Goal: Task Accomplishment & Management: Manage account settings

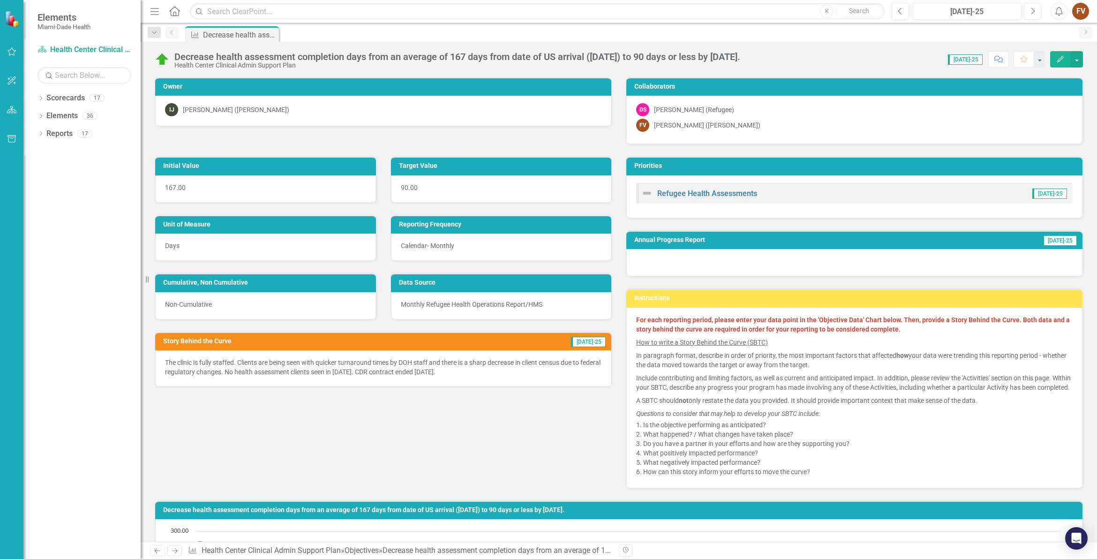
click at [36, 98] on div "Dropdown Scorecards 17 Dropdown Miami- Dade County Dropdown Foundational Plans …" at bounding box center [81, 324] width 117 height 468
click at [40, 100] on icon at bounding box center [41, 98] width 2 height 4
drag, startPoint x: 45, startPoint y: 113, endPoint x: 54, endPoint y: 116, distance: 9.2
click at [45, 113] on icon "Dropdown" at bounding box center [45, 115] width 7 height 6
click at [57, 134] on icon "Dropdown" at bounding box center [55, 133] width 7 height 6
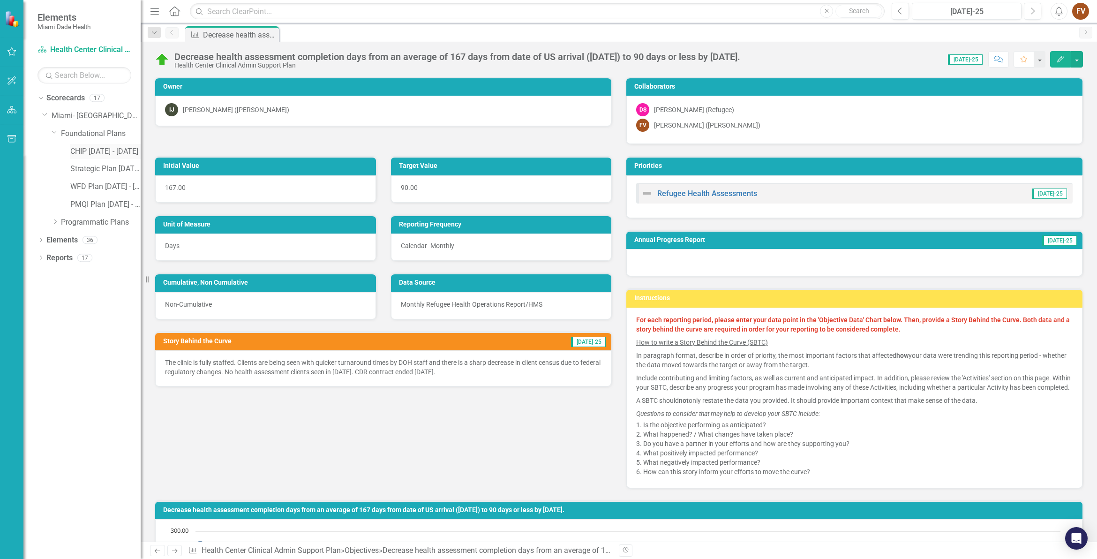
click at [85, 151] on link "CHIP [DATE] - [DATE]" at bounding box center [105, 151] width 70 height 11
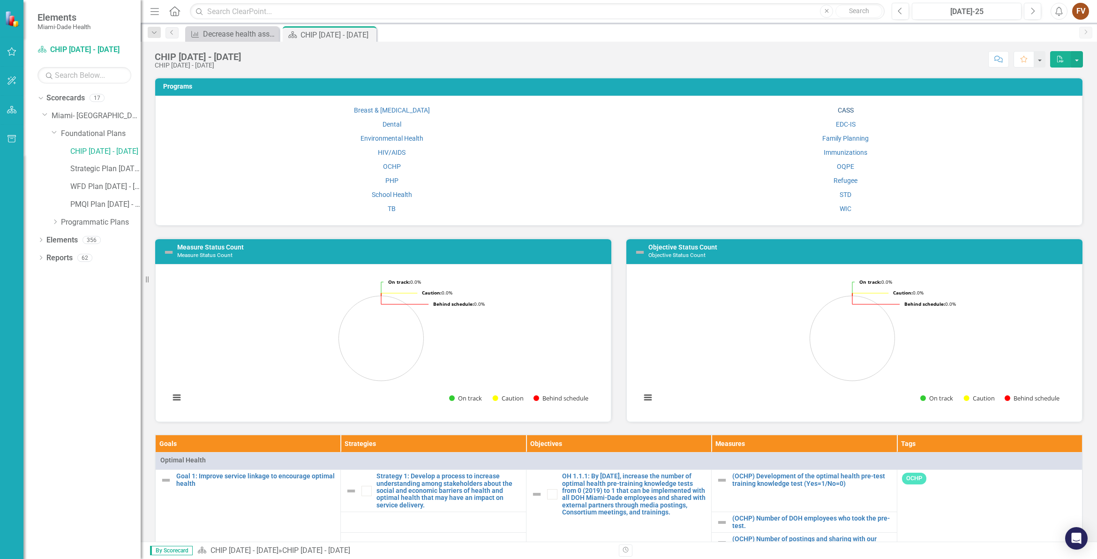
click at [842, 106] on link "CASS" at bounding box center [846, 109] width 16 height 7
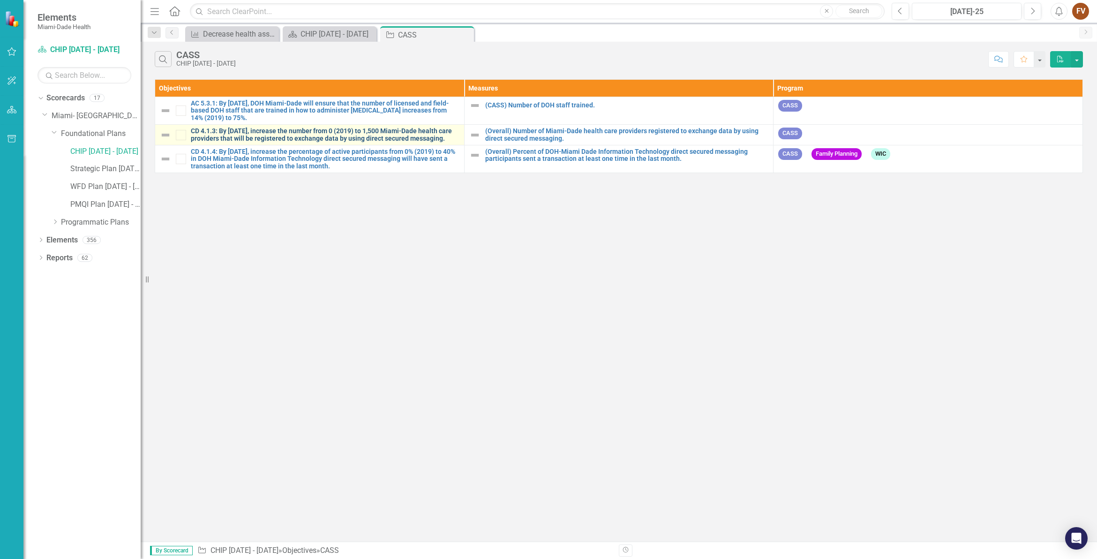
click at [302, 135] on link "CD 4.1.3: By [DATE], increase the number from 0 (2019) to 1,500 Miami-Dade heal…" at bounding box center [325, 134] width 269 height 15
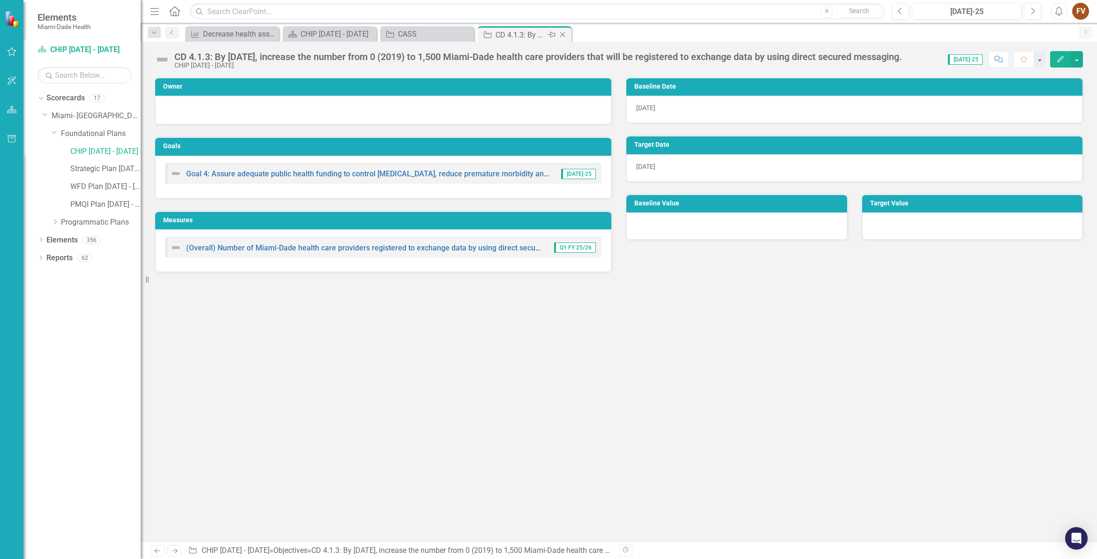
click at [565, 34] on icon "Close" at bounding box center [562, 34] width 9 height 7
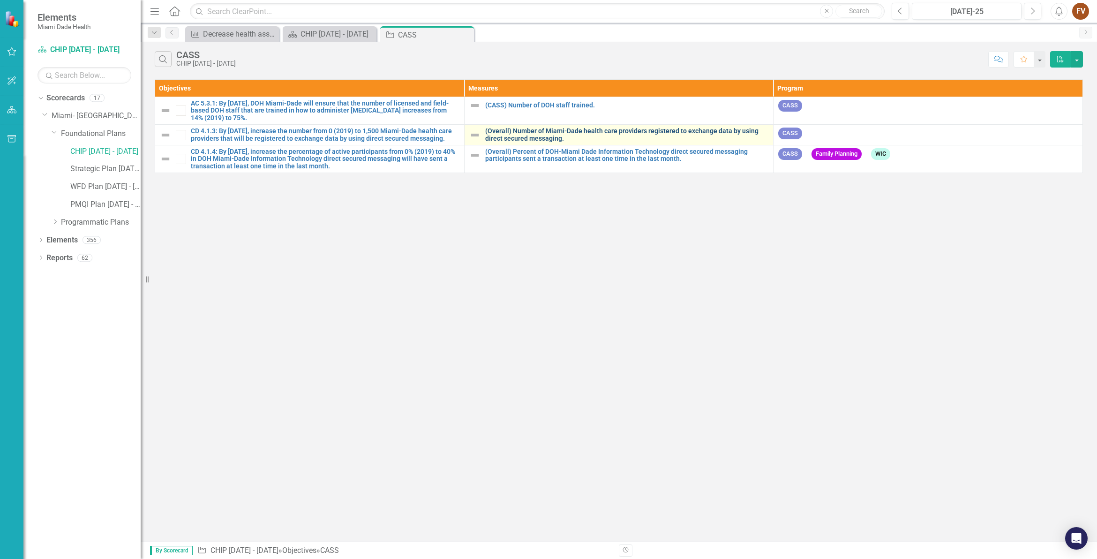
click at [549, 136] on link "(Overall) Number of Miami-Dade health care providers registered to exchange dat…" at bounding box center [627, 134] width 284 height 15
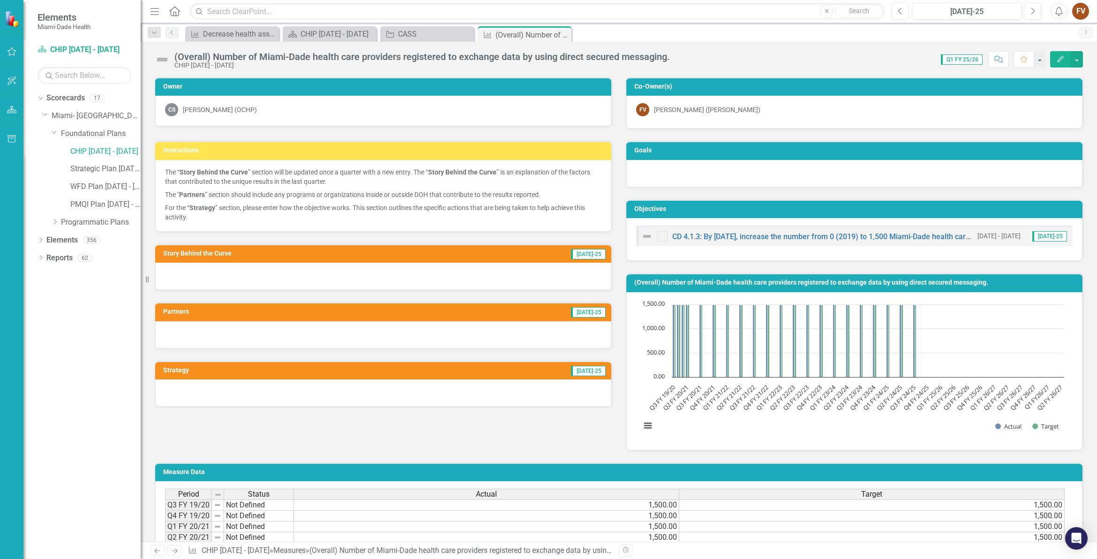
click at [900, 7] on icon "Previous" at bounding box center [900, 11] width 5 height 8
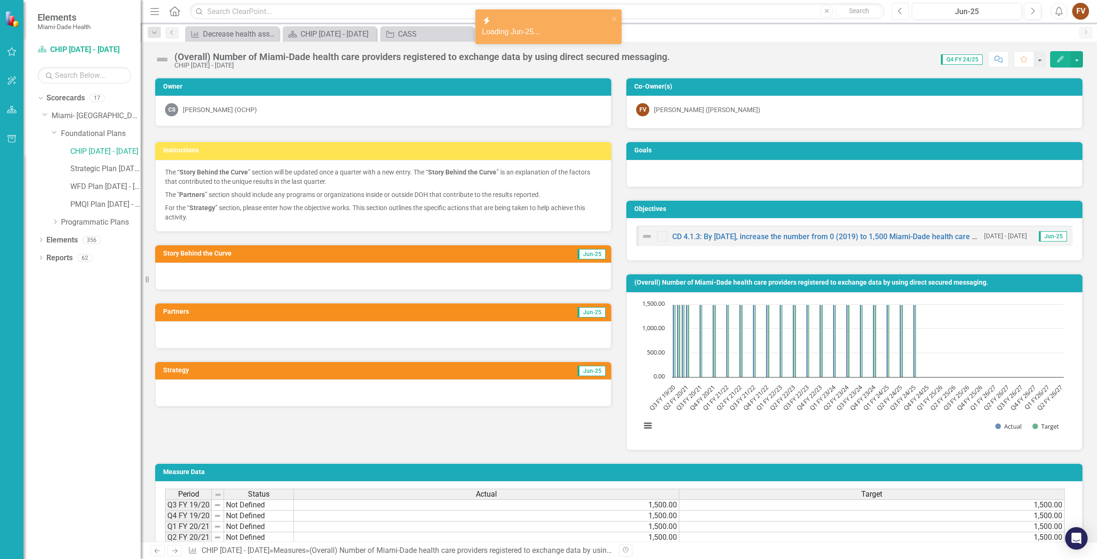
click at [900, 7] on icon "Previous" at bounding box center [900, 11] width 5 height 8
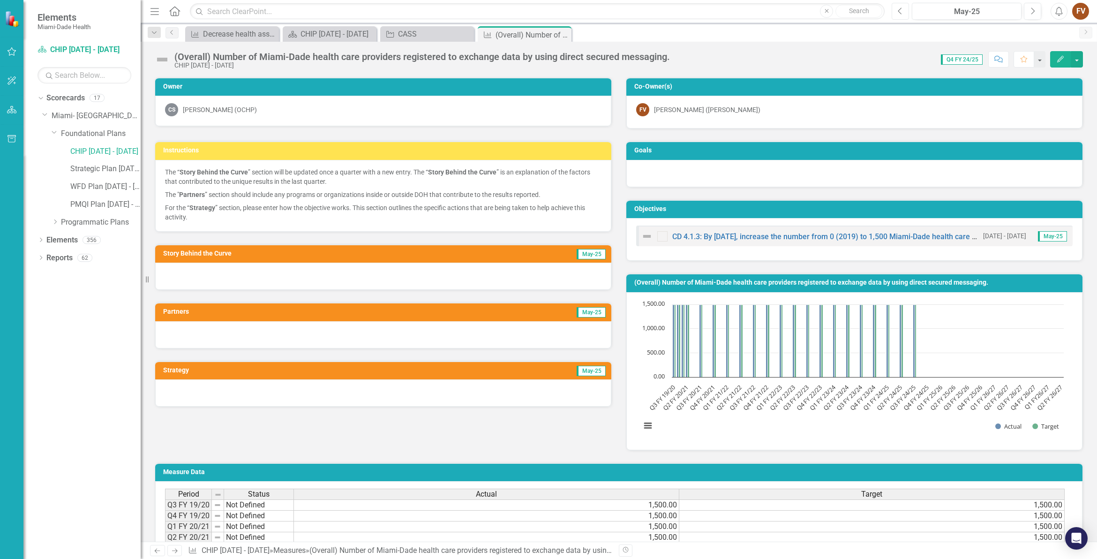
click at [900, 7] on icon "Previous" at bounding box center [900, 11] width 5 height 8
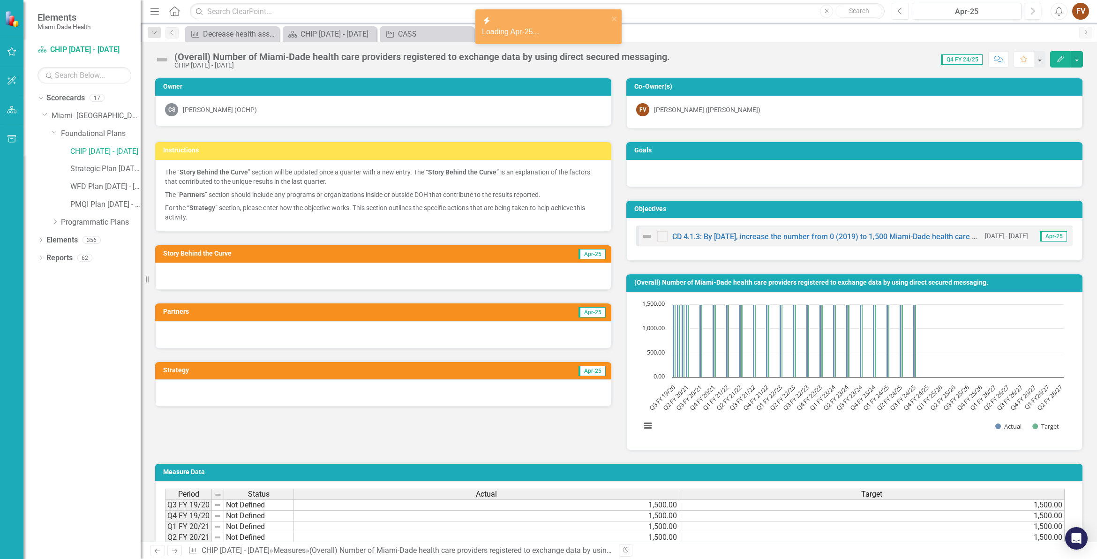
click at [900, 7] on icon "Previous" at bounding box center [900, 11] width 5 height 8
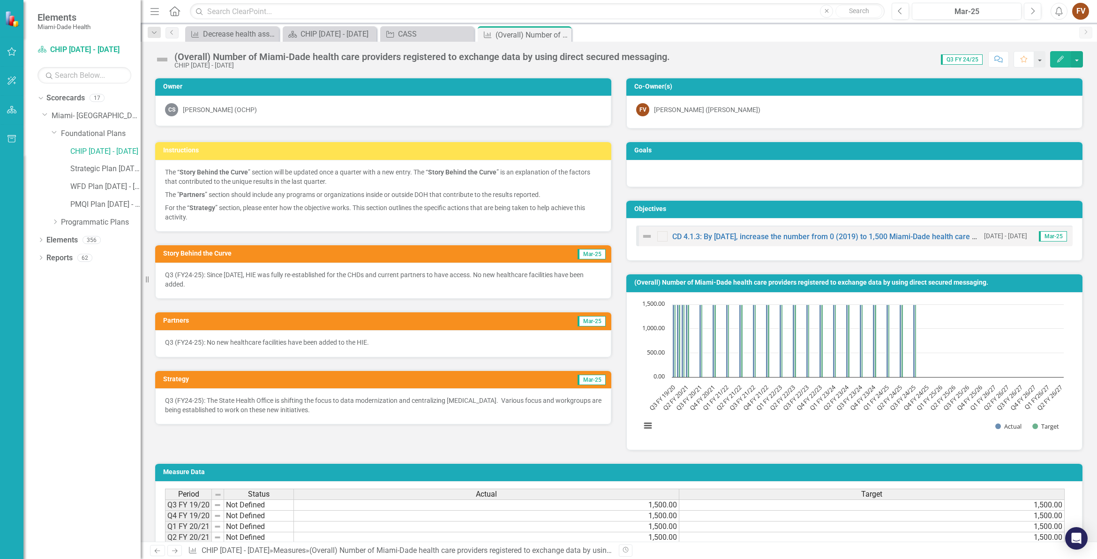
drag, startPoint x: 212, startPoint y: 282, endPoint x: 465, endPoint y: 555, distance: 372.4
click at [176, 284] on p "Q3 (FY24-25): Since [DATE], HIE was fully re-established for the CHDs and curre…" at bounding box center [383, 279] width 436 height 19
click at [191, 289] on p "Q3 (FY24-25): Since [DATE], HIE was fully re-established for the CHDs and curre…" at bounding box center [383, 279] width 436 height 19
drag, startPoint x: 202, startPoint y: 287, endPoint x: 174, endPoint y: 275, distance: 29.8
click at [174, 275] on p "Q3 (FY24-25): Since [DATE], HIE was fully re-established for the CHDs and curre…" at bounding box center [383, 279] width 436 height 19
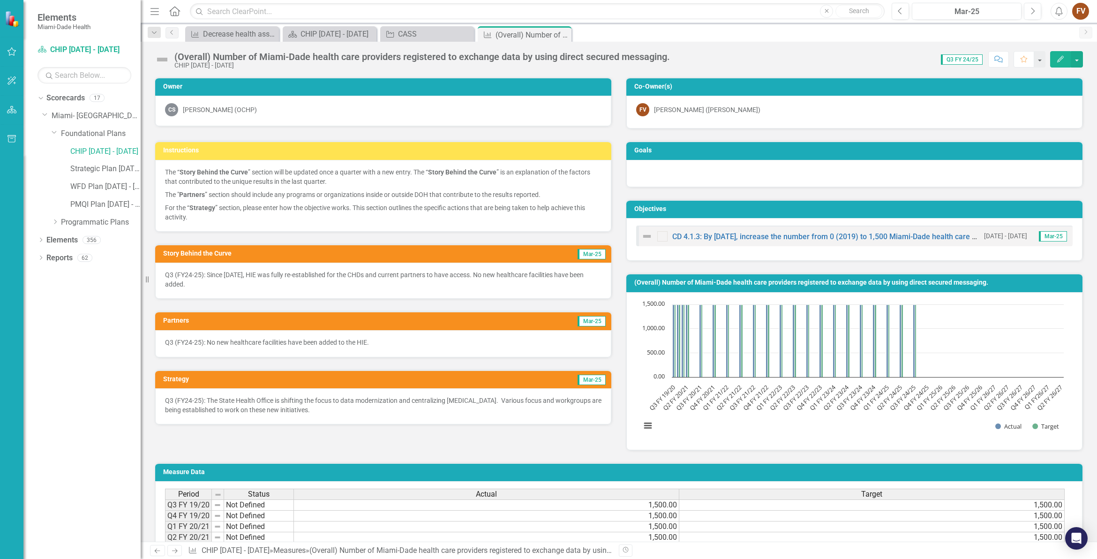
click at [124, 317] on div "Dropdown Scorecards 17 Dropdown Miami- Dade County Dropdown Foundational Plans …" at bounding box center [81, 324] width 117 height 468
click at [200, 287] on p "Q3 (FY24-25): Since [DATE], HIE was fully re-established for the CHDs and curre…" at bounding box center [383, 279] width 436 height 19
click at [198, 286] on p "Q3 (FY24-25): Since [DATE], HIE was fully re-established for the CHDs and curre…" at bounding box center [383, 279] width 436 height 19
click at [201, 286] on p "Q3 (FY24-25): Since [DATE], HIE was fully re-established for the CHDs and curre…" at bounding box center [383, 279] width 436 height 19
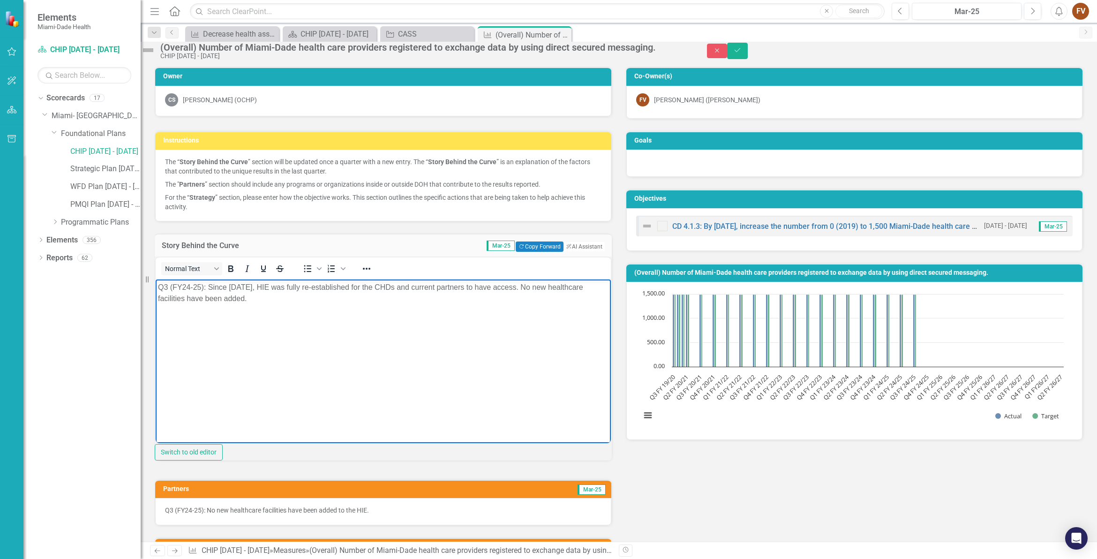
drag, startPoint x: 292, startPoint y: 301, endPoint x: 316, endPoint y: 579, distance: 278.5
click at [156, 280] on html "Q3 (FY24-25): Since [DATE], HIE was fully re-established for the CHDs and curre…" at bounding box center [383, 349] width 455 height 141
copy p "Q3 (FY24-25): Since [DATE], HIE was fully re-established for the CHDs and curre…"
click at [180, 329] on body "Q3 (FY24-25): Since [DATE], HIE was fully re-established for the CHDs and curre…" at bounding box center [383, 349] width 455 height 141
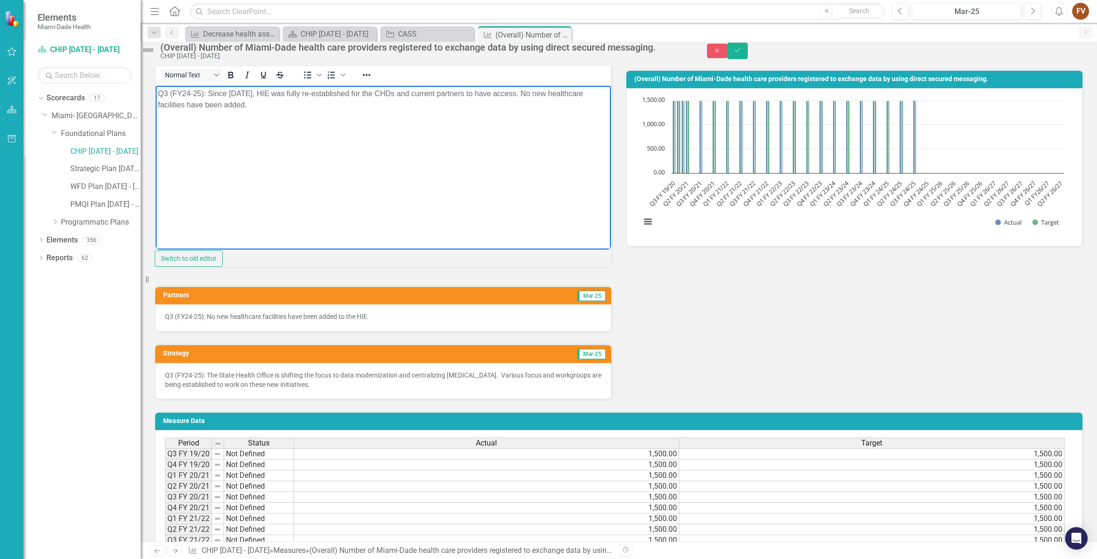
scroll to position [234, 0]
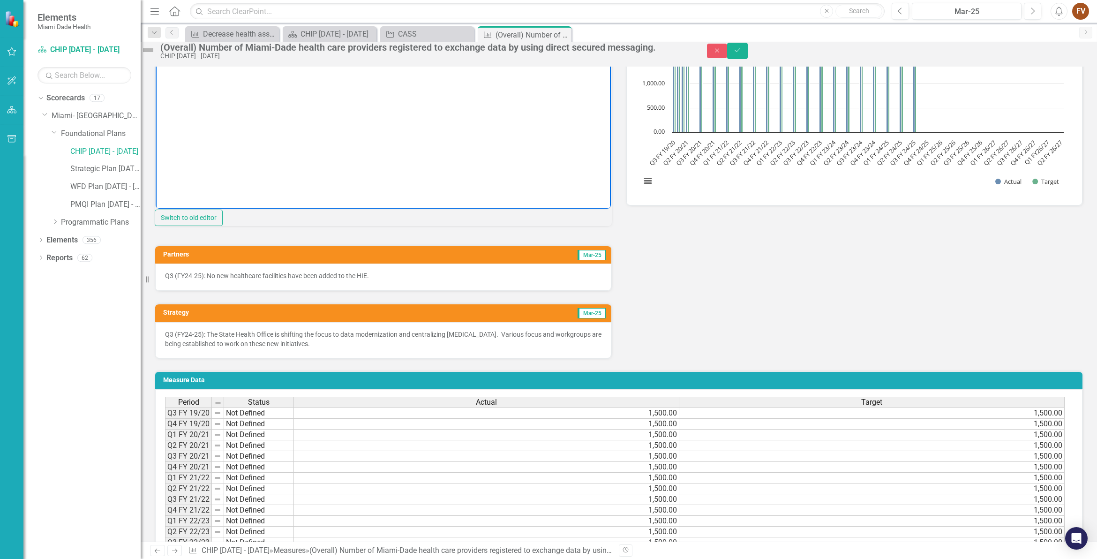
click at [275, 280] on p "Q3 (FY24-25): No new healthcare facilities have been added to the HIE." at bounding box center [383, 275] width 436 height 9
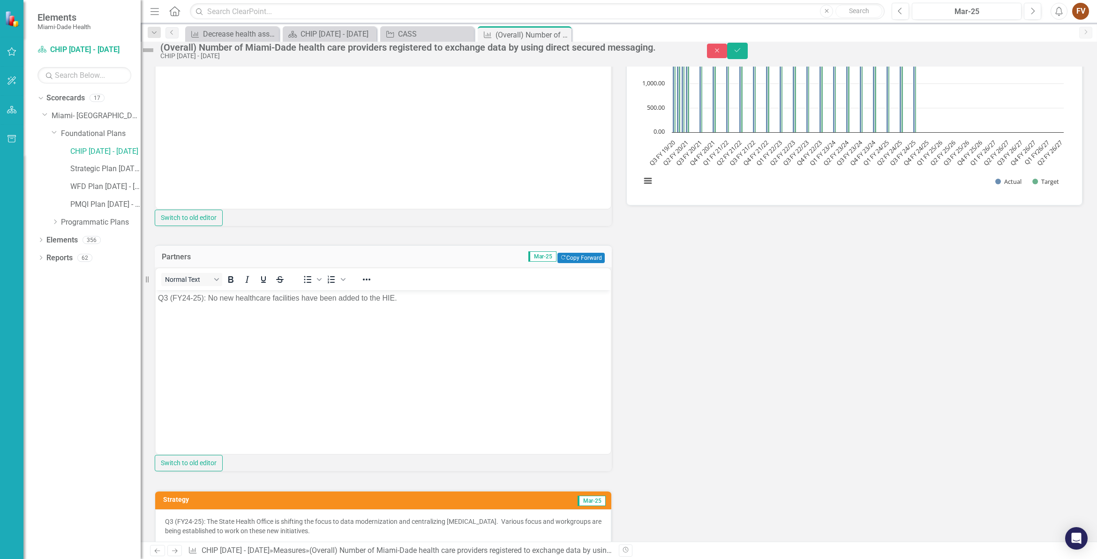
scroll to position [0, 0]
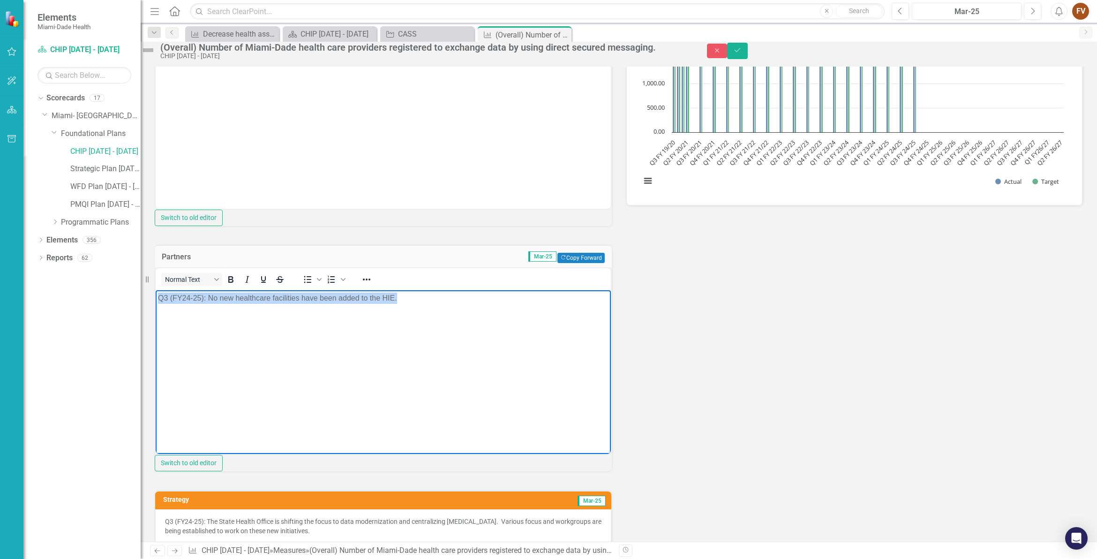
drag, startPoint x: 405, startPoint y: 300, endPoint x: 117, endPoint y: 289, distance: 288.0
click at [156, 290] on html "Q3 (FY24-25): No new healthcare facilities have been added to the HIE." at bounding box center [383, 360] width 455 height 141
copy p "Q3 (FY24-25): No new healthcare facilities have been added to the HIE."
click at [198, 358] on body "Q3 (FY24-25): No new healthcare facilities have been added to the HIE." at bounding box center [383, 360] width 455 height 141
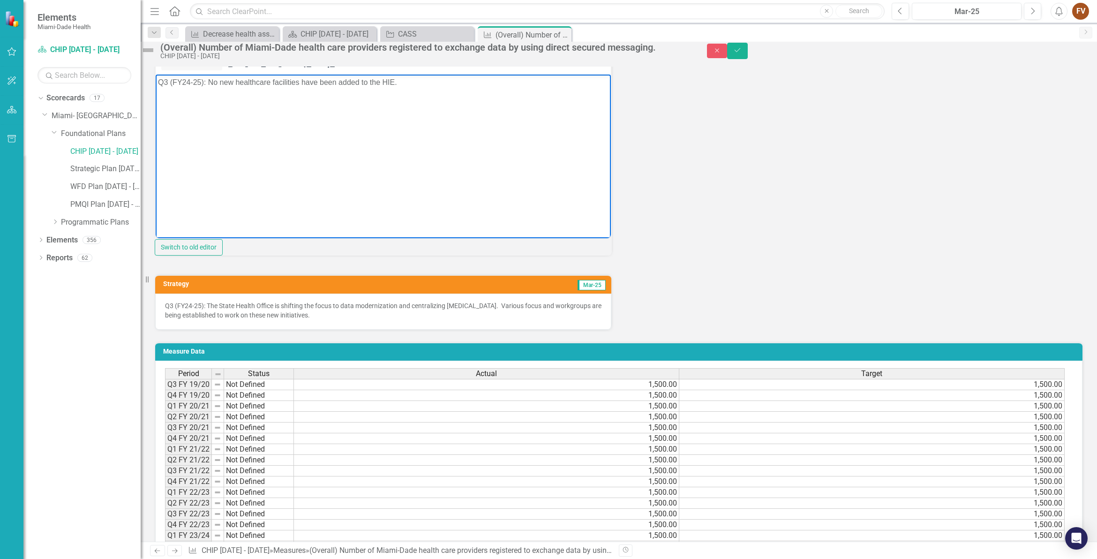
scroll to position [469, 0]
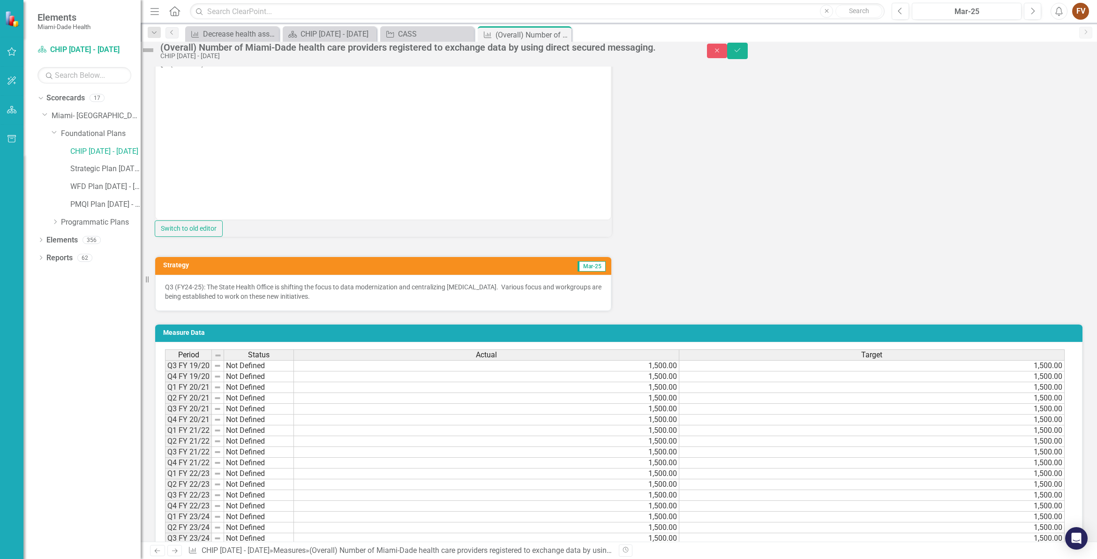
click at [331, 311] on div "Q3 (FY24-25): The State Health Office is shifting the focus to data modernizati…" at bounding box center [383, 293] width 456 height 36
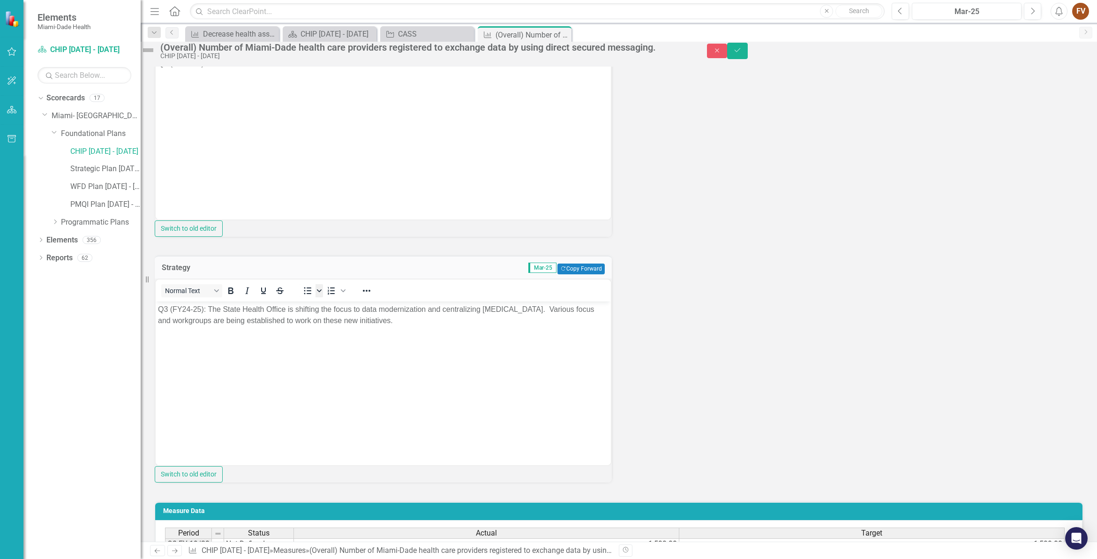
scroll to position [0, 0]
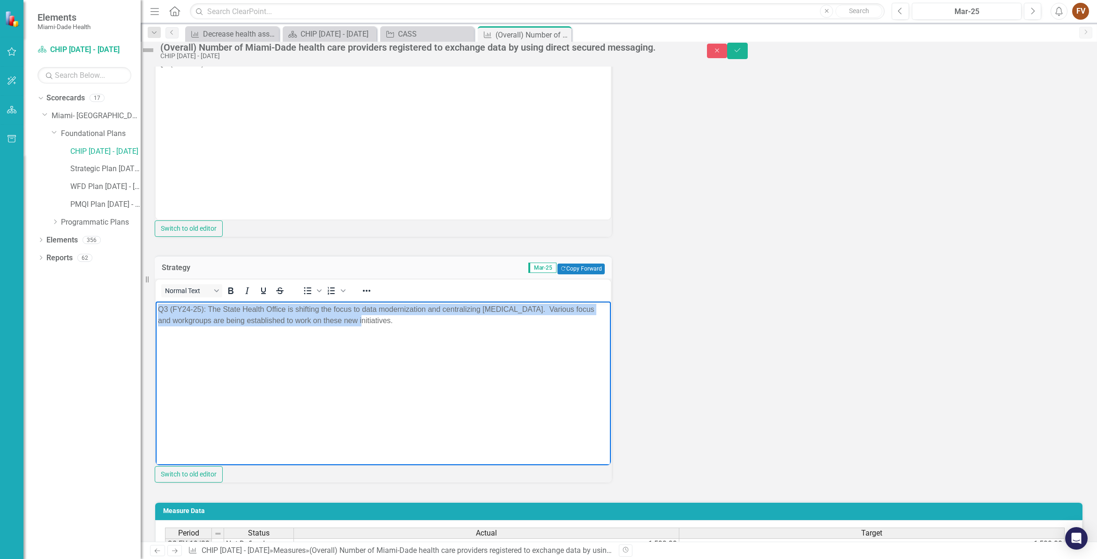
drag, startPoint x: 387, startPoint y: 321, endPoint x: 312, endPoint y: 671, distance: 358.5
click at [156, 307] on html "Q3 (FY24-25): The State Health Office is shifting the focus to data modernizati…" at bounding box center [383, 371] width 455 height 141
copy p "Q3 (FY24-25): The State Health Office is shifting the focus to data modernizati…"
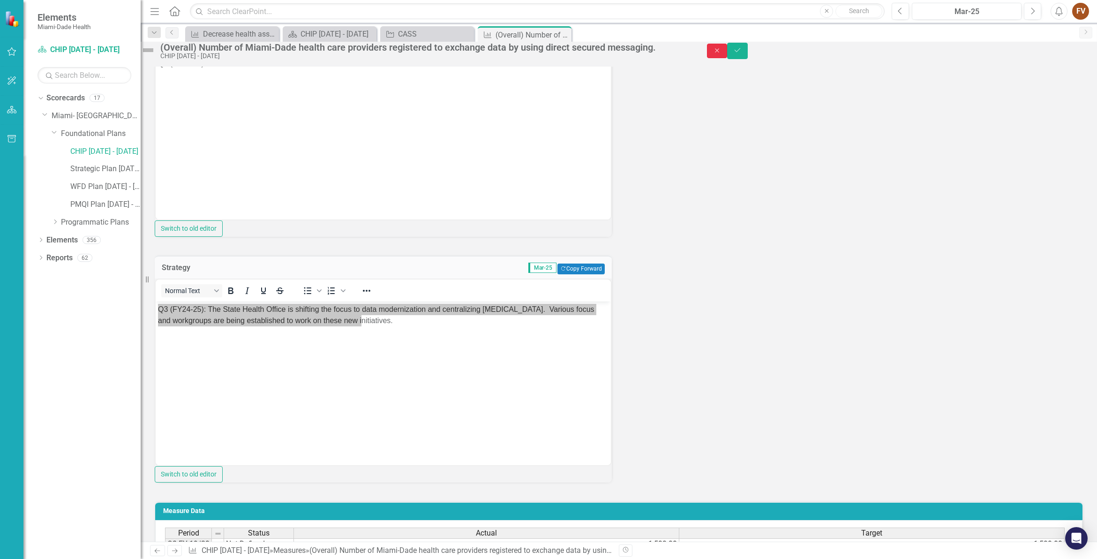
click at [719, 52] on icon "button" at bounding box center [717, 50] width 4 height 4
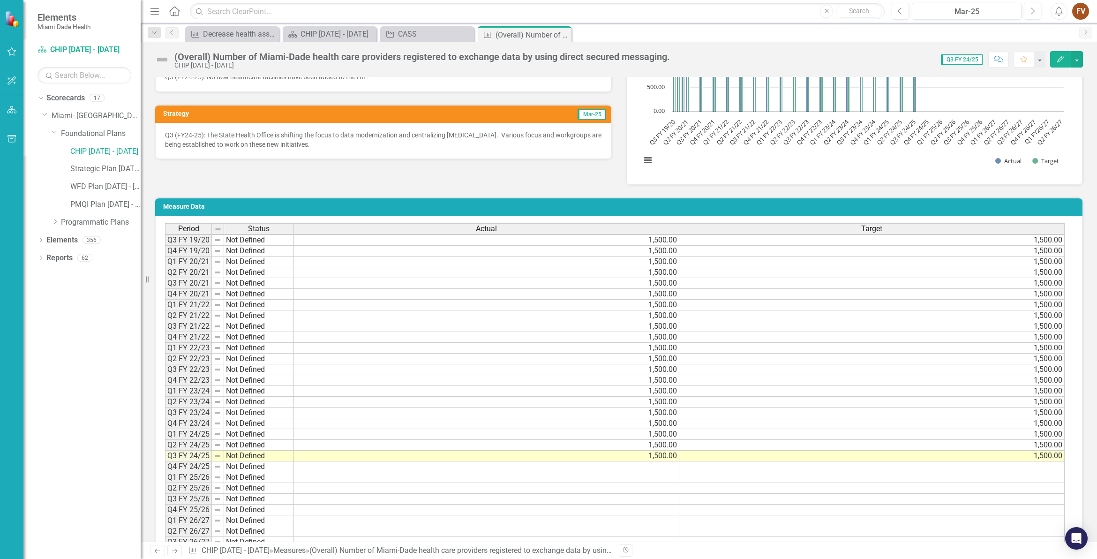
scroll to position [3, 0]
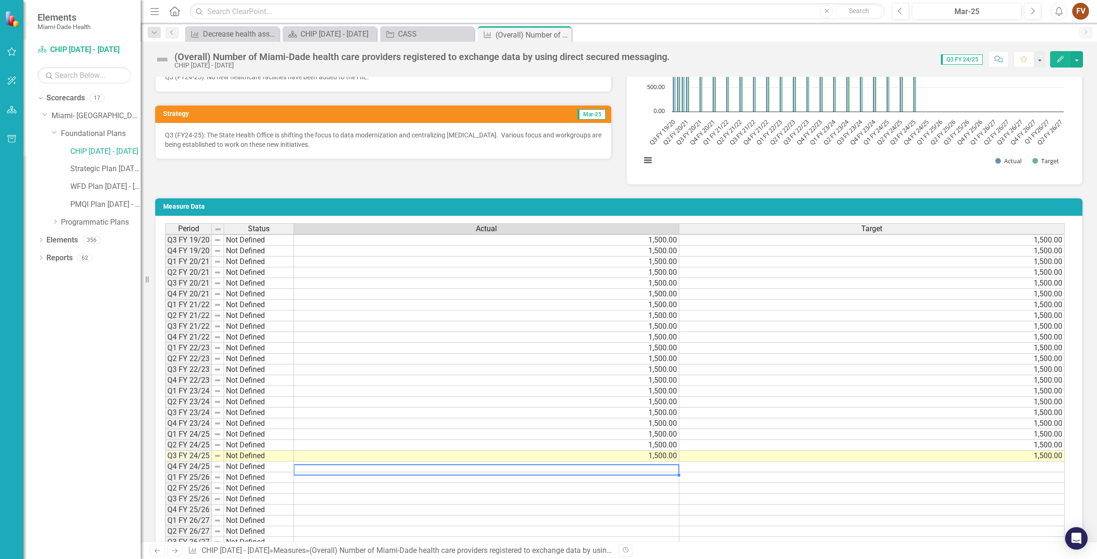
click at [647, 466] on td at bounding box center [486, 466] width 385 height 11
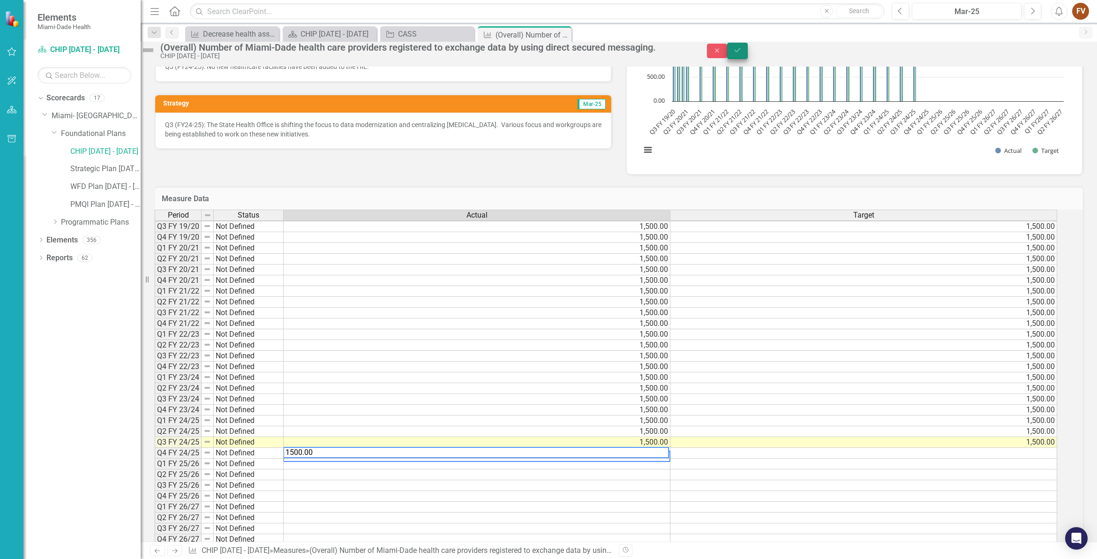
type textarea "1500.00"
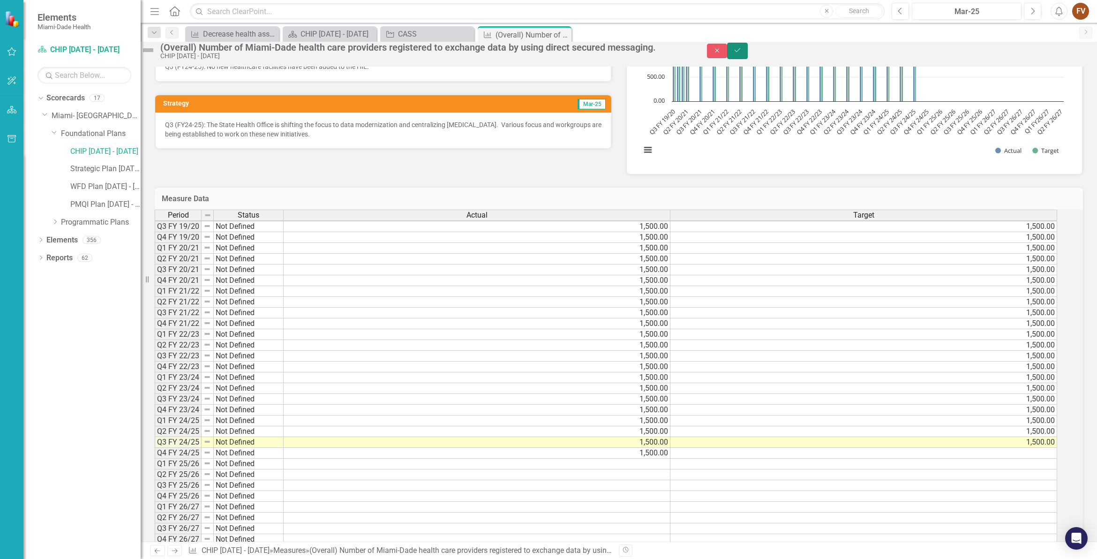
click at [748, 59] on button "Save" at bounding box center [737, 51] width 21 height 16
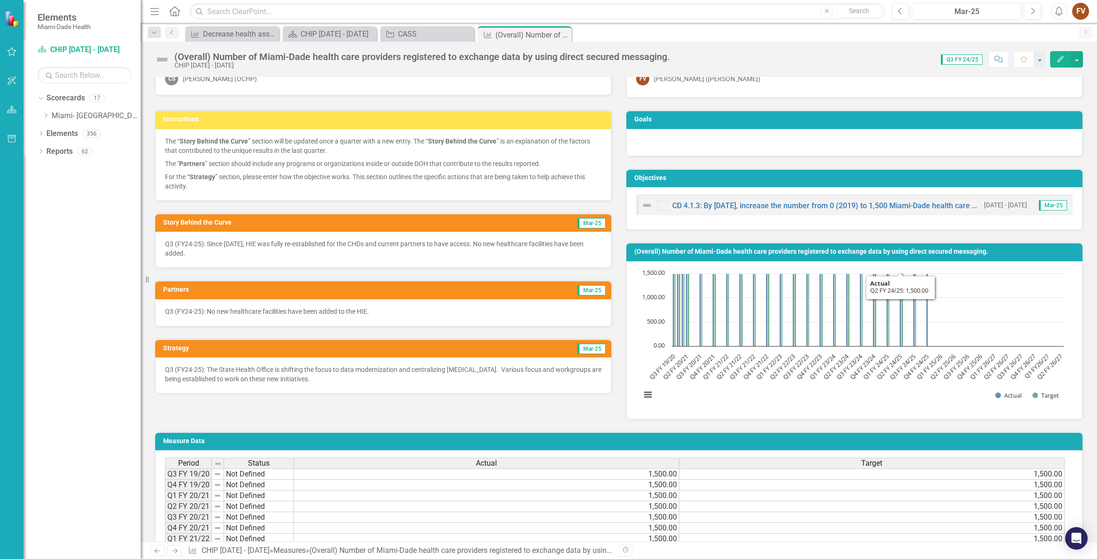
scroll to position [0, 0]
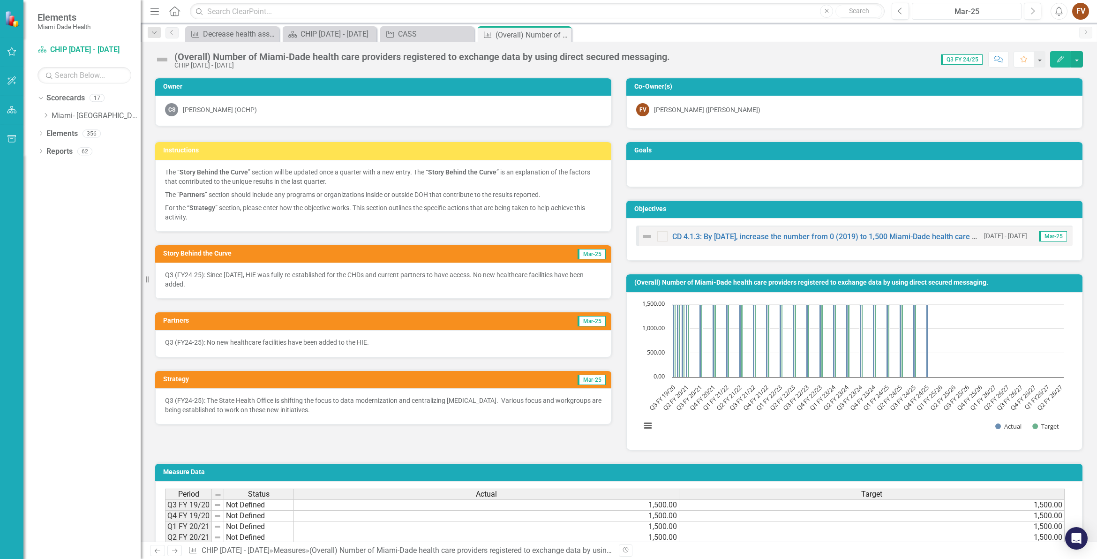
click at [971, 12] on div "Mar-25" at bounding box center [966, 11] width 103 height 11
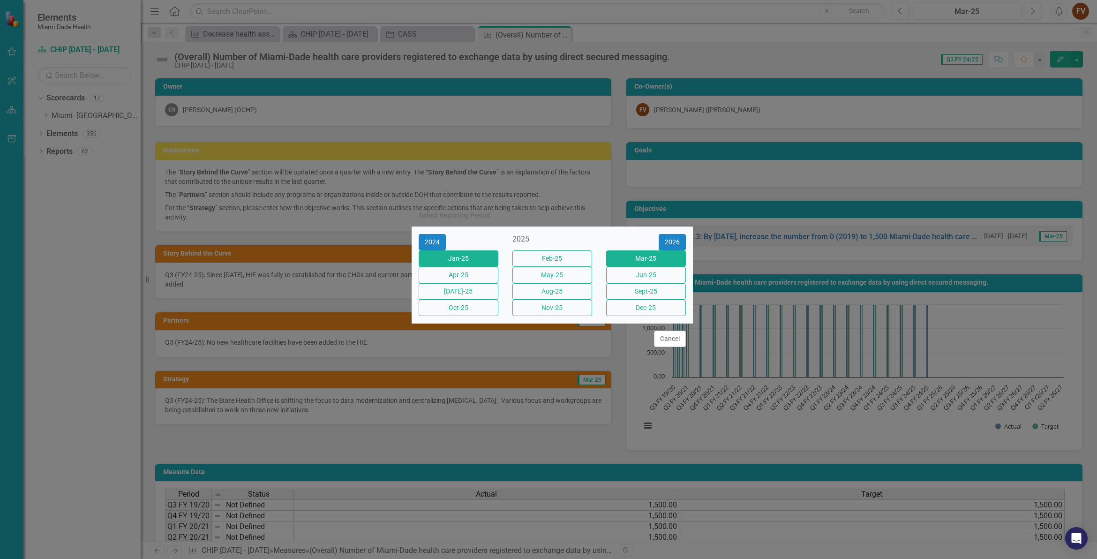
click at [469, 254] on button "Jan-25" at bounding box center [459, 258] width 80 height 16
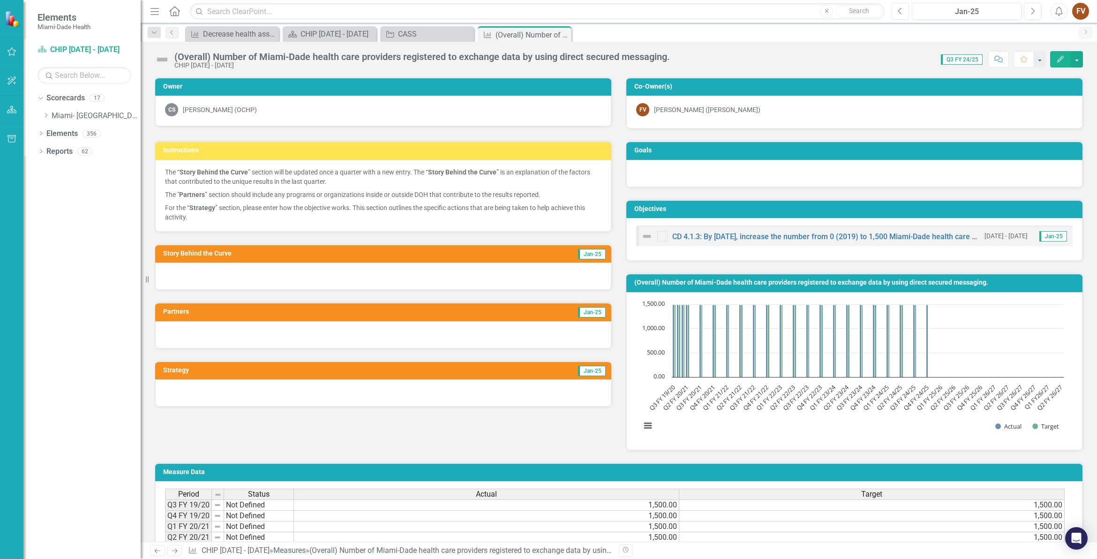
click at [900, 4] on button "Previous" at bounding box center [899, 11] width 17 height 17
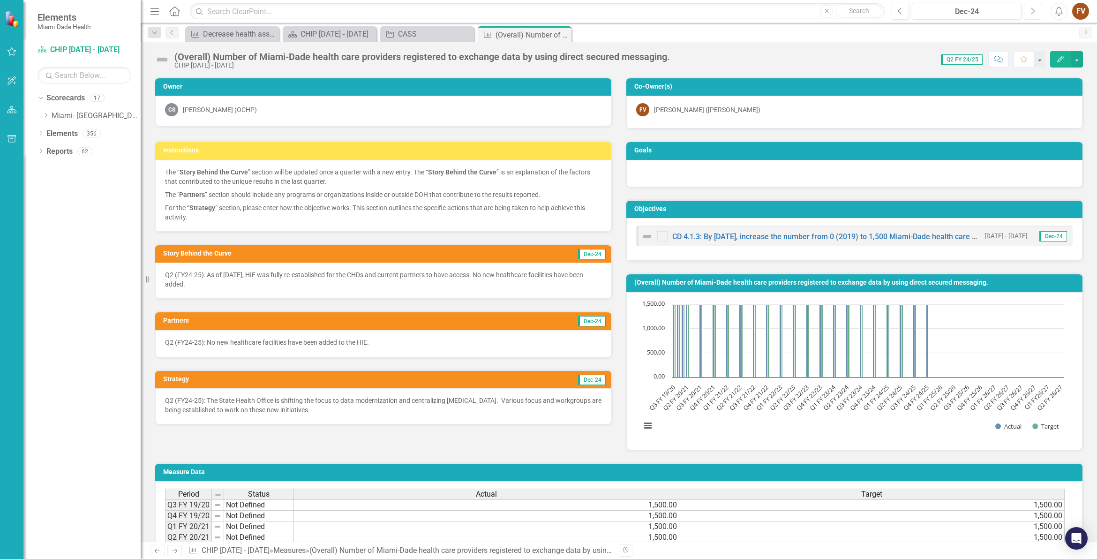
click at [1032, 10] on icon "Next" at bounding box center [1032, 11] width 5 height 8
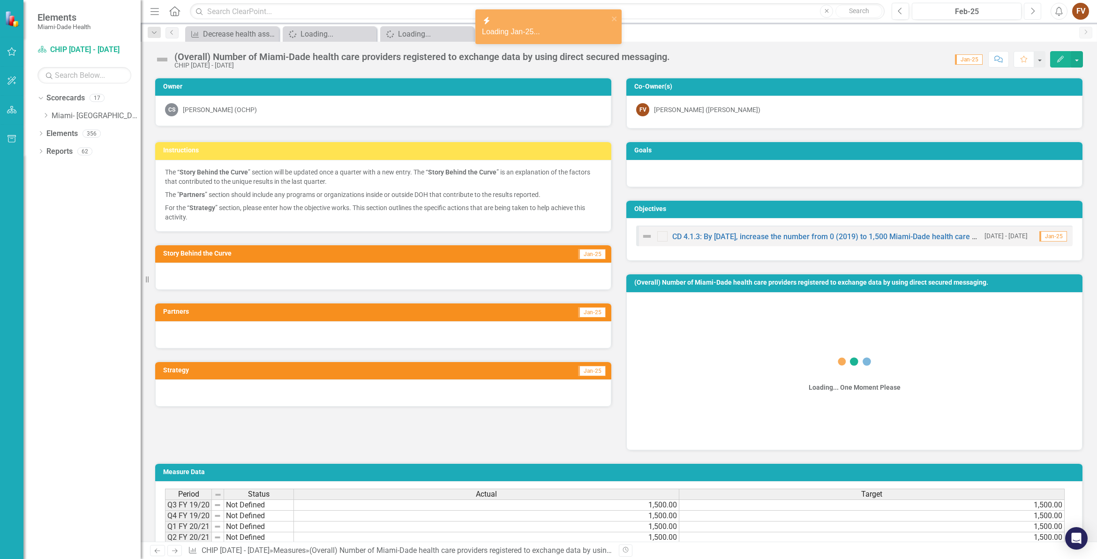
click at [1032, 10] on icon "Next" at bounding box center [1032, 11] width 5 height 8
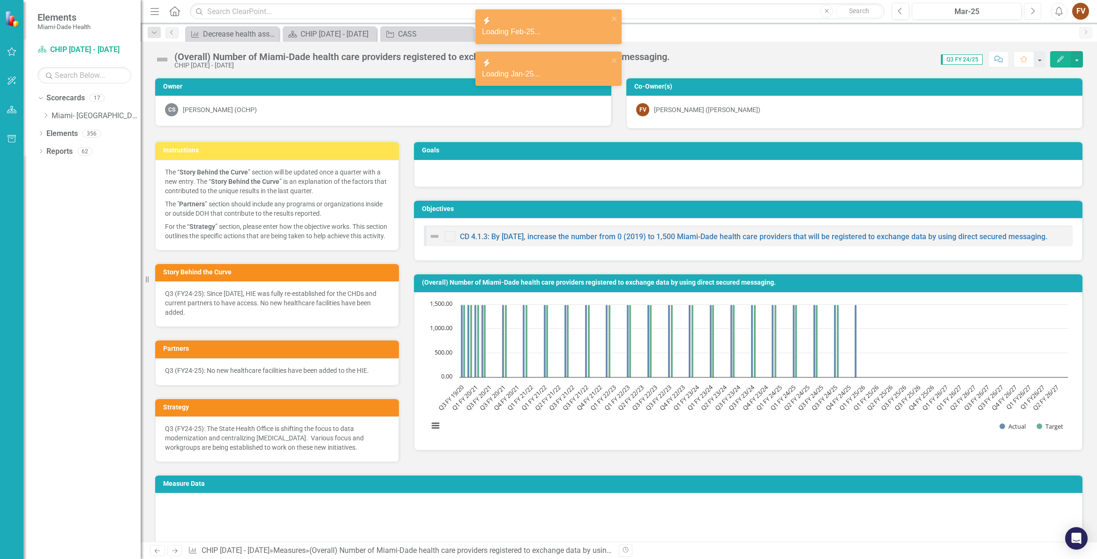
click at [1032, 10] on icon "Next" at bounding box center [1032, 11] width 5 height 8
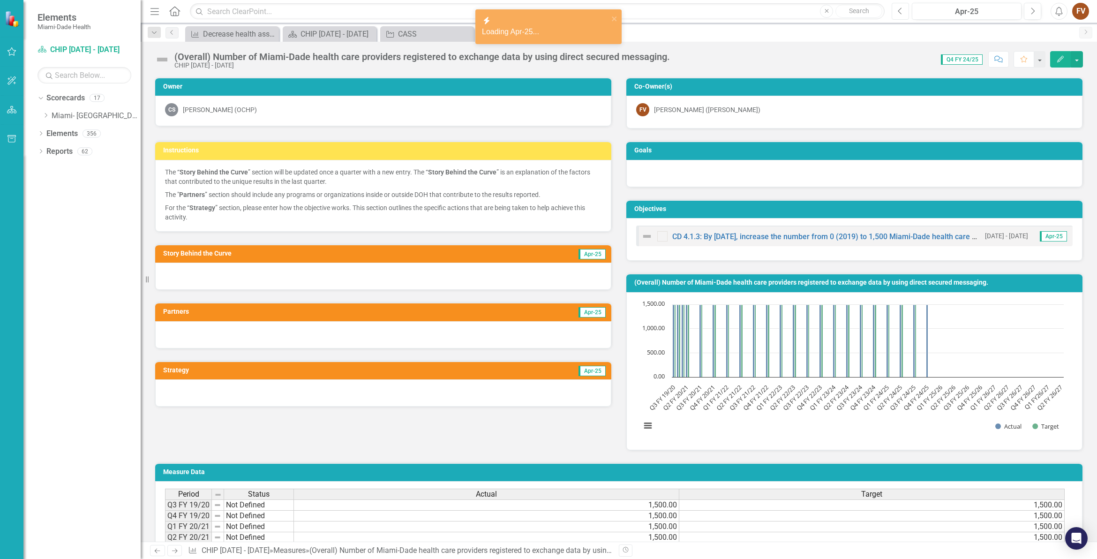
click at [900, 13] on icon "Previous" at bounding box center [900, 11] width 5 height 8
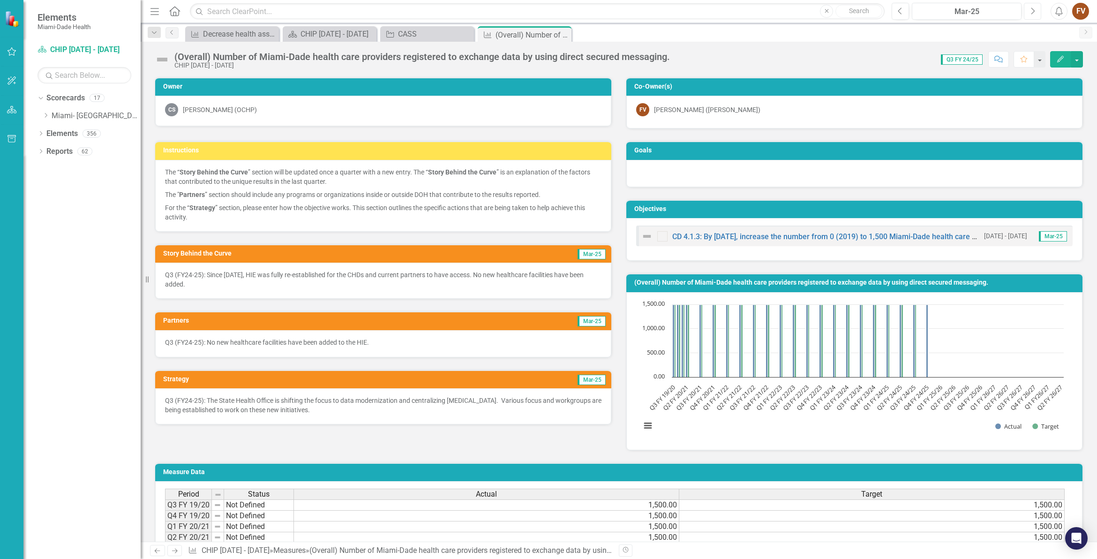
click at [1032, 11] on icon "Next" at bounding box center [1032, 11] width 5 height 8
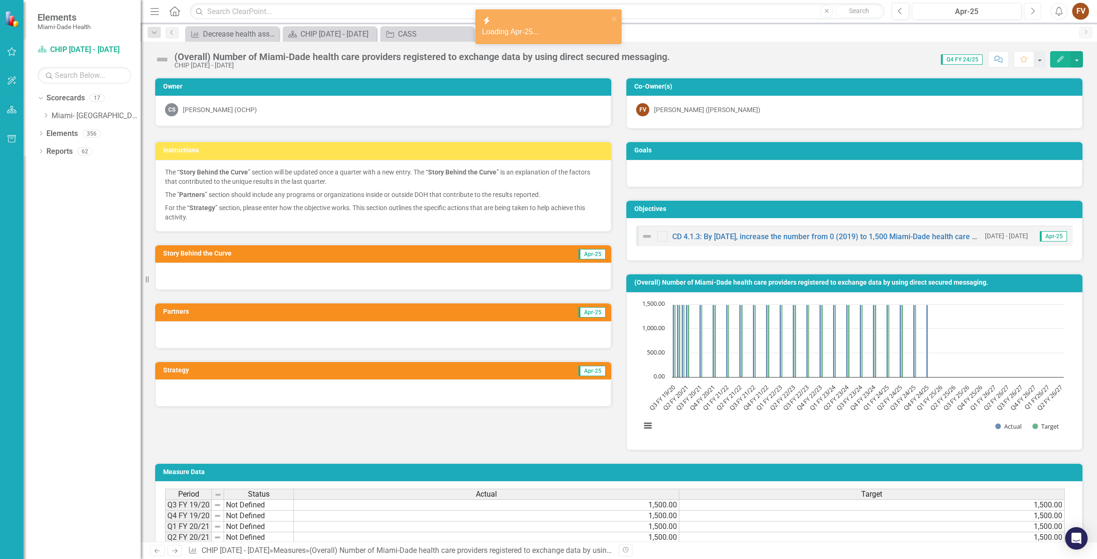
click at [1032, 12] on icon "Next" at bounding box center [1032, 11] width 5 height 8
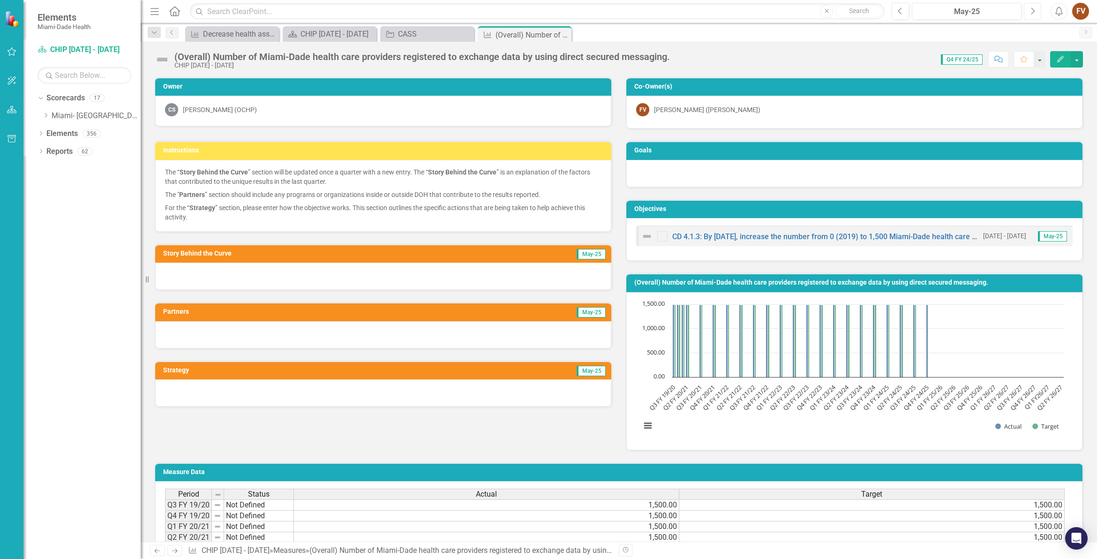
click at [1032, 13] on icon "button" at bounding box center [1033, 10] width 4 height 7
click at [212, 277] on div at bounding box center [383, 275] width 456 height 27
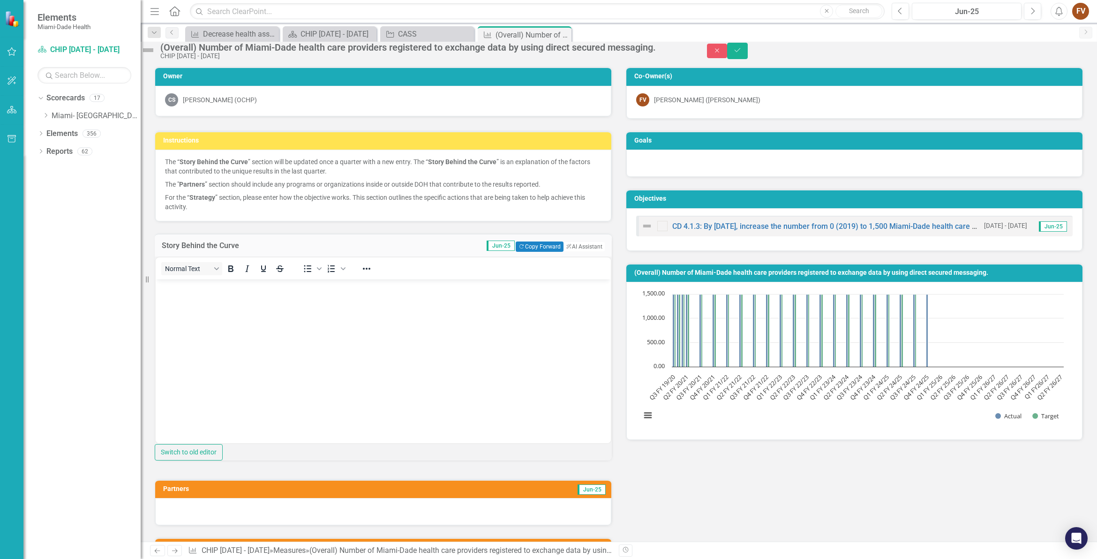
click at [234, 344] on body "Rich Text Area. Press ALT-0 for help." at bounding box center [383, 349] width 455 height 141
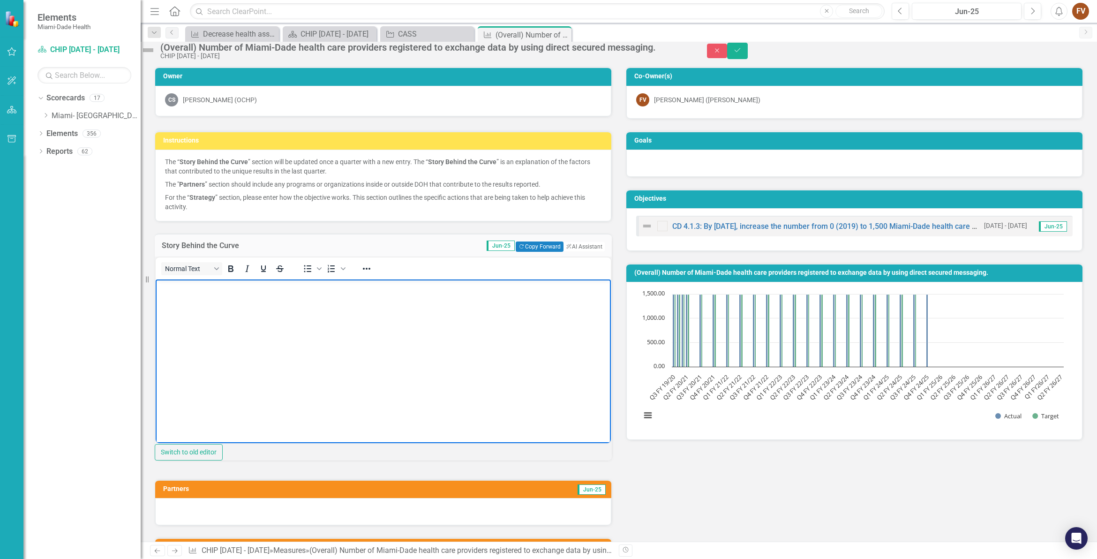
paste body "Rich Text Area. Press ALT-0 for help."
click at [168, 289] on p "Q3 (FY24-25): The State Health Office is shifting the focus to data modernizati…" at bounding box center [383, 292] width 450 height 22
click at [210, 306] on body "Q4 (FY24-25): The State Health Office is shifting the focus to data modernizati…" at bounding box center [383, 349] width 455 height 141
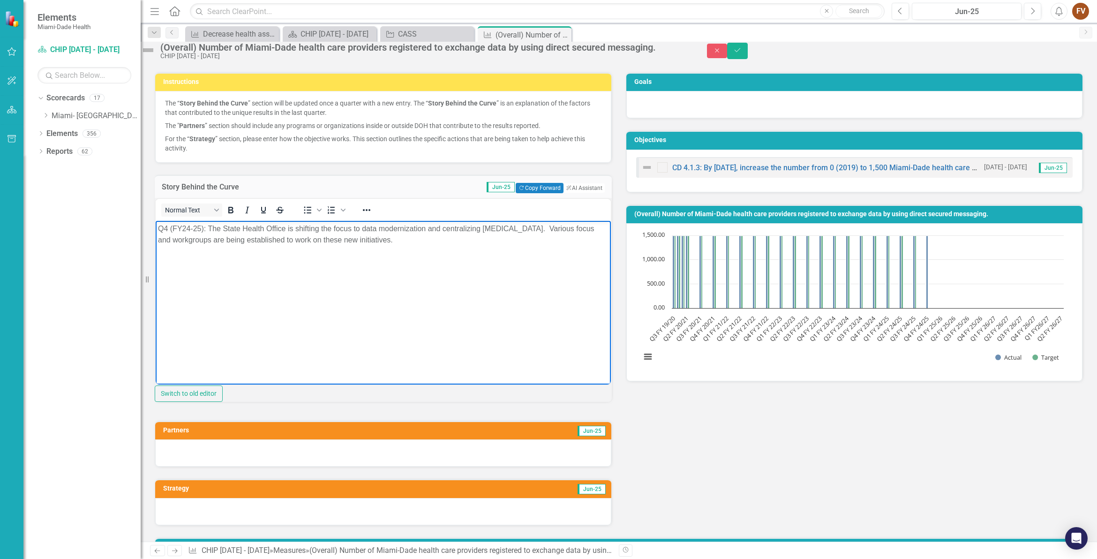
click at [232, 466] on div at bounding box center [383, 452] width 456 height 27
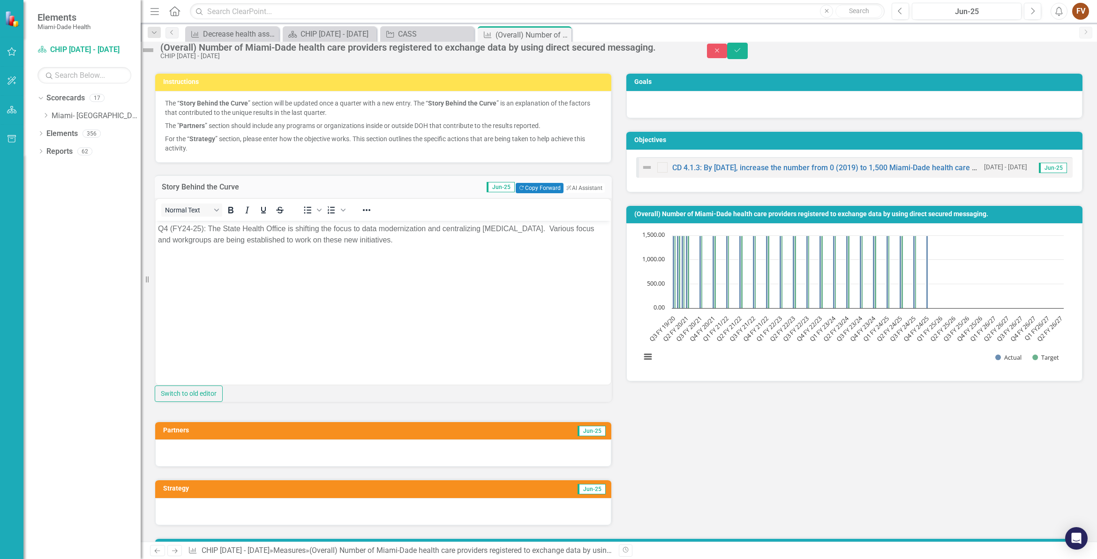
click at [232, 466] on div at bounding box center [383, 452] width 456 height 27
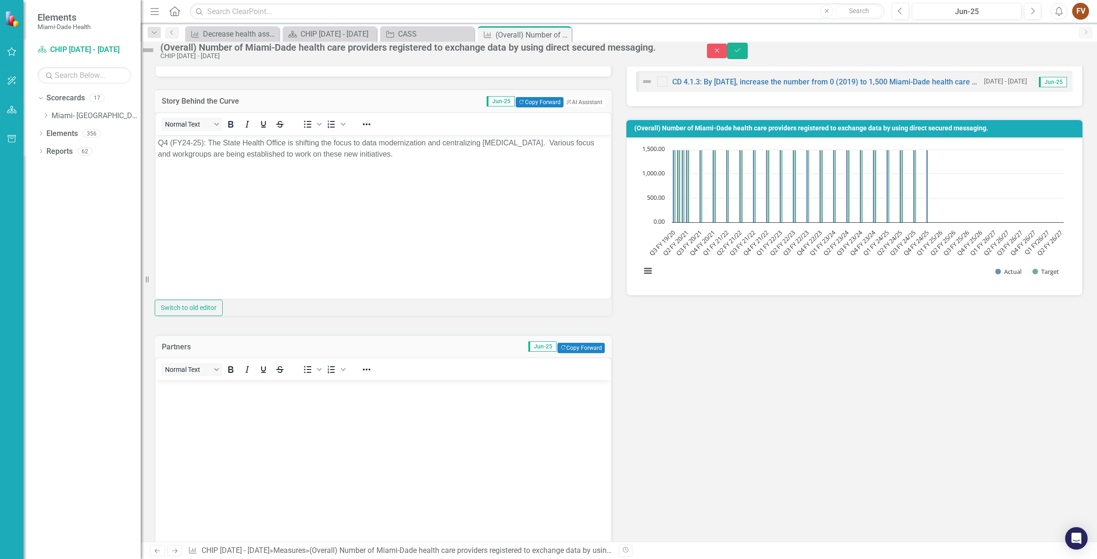
scroll to position [176, 0]
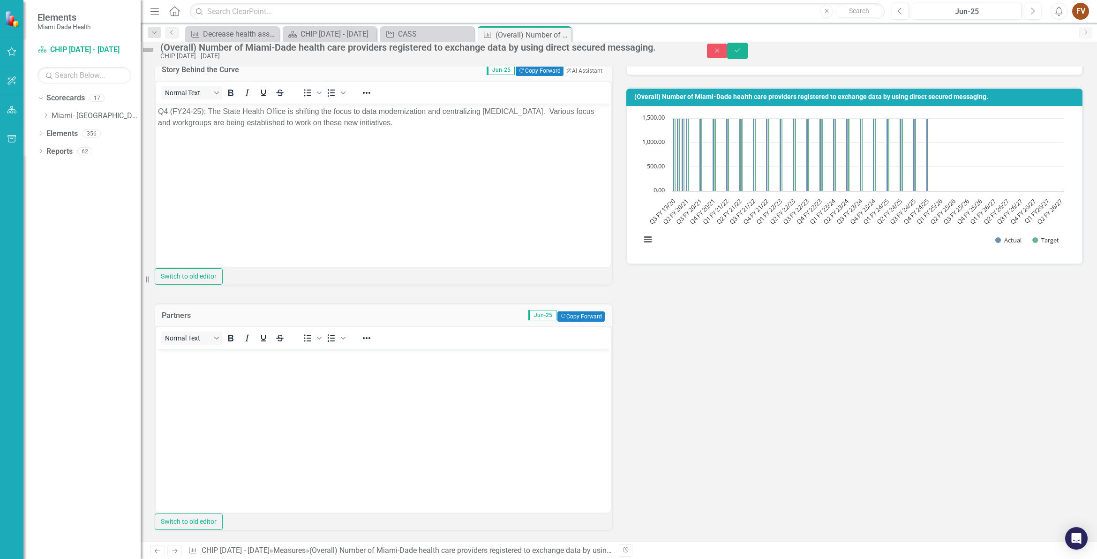
click at [241, 406] on body "Rich Text Area. Press ALT-0 for help." at bounding box center [383, 419] width 455 height 141
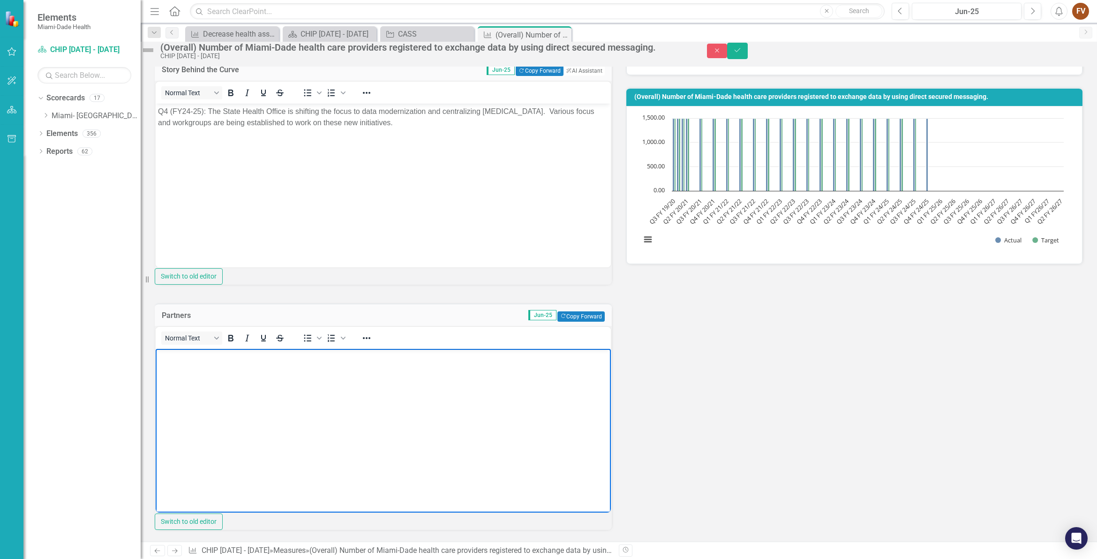
click at [202, 379] on body "Rich Text Area. Press ALT-0 for help." at bounding box center [383, 419] width 455 height 141
paste body "Rich Text Area. Press ALT-0 for help."
click at [168, 359] on p "Q3 (FY24-25): No new healthcare facilities have been added to the HIE." at bounding box center [383, 356] width 450 height 11
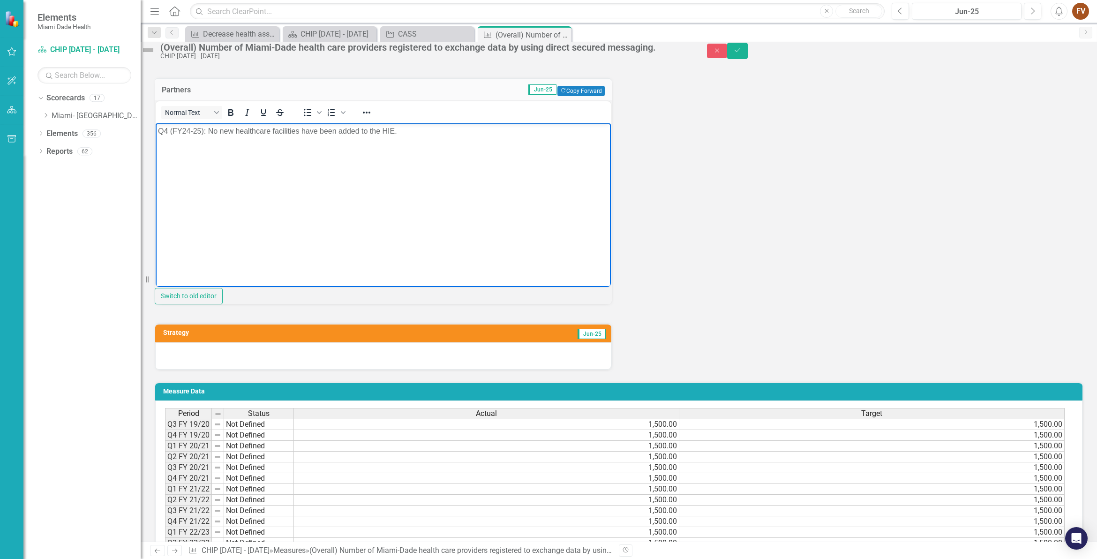
scroll to position [410, 0]
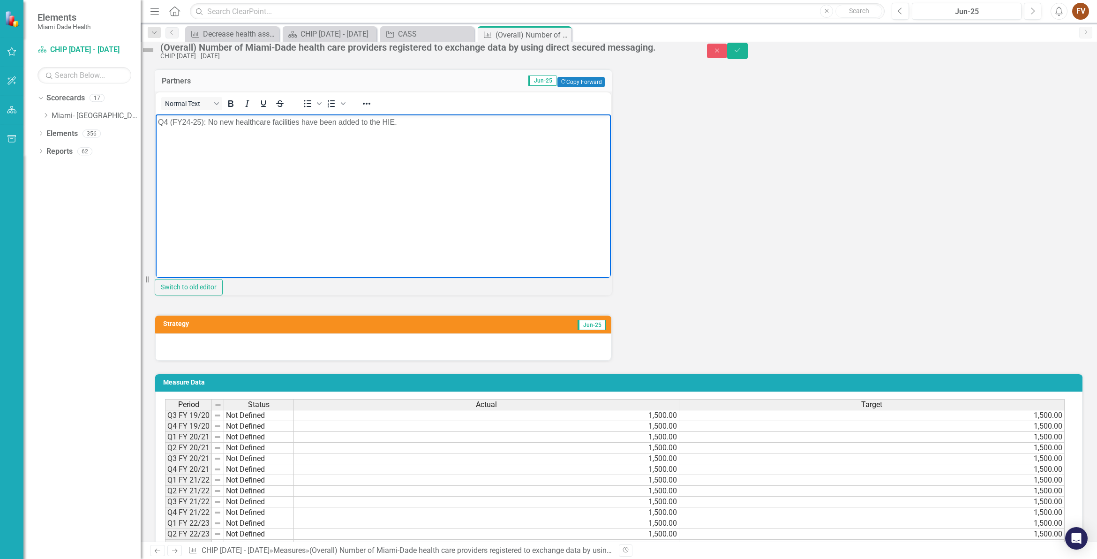
click at [302, 360] on div at bounding box center [383, 346] width 456 height 27
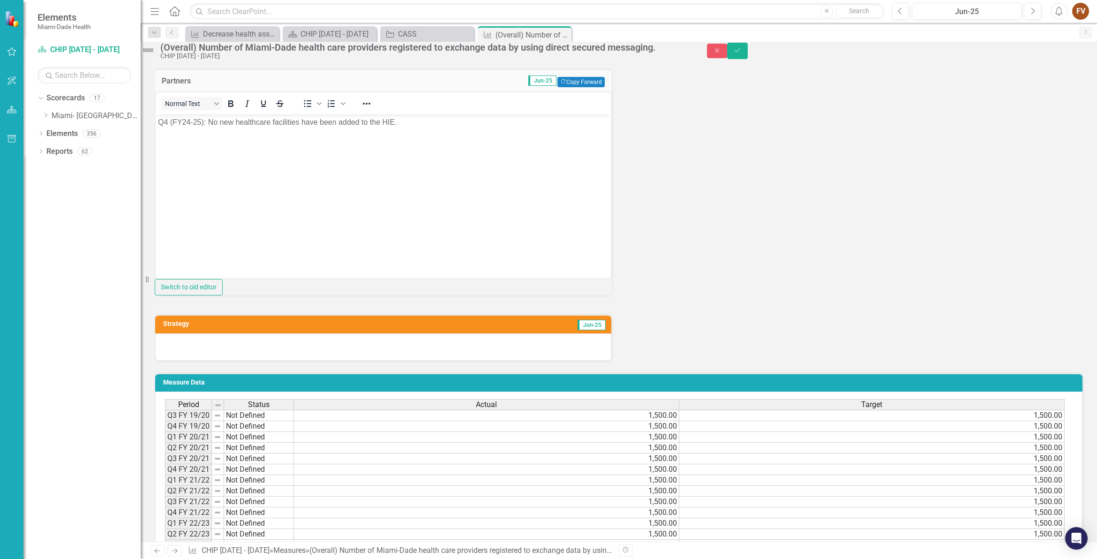
click at [302, 360] on div at bounding box center [383, 346] width 456 height 27
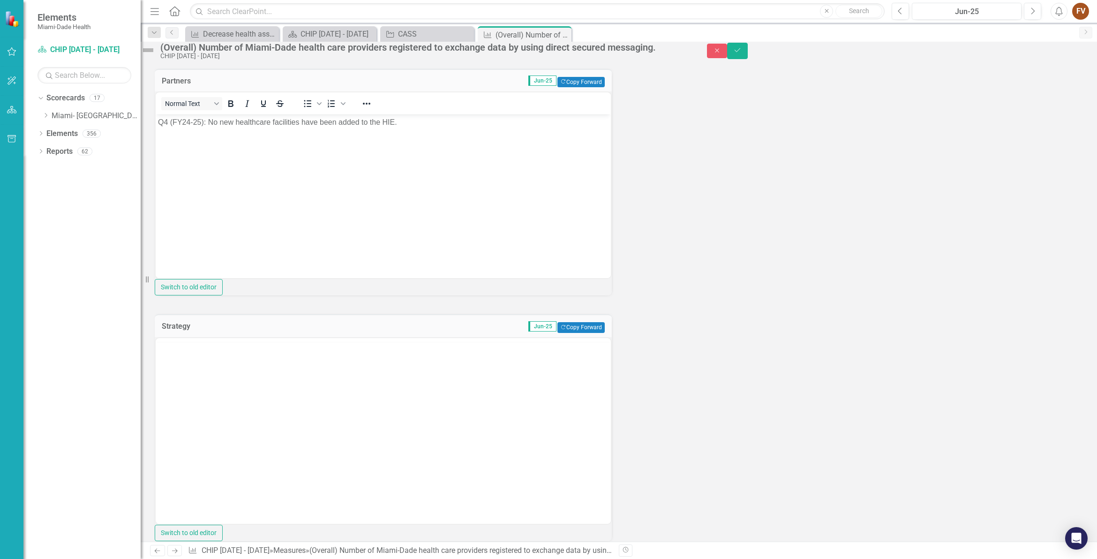
scroll to position [0, 0]
click at [184, 393] on body "Rich Text Area. Press ALT-0 for help." at bounding box center [383, 429] width 455 height 141
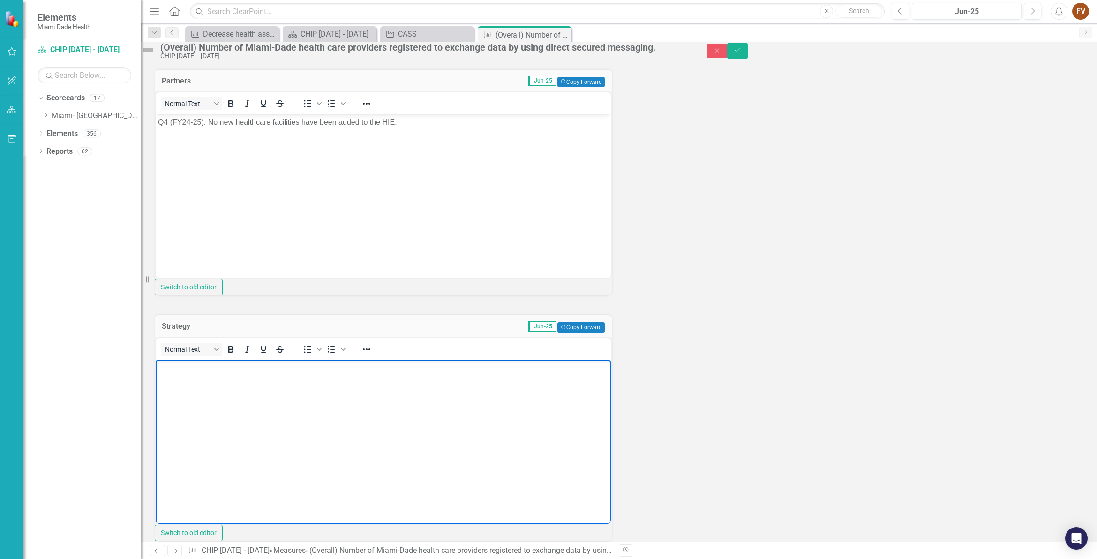
click at [229, 395] on body "Rich Text Area. Press ALT-0 for help." at bounding box center [383, 429] width 455 height 141
paste body "Rich Text Area. Press ALT-0 for help."
drag, startPoint x: 163, startPoint y: 368, endPoint x: 199, endPoint y: 363, distance: 36.1
click at [164, 368] on p "Q3 (FY24-25): The State Health Office is shifting the focus to data modernizati…" at bounding box center [383, 373] width 450 height 22
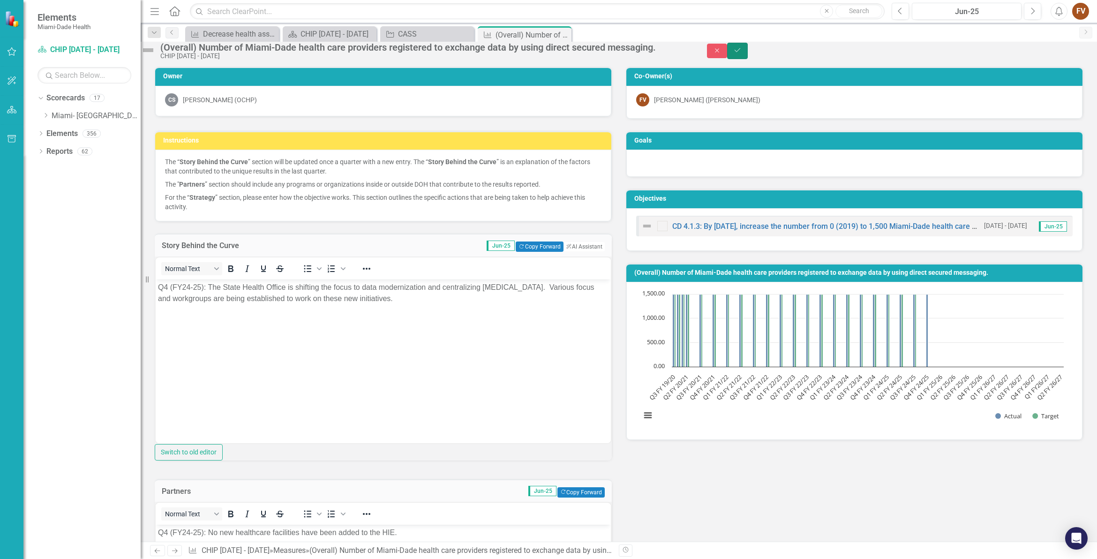
click at [741, 53] on icon "Save" at bounding box center [737, 50] width 8 height 7
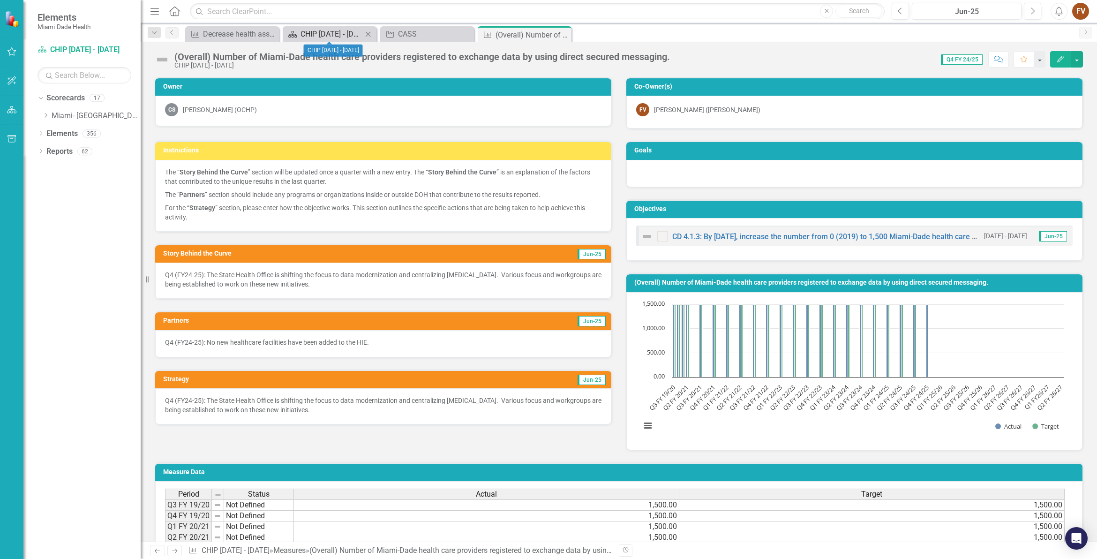
click at [315, 33] on div "CHIP [DATE] - [DATE]" at bounding box center [331, 34] width 62 height 12
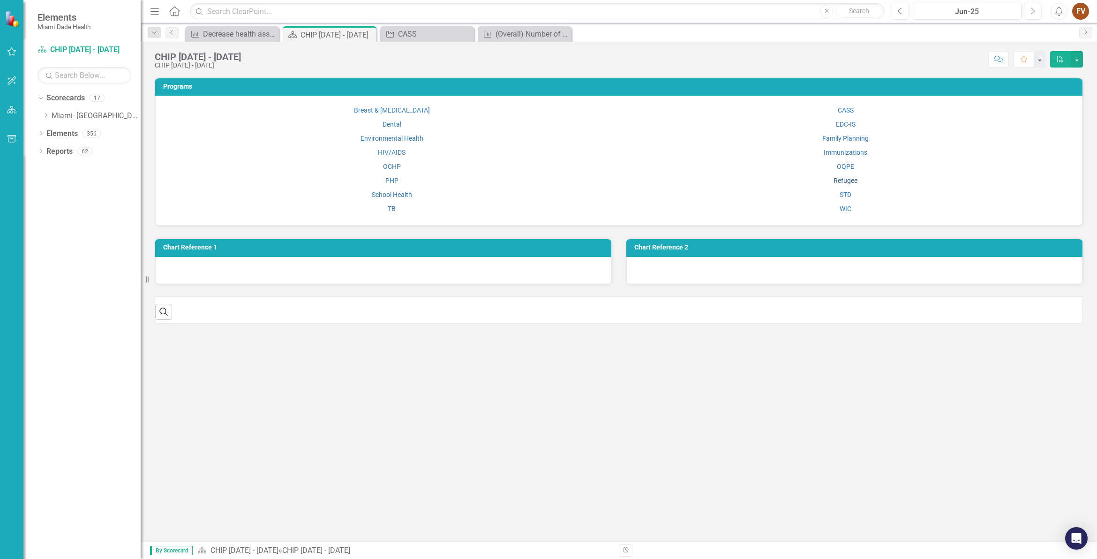
click at [847, 177] on link "Refugee" at bounding box center [845, 180] width 24 height 7
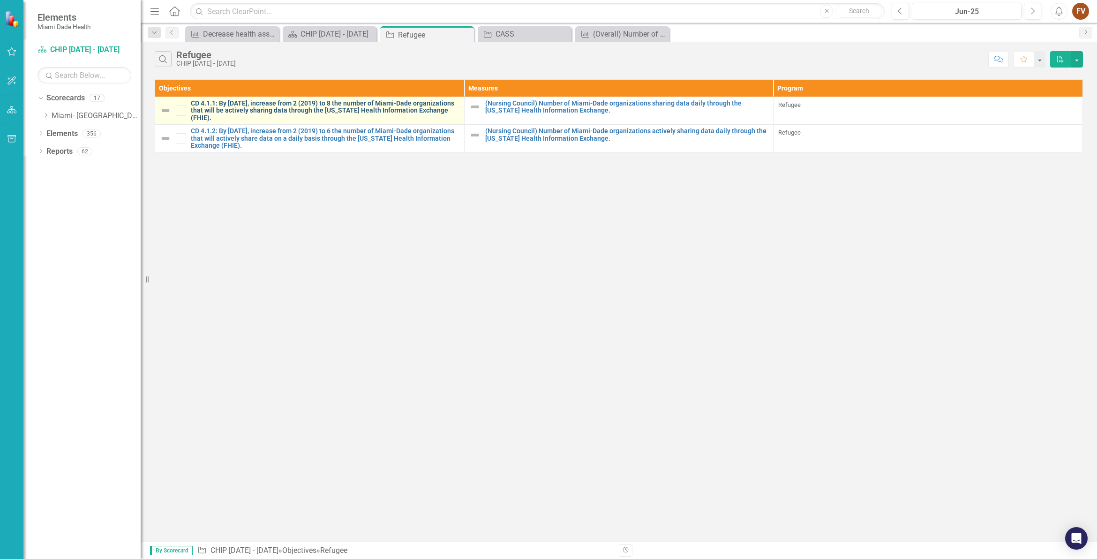
click at [381, 111] on link "CD 4.1.1: By [DATE], increase from 2 (2019) to 8 the number of Miami-Dade organ…" at bounding box center [325, 111] width 269 height 22
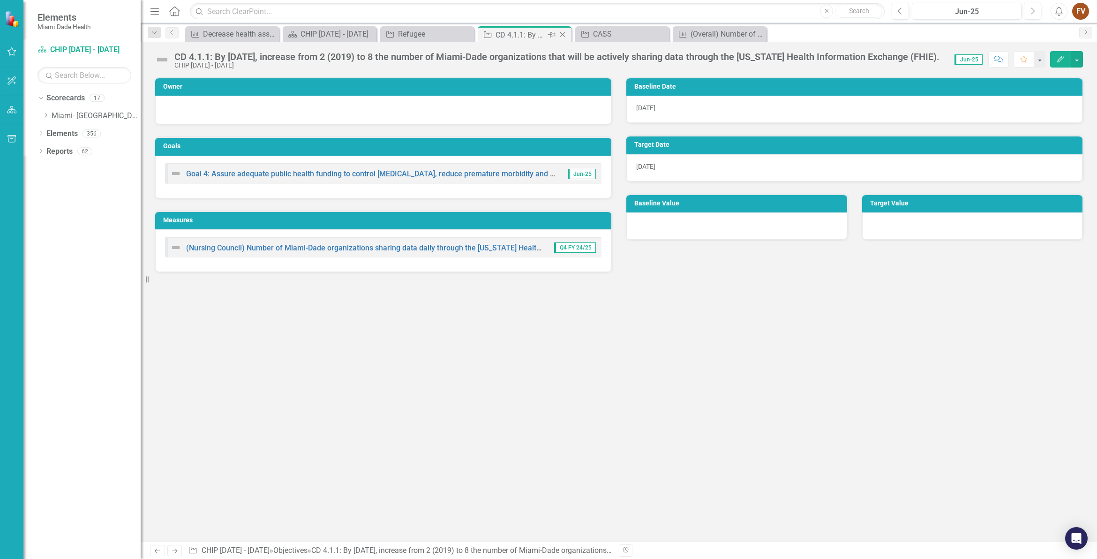
click at [562, 33] on icon "Close" at bounding box center [562, 34] width 9 height 7
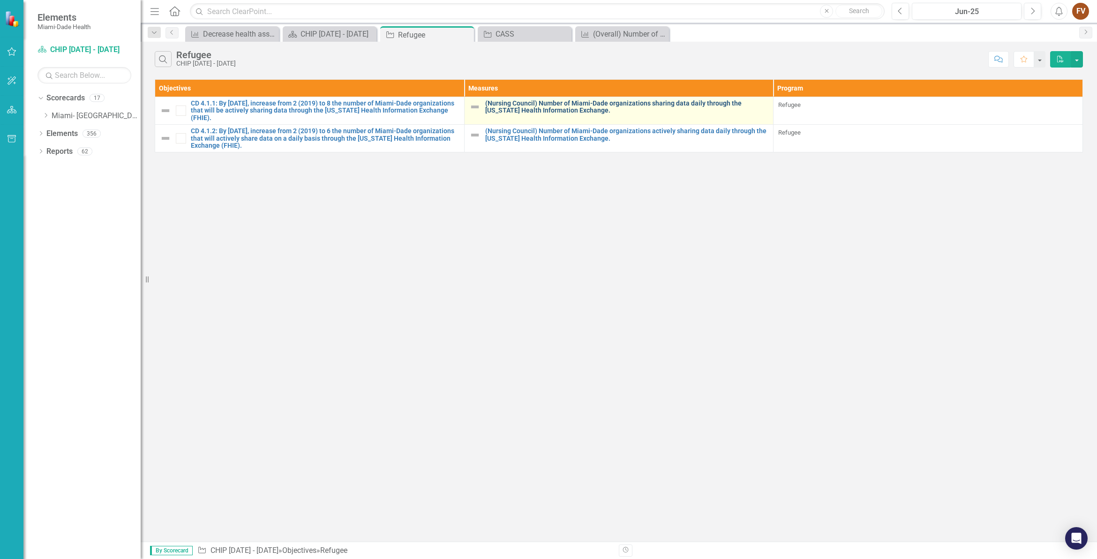
click at [574, 105] on link "(Nursing Council) Number of Miami-Dade organizations sharing data daily through…" at bounding box center [627, 107] width 284 height 15
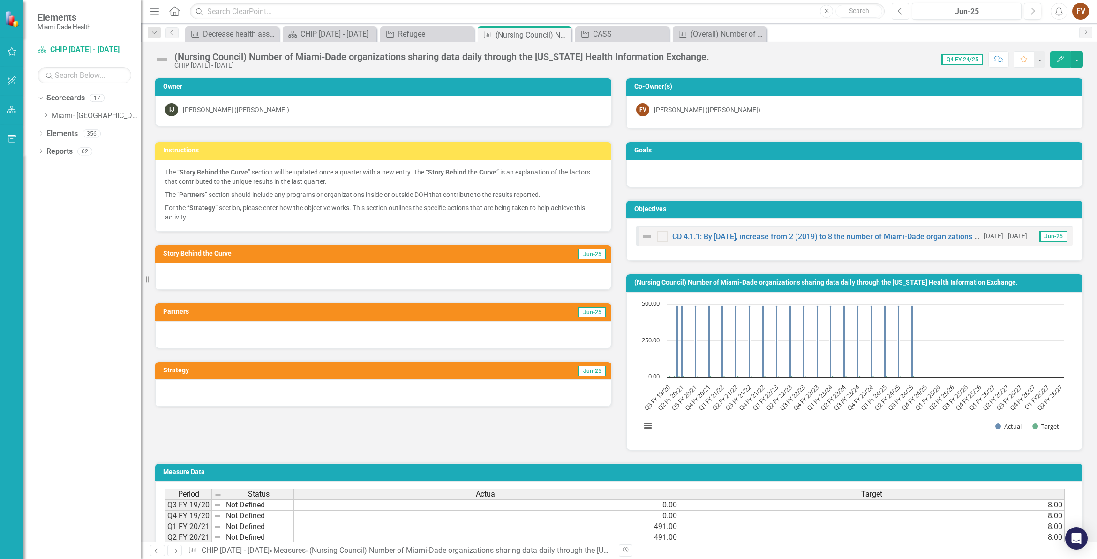
click at [900, 12] on icon "Previous" at bounding box center [900, 11] width 5 height 8
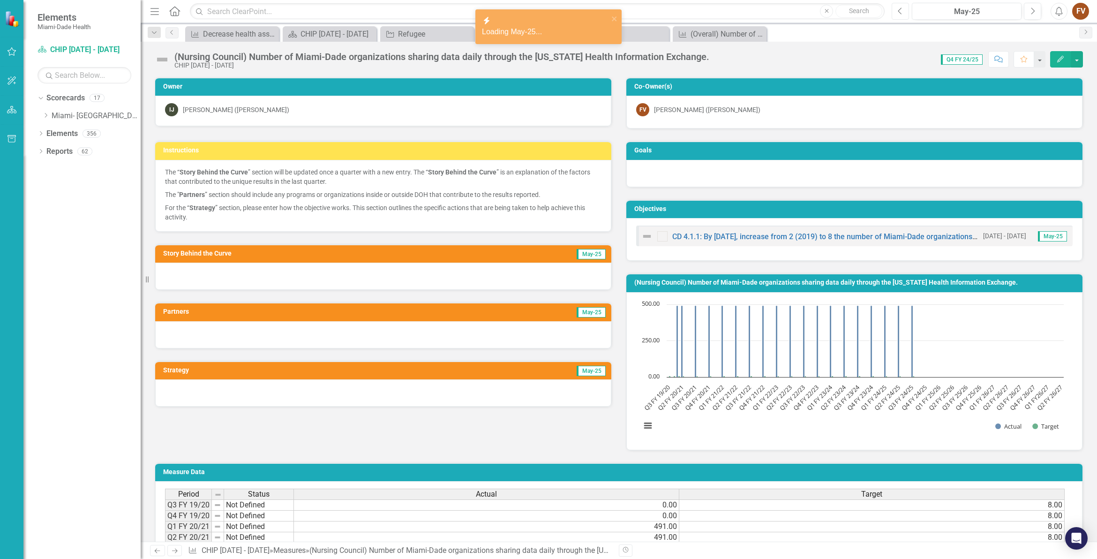
click at [900, 12] on icon "Previous" at bounding box center [900, 11] width 5 height 8
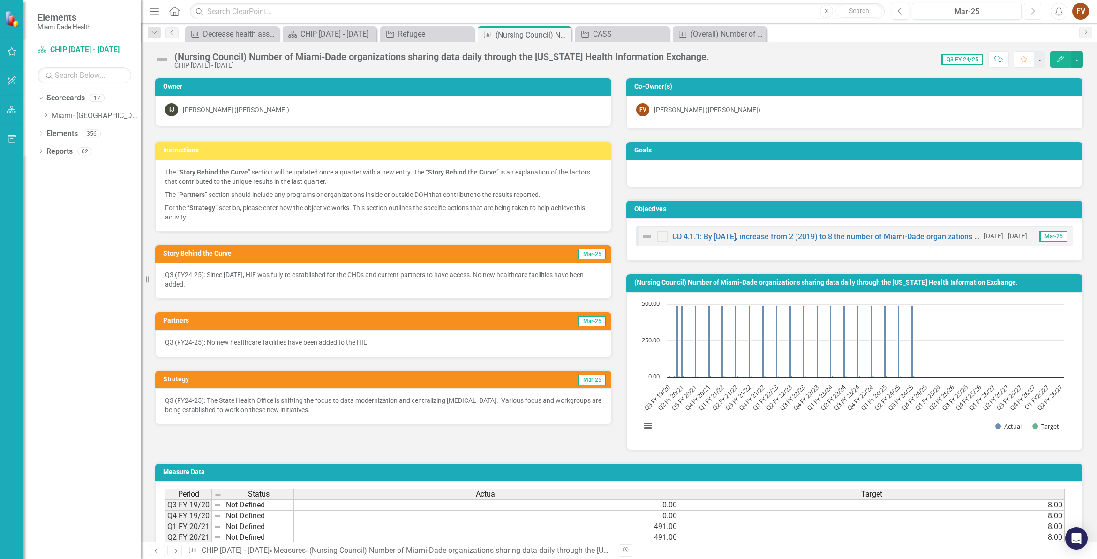
click at [1030, 9] on icon "Next" at bounding box center [1032, 11] width 5 height 8
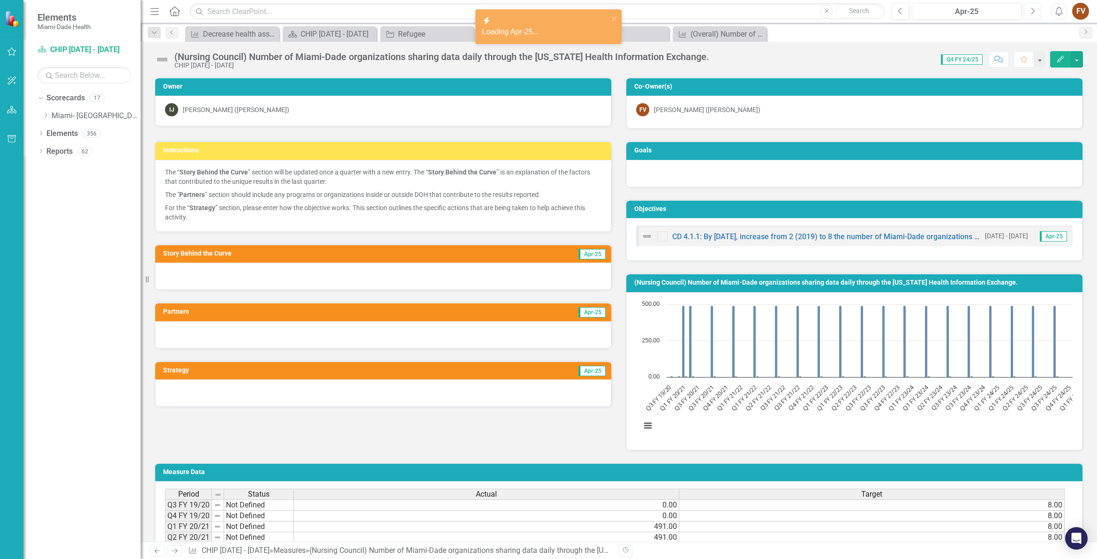
click at [1032, 9] on icon "Next" at bounding box center [1032, 11] width 5 height 8
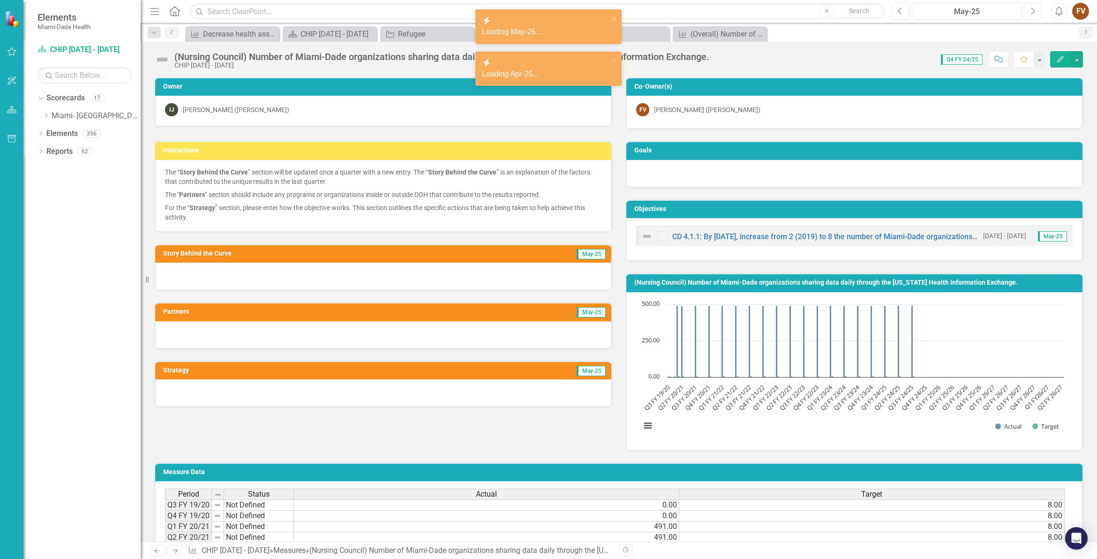
click at [1032, 9] on icon "Next" at bounding box center [1032, 11] width 5 height 8
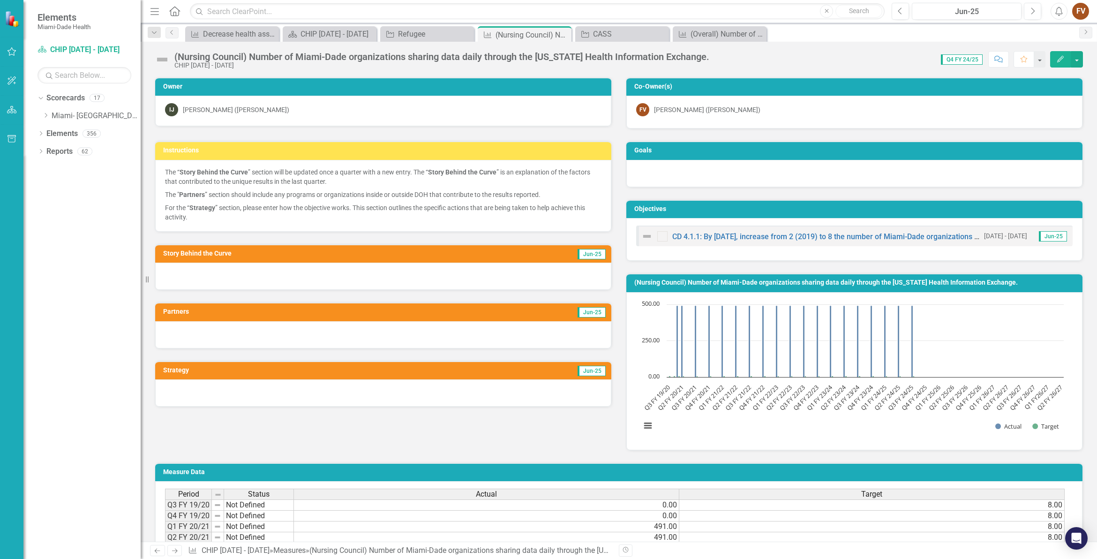
click at [263, 274] on div at bounding box center [383, 275] width 456 height 27
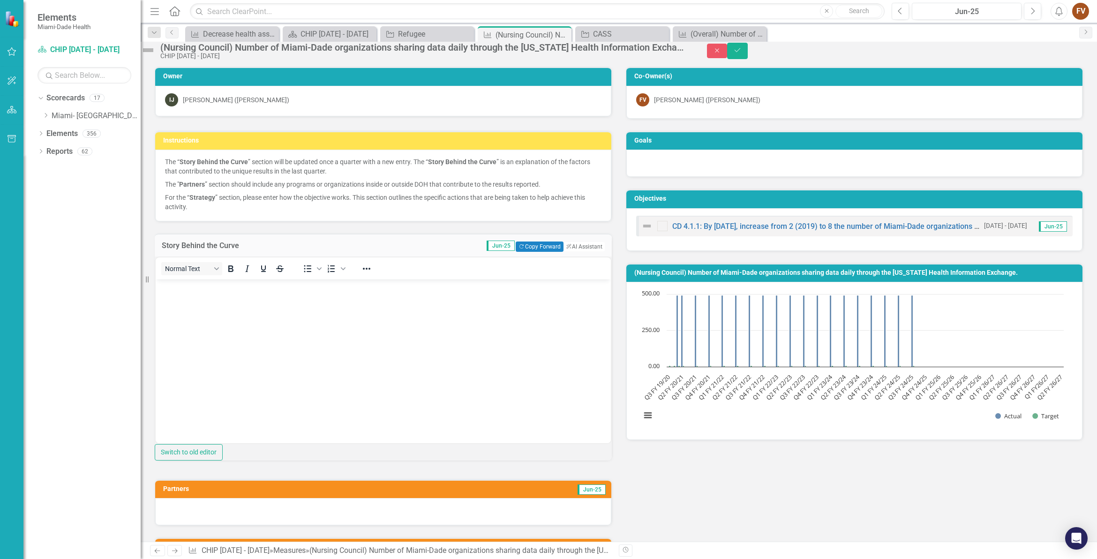
click at [295, 307] on body "Rich Text Area. Press ALT-0 for help." at bounding box center [383, 349] width 455 height 141
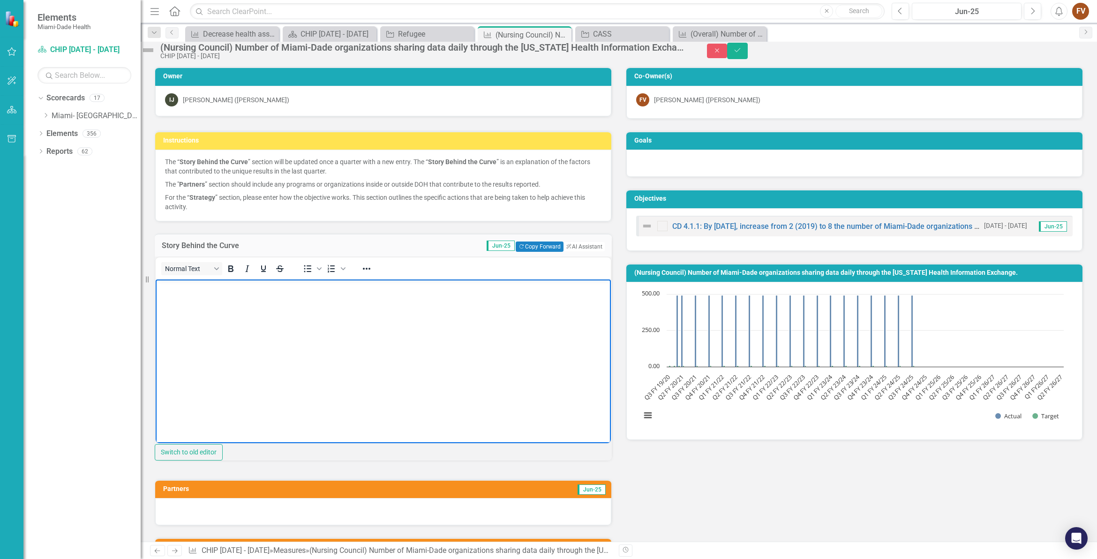
paste body "Rich Text Area. Press ALT-0 for help."
click at [166, 290] on p "Q3 (FY24-25): Since [DATE], HIE was fully re-established for the CHDs and curre…" at bounding box center [383, 292] width 450 height 22
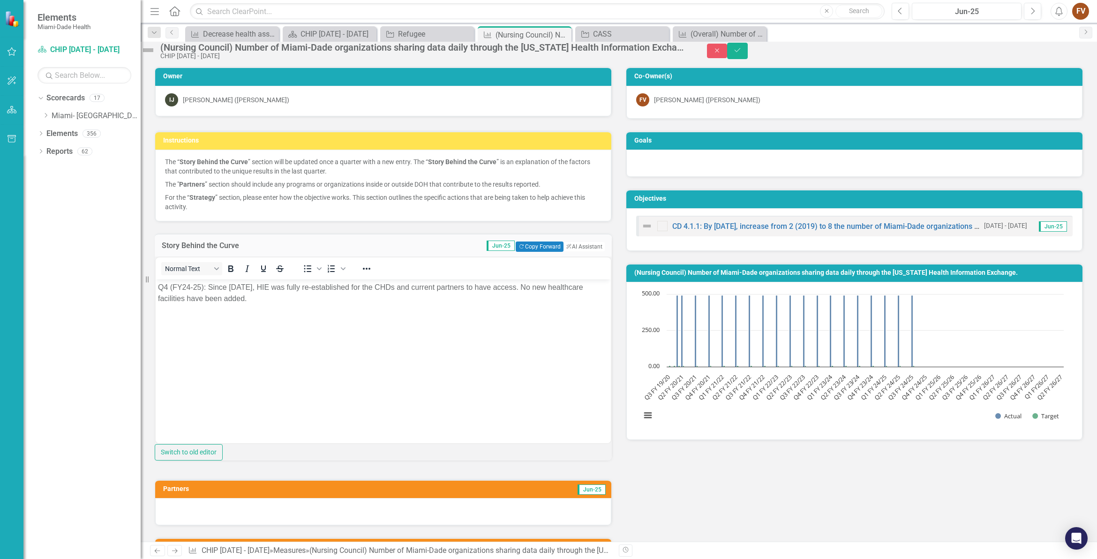
click at [684, 495] on div "Instructions The “ Story Behind the Curve ” section will be updated once a quar…" at bounding box center [619, 351] width 942 height 465
click at [741, 53] on icon "Save" at bounding box center [737, 50] width 8 height 7
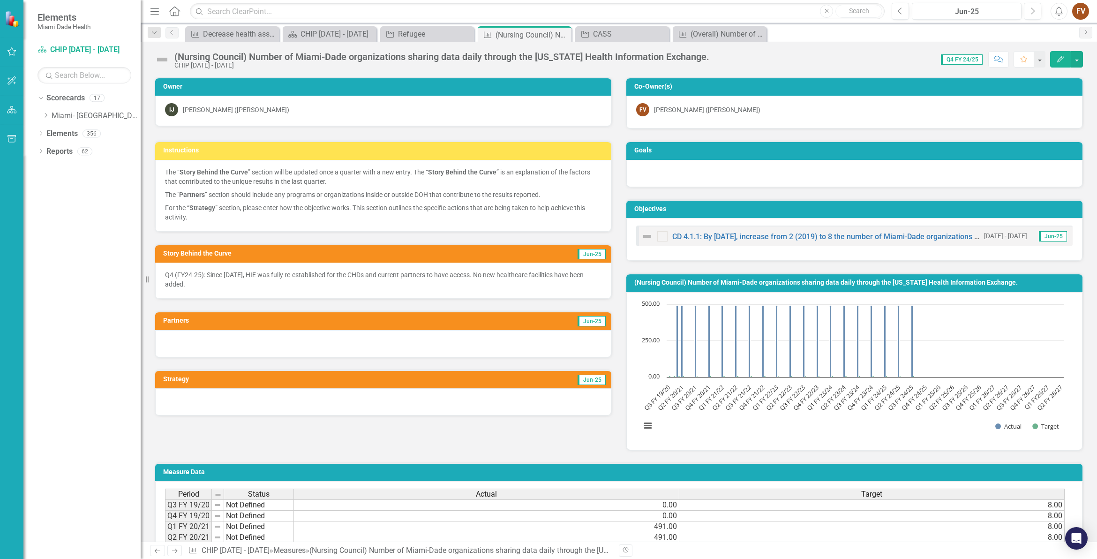
click at [242, 344] on div at bounding box center [383, 343] width 456 height 27
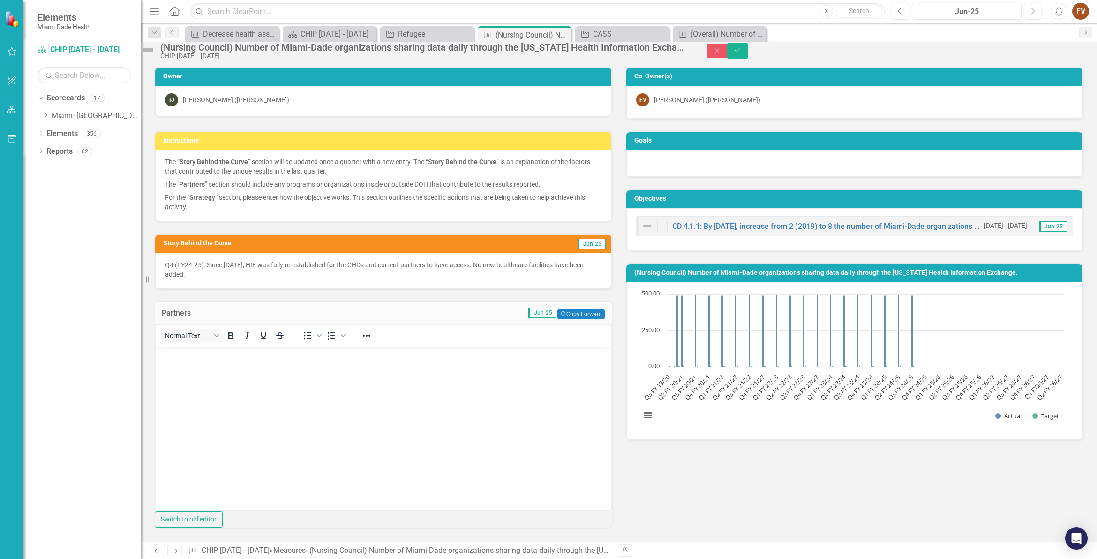
click at [213, 389] on body "Rich Text Area. Press ALT-0 for help." at bounding box center [383, 416] width 455 height 141
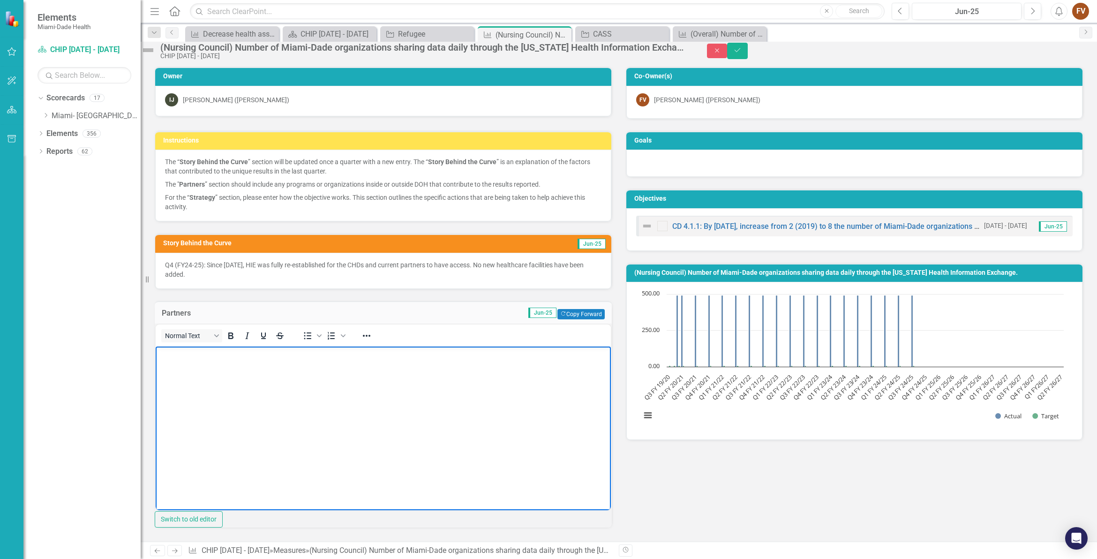
click at [267, 399] on body "Rich Text Area. Press ALT-0 for help." at bounding box center [383, 416] width 455 height 141
paste body "Rich Text Area. Press ALT-0 for help."
click at [164, 352] on p "Q3 (FY24-25): No new healthcare facilities have been added to the HIE." at bounding box center [383, 354] width 450 height 11
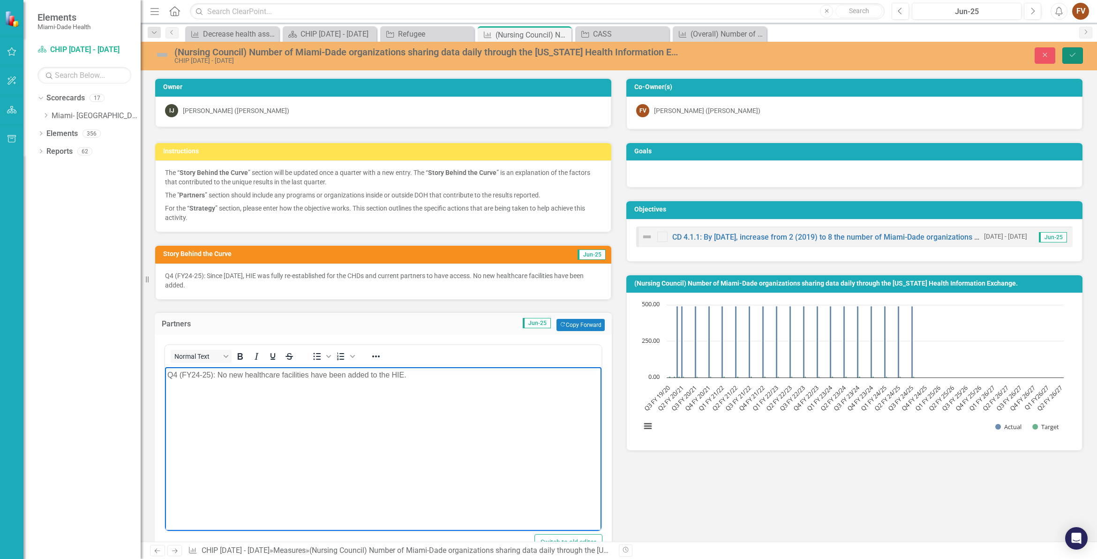
click at [1078, 54] on button "Save" at bounding box center [1072, 55] width 21 height 16
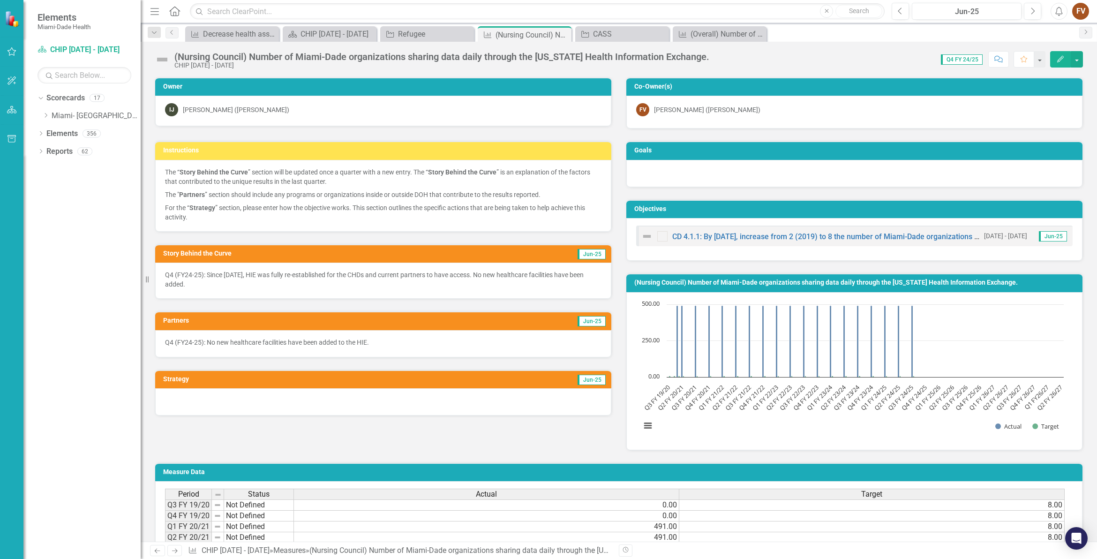
click at [204, 398] on div at bounding box center [383, 401] width 456 height 27
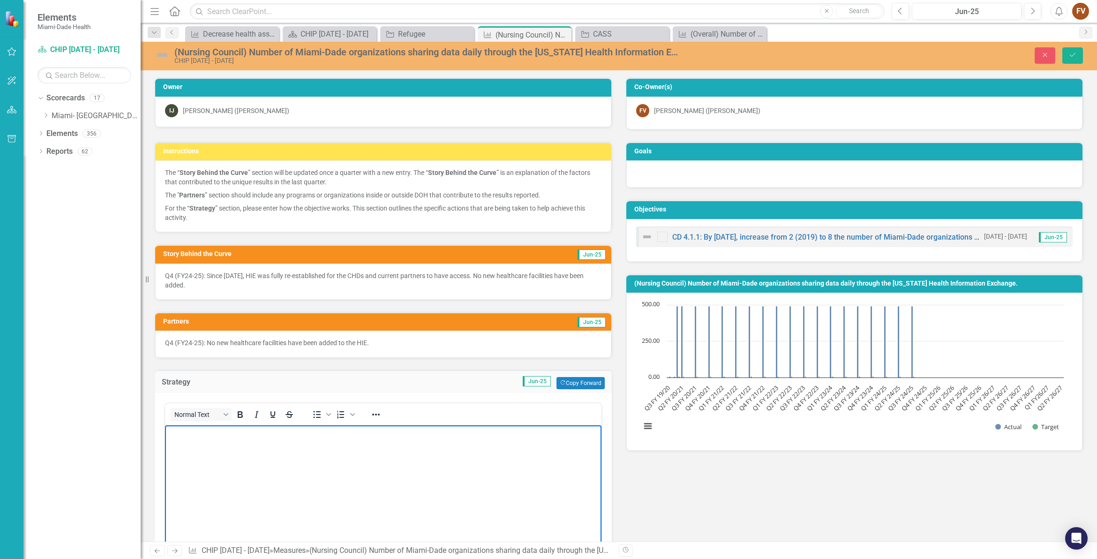
click at [201, 453] on body "Rich Text Area. Press ALT-0 for help." at bounding box center [383, 495] width 436 height 141
click at [265, 477] on body "Rich Text Area. Press ALT-0 for help." at bounding box center [383, 495] width 436 height 141
paste body "Rich Text Area. Press ALT-0 for help."
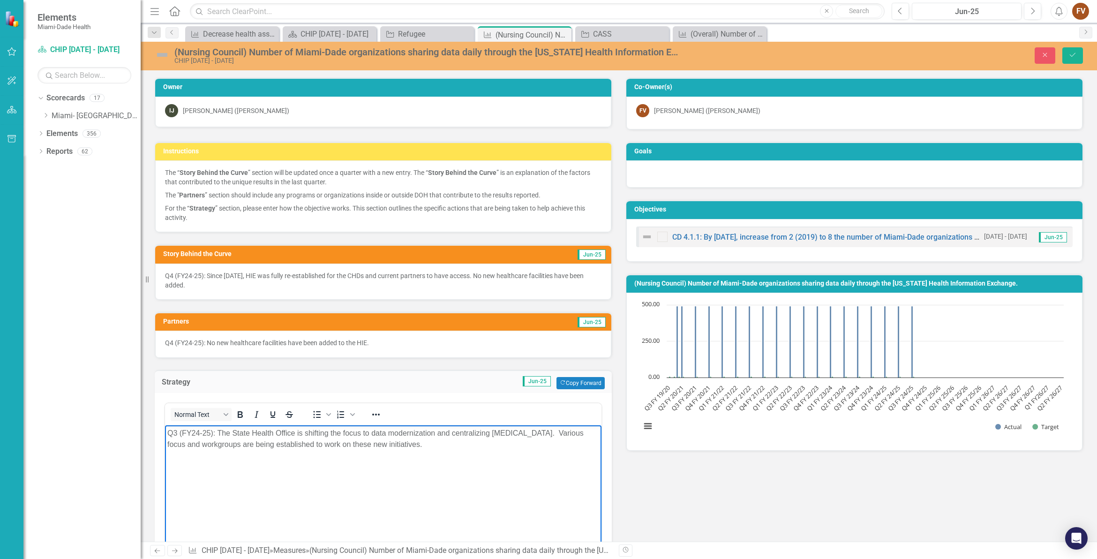
click at [178, 433] on p "Q3 (FY24-25): The State Health Office is shifting the focus to data modernizati…" at bounding box center [383, 438] width 432 height 22
click at [438, 488] on body "Q4 (FY24-25): The State Health Office is shifting the focus to data modernizati…" at bounding box center [383, 495] width 436 height 141
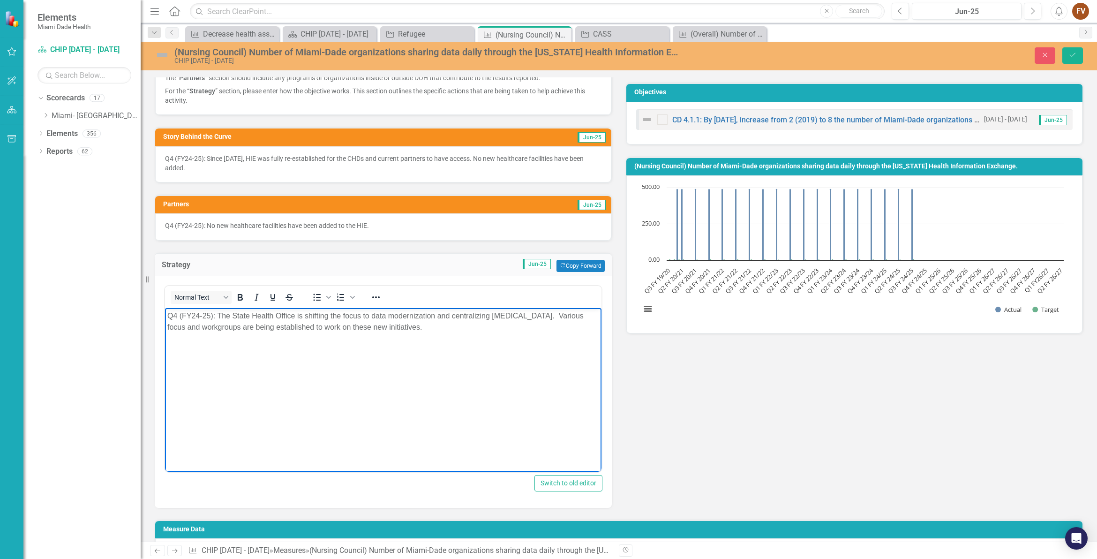
scroll to position [59, 0]
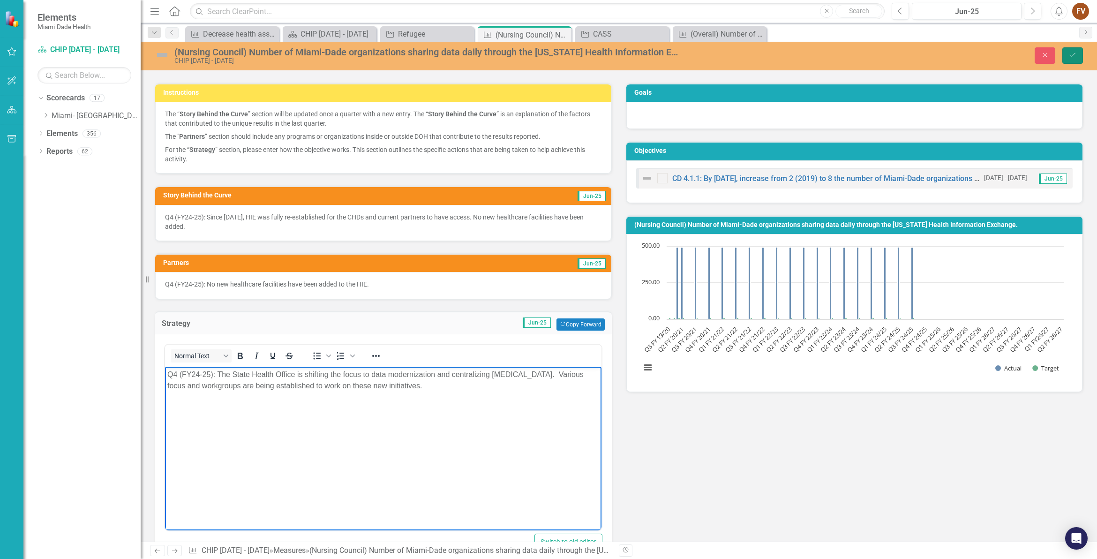
click at [1072, 57] on icon "Save" at bounding box center [1072, 55] width 8 height 7
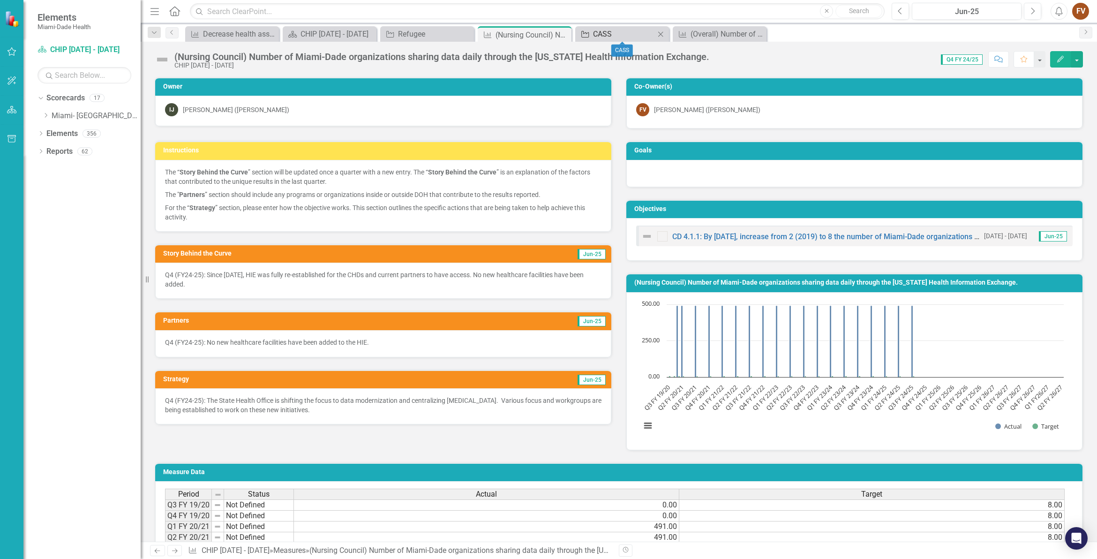
click at [629, 31] on div "CASS" at bounding box center [624, 34] width 62 height 12
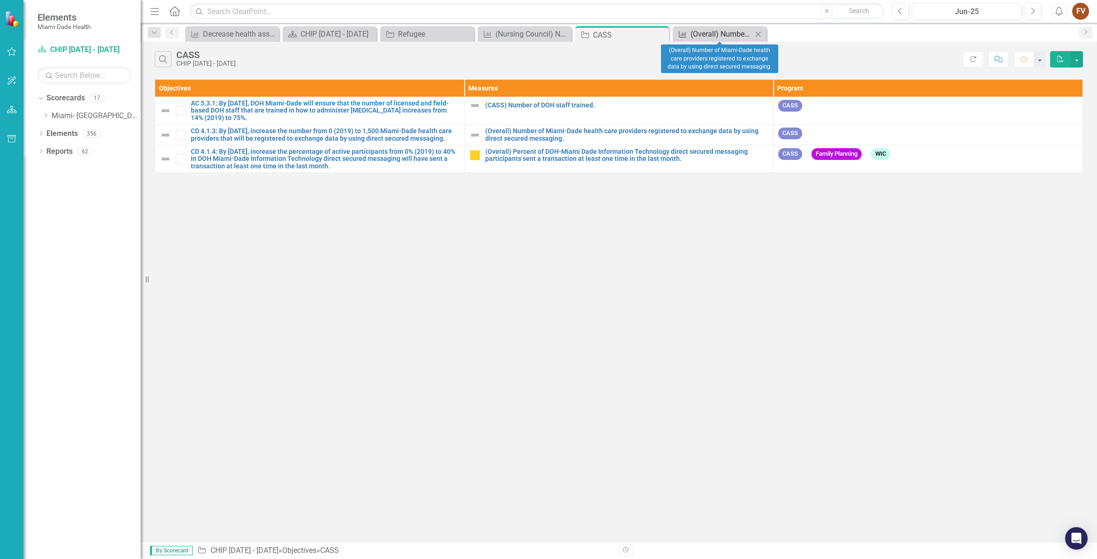
click at [706, 34] on div "(Overall) Number of Miami-Dade health care providers registered to exchange dat…" at bounding box center [721, 34] width 62 height 12
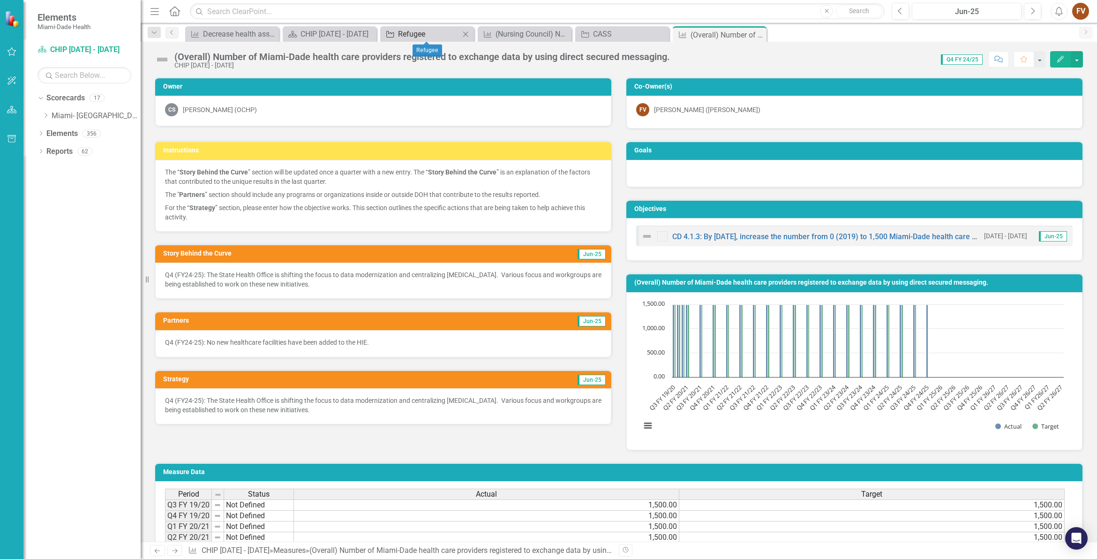
click at [438, 36] on div "Refugee" at bounding box center [429, 34] width 62 height 12
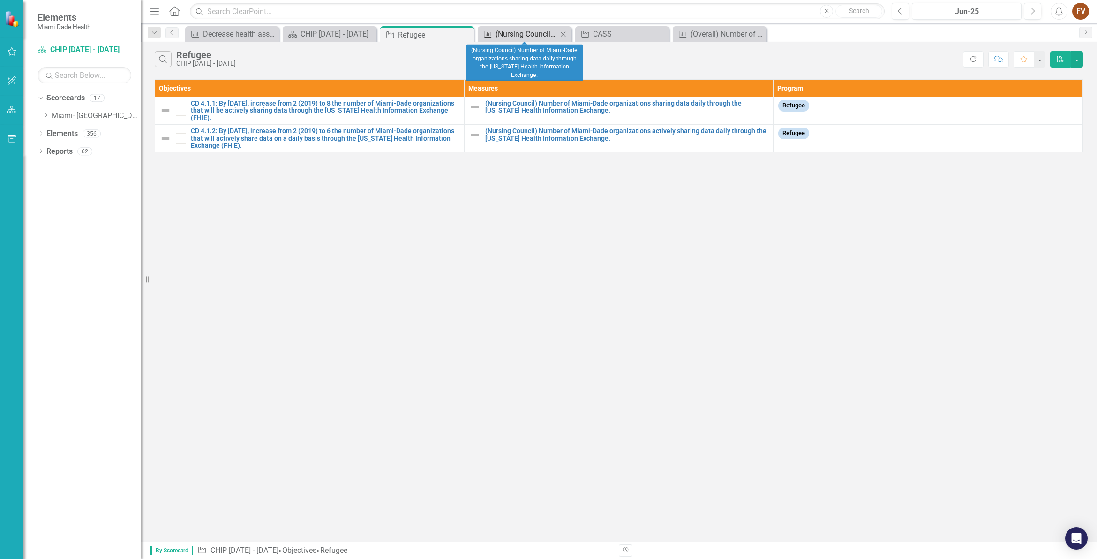
click at [523, 37] on div "(Nursing Council) Number of Miami-Dade organizations sharing data daily through…" at bounding box center [526, 34] width 62 height 12
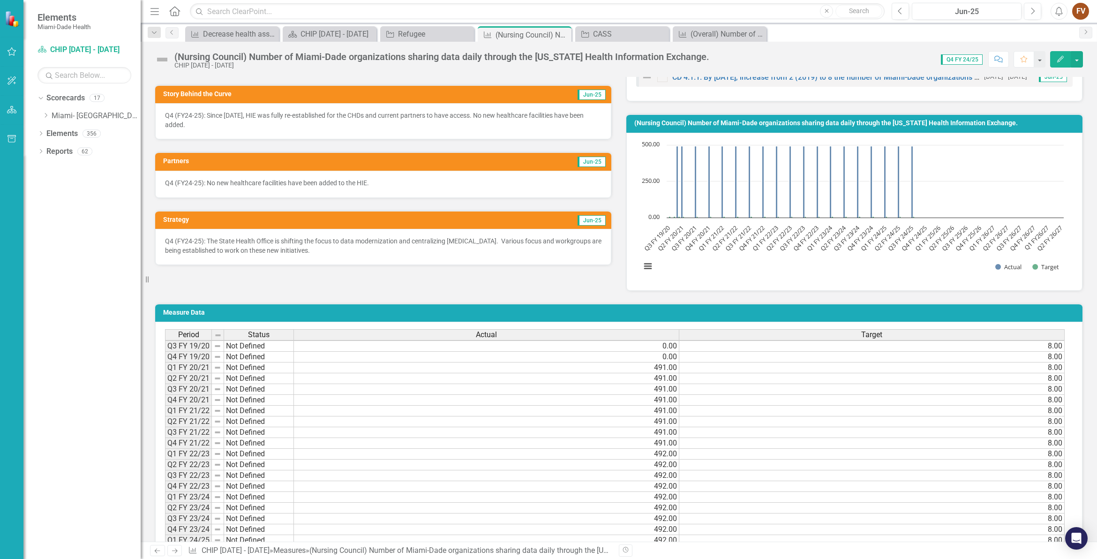
scroll to position [336, 0]
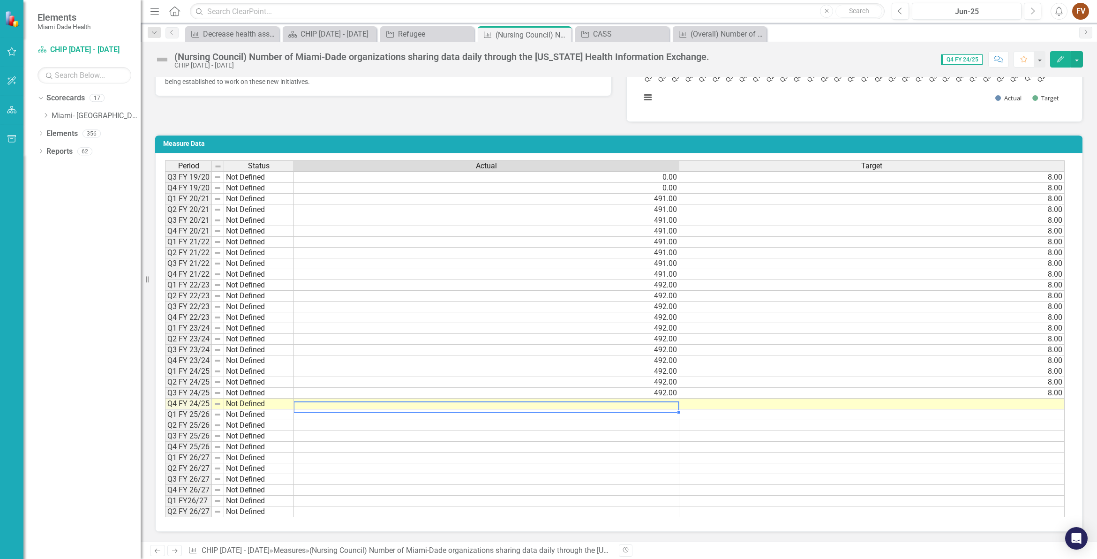
click at [654, 398] on td at bounding box center [486, 403] width 385 height 11
click at [651, 399] on td at bounding box center [486, 403] width 385 height 11
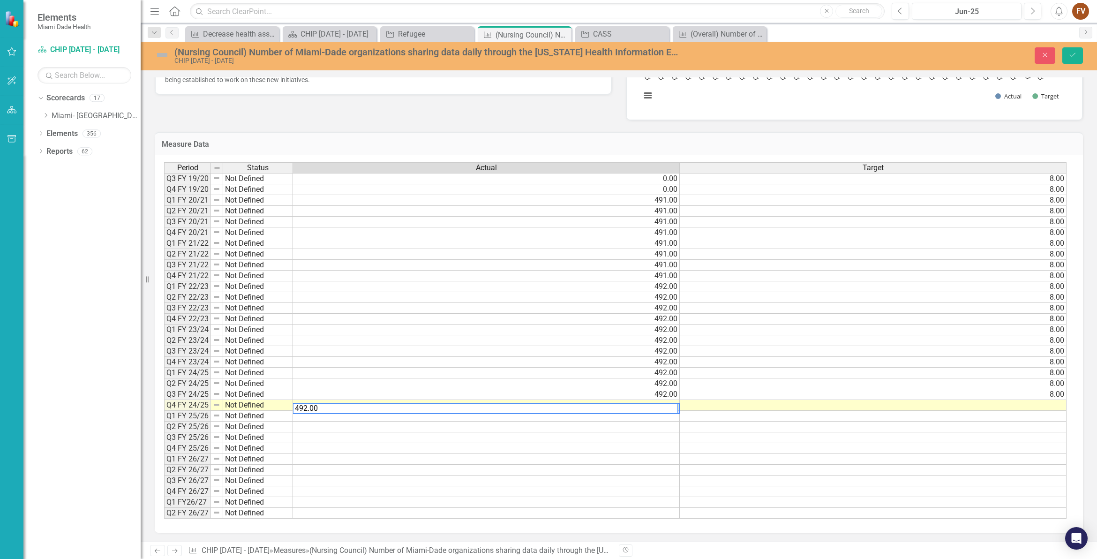
type textarea "492.00"
click at [933, 405] on td at bounding box center [873, 405] width 387 height 11
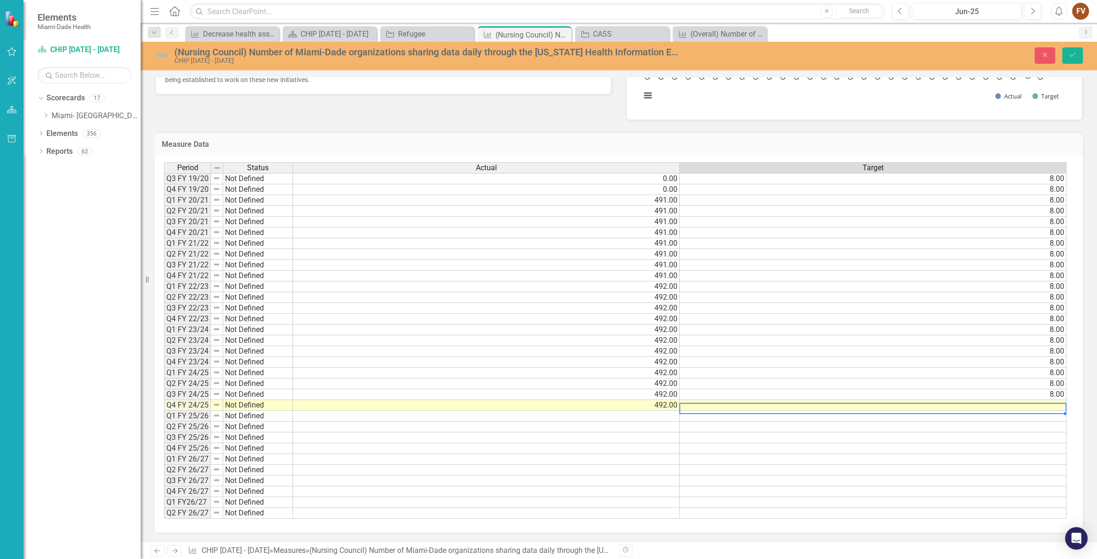
scroll to position [0, 7]
type textarea "8.00"
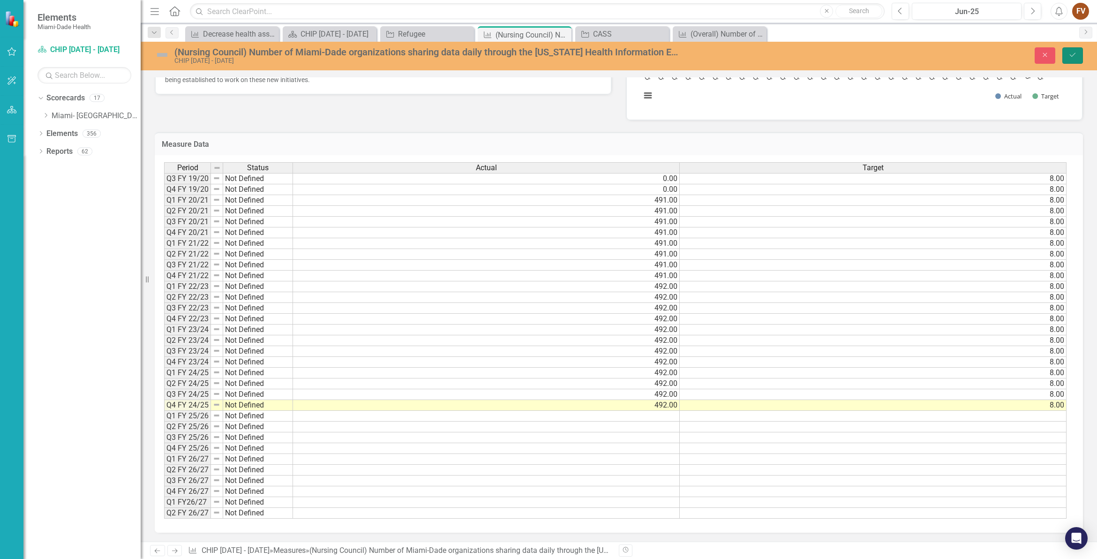
click at [1072, 53] on icon "Save" at bounding box center [1072, 55] width 8 height 7
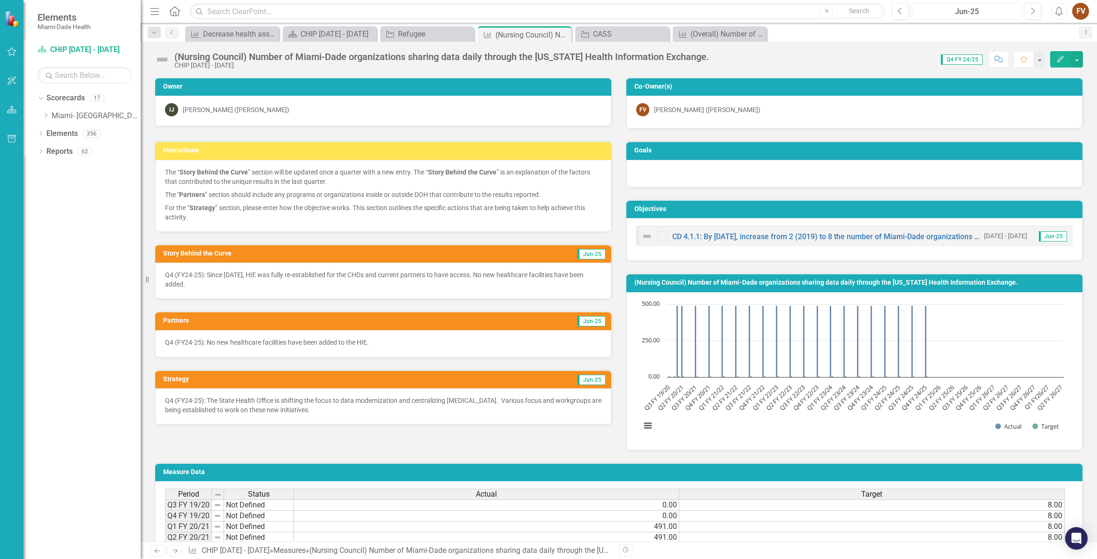
click at [973, 15] on div "Jun-25" at bounding box center [966, 11] width 103 height 11
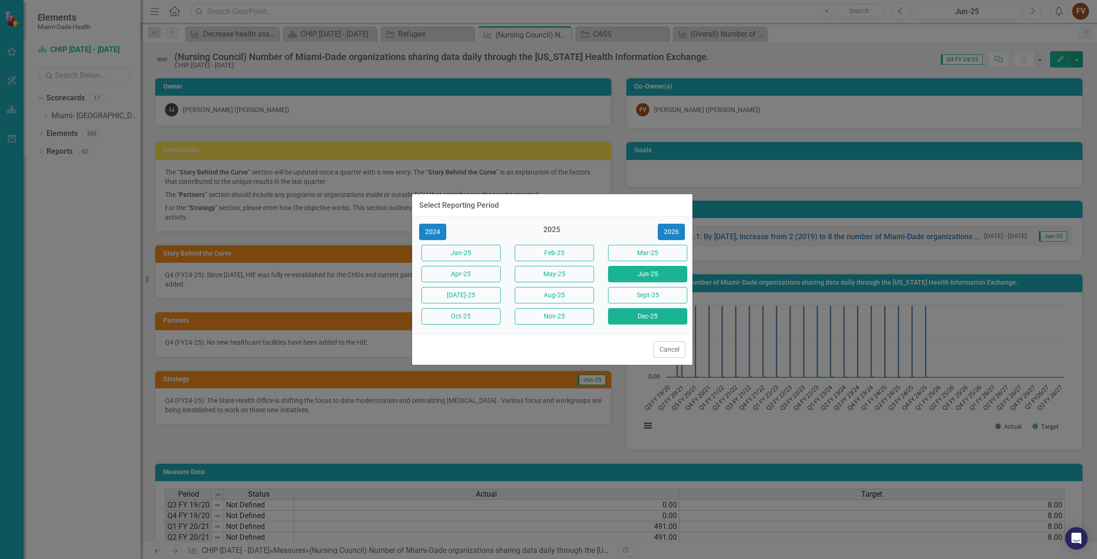
click at [650, 313] on button "Dec-25" at bounding box center [647, 316] width 79 height 16
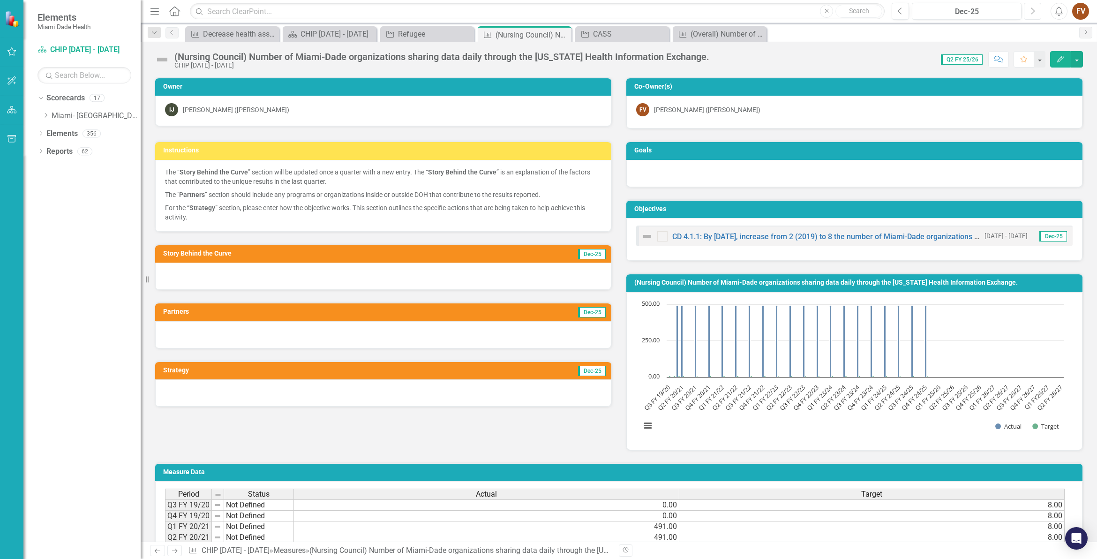
click at [1037, 15] on button "Next" at bounding box center [1032, 11] width 17 height 17
click at [901, 14] on icon "button" at bounding box center [900, 10] width 4 height 7
click at [944, 17] on button "Dec-25" at bounding box center [967, 11] width 110 height 17
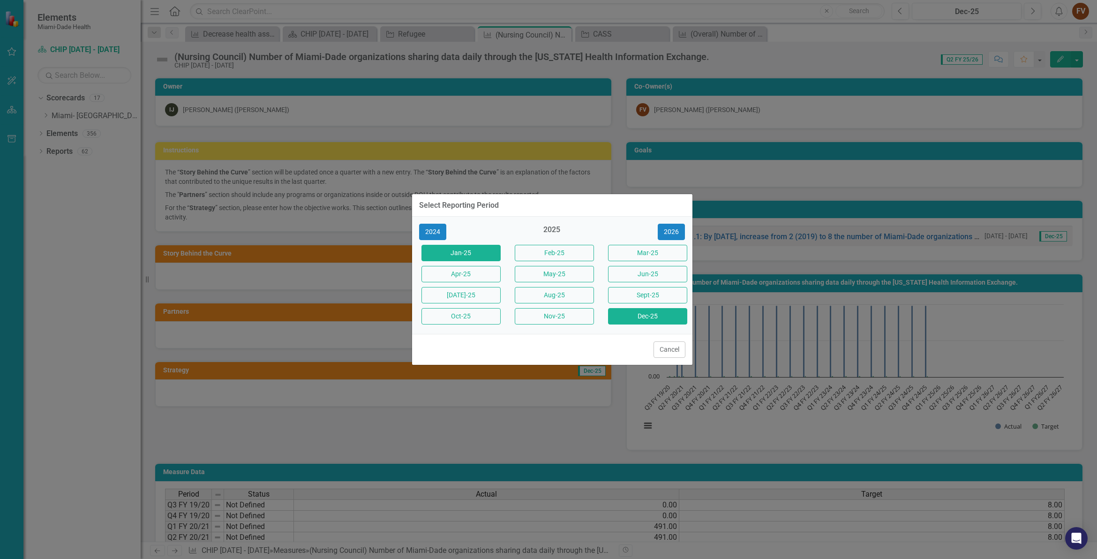
click at [456, 246] on button "Jan-25" at bounding box center [460, 253] width 79 height 16
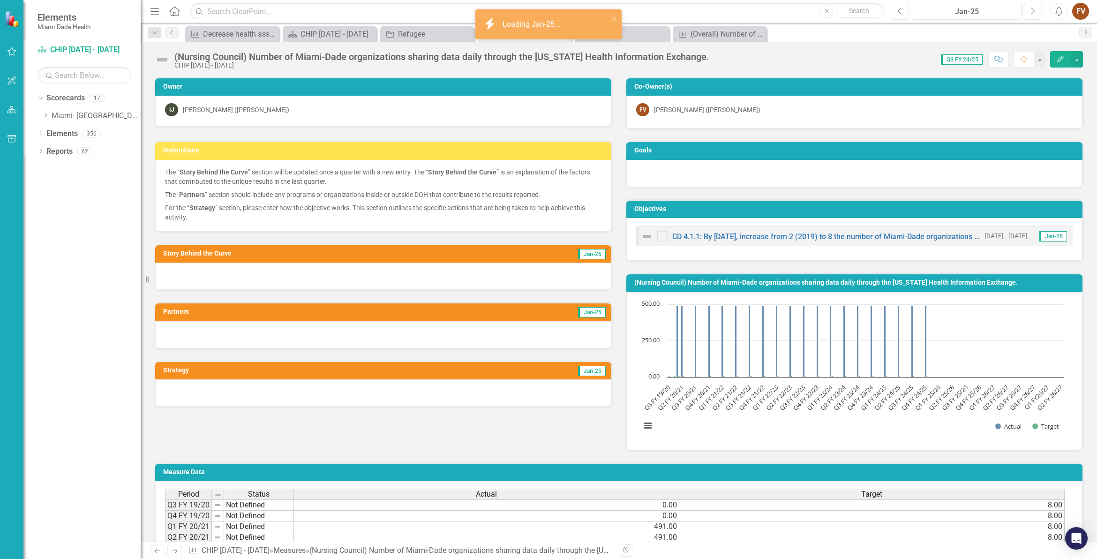
click at [900, 14] on icon "Previous" at bounding box center [900, 11] width 5 height 8
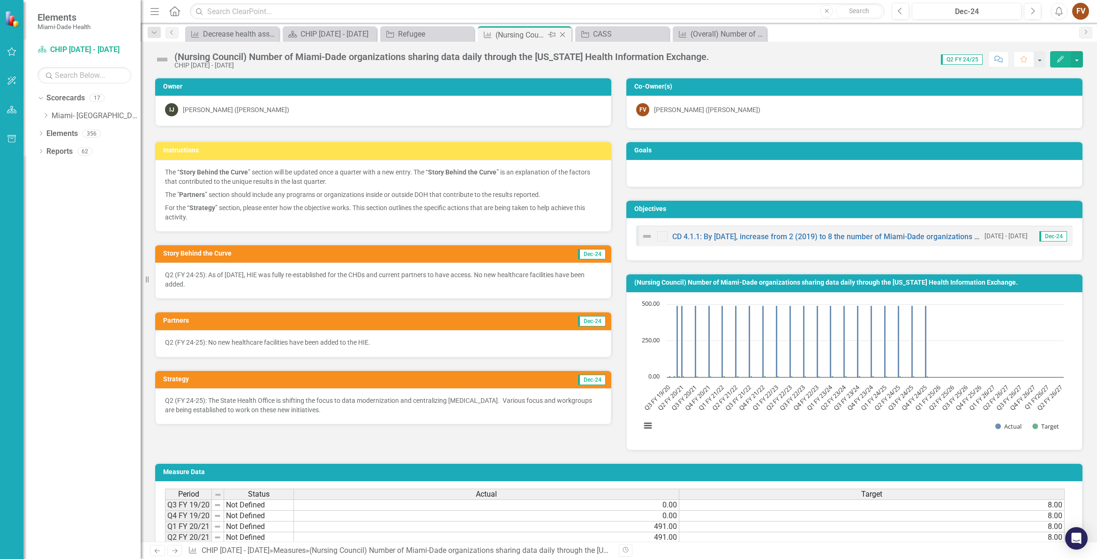
click at [561, 36] on icon at bounding box center [562, 34] width 5 height 5
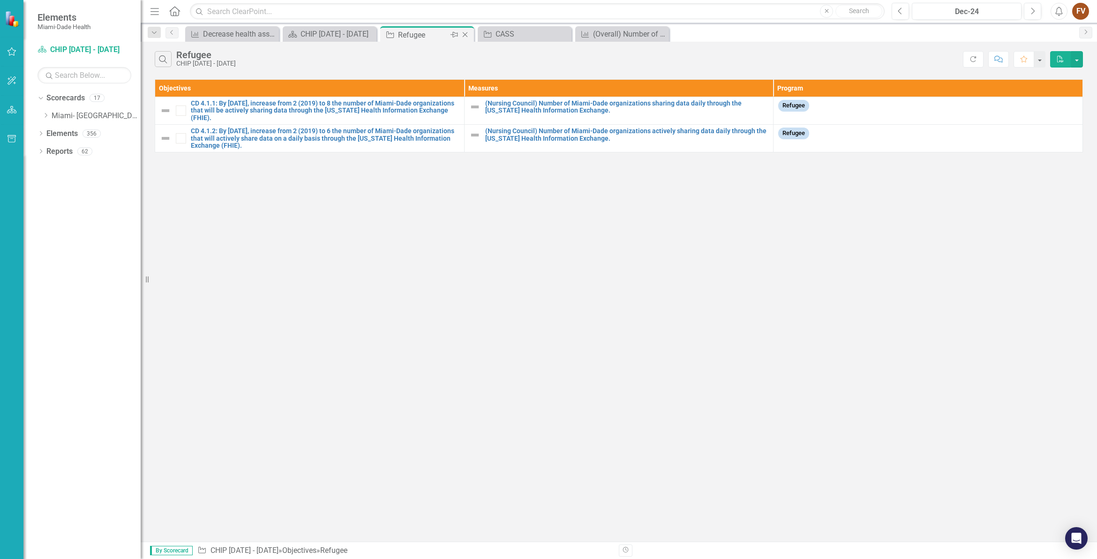
click at [429, 36] on div "Refugee" at bounding box center [423, 35] width 50 height 12
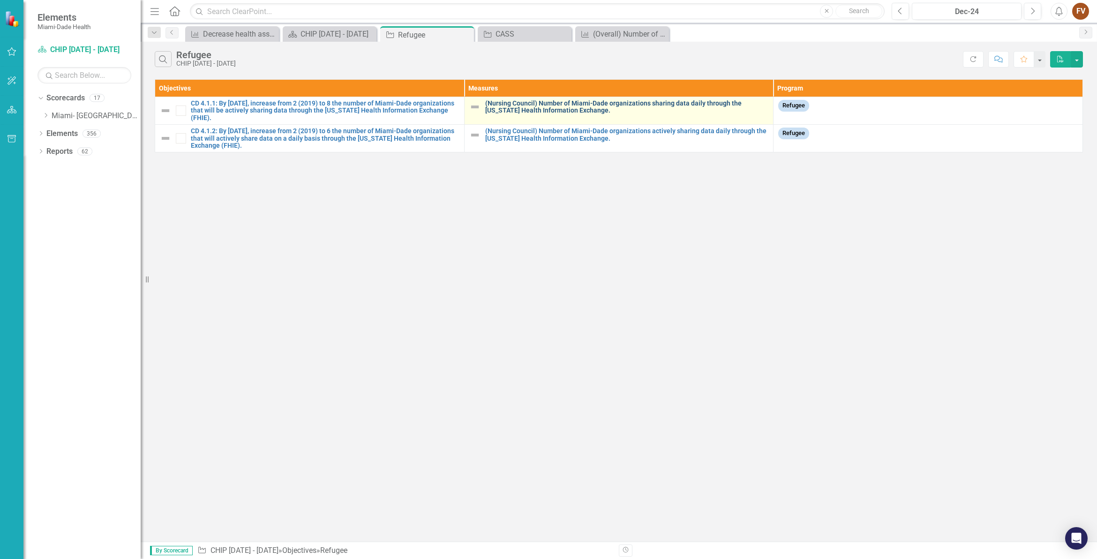
click at [570, 106] on link "(Nursing Council) Number of Miami-Dade organizations sharing data daily through…" at bounding box center [627, 107] width 284 height 15
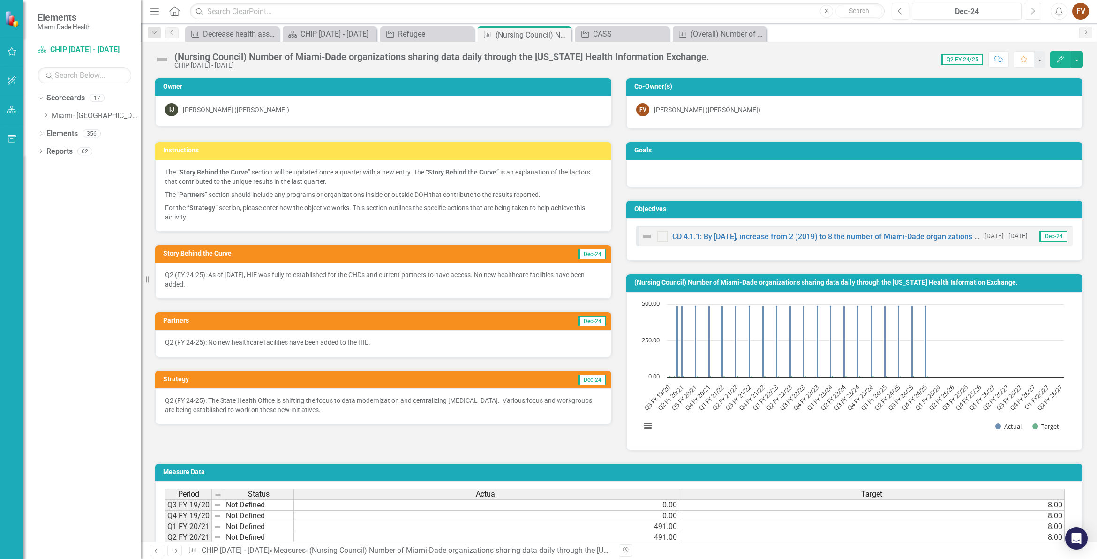
click at [1036, 8] on button "Next" at bounding box center [1032, 11] width 17 height 17
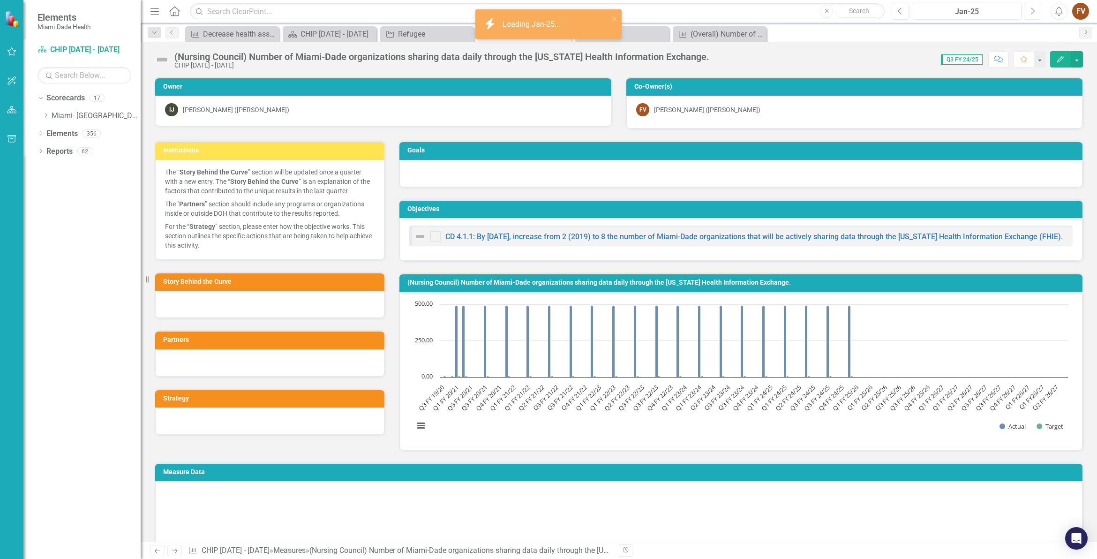
click at [1036, 8] on button "Next" at bounding box center [1032, 11] width 17 height 17
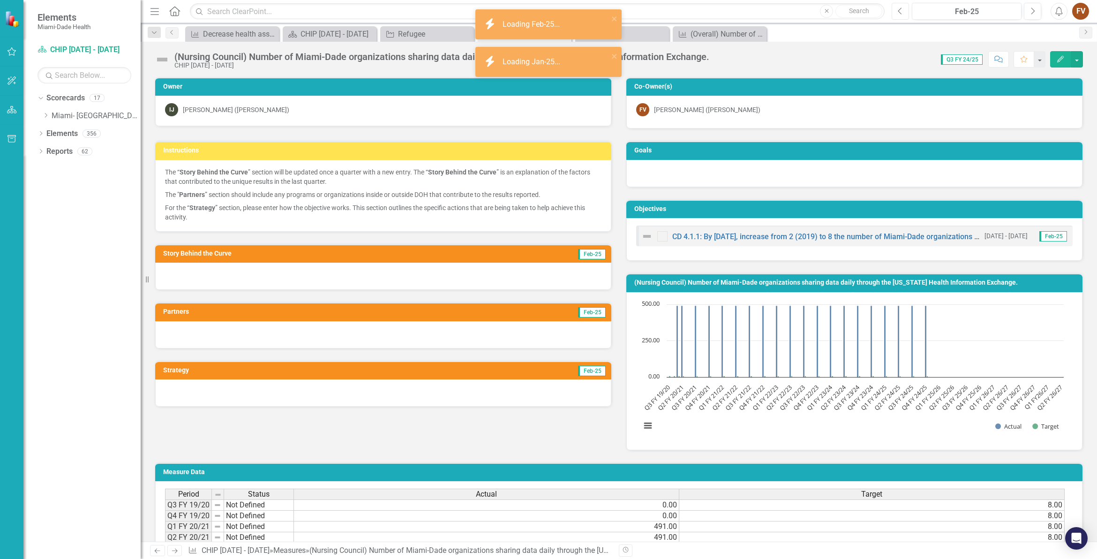
click at [905, 15] on button "Previous" at bounding box center [899, 11] width 17 height 17
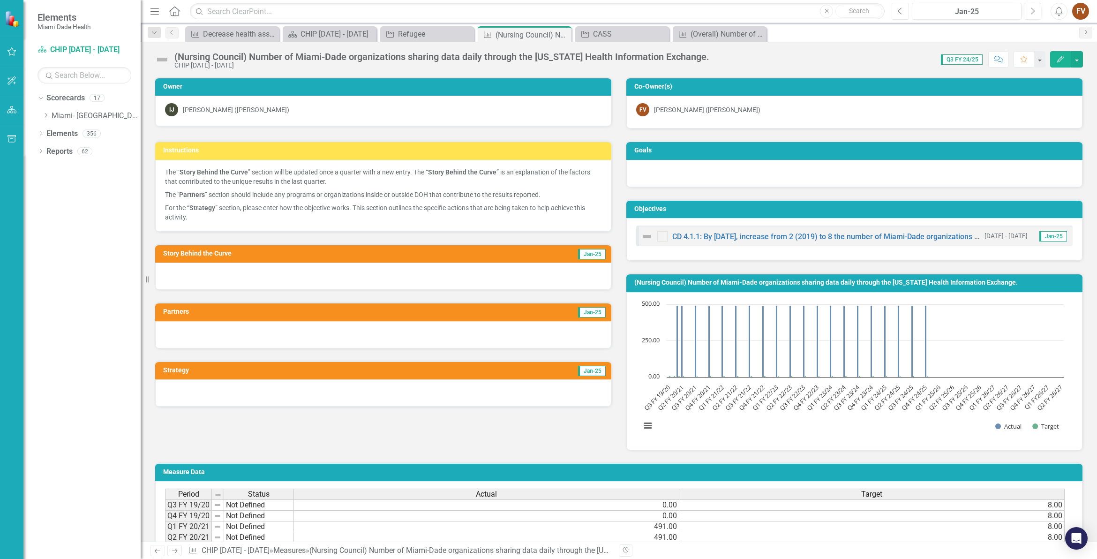
click at [905, 15] on button "Previous" at bounding box center [899, 11] width 17 height 17
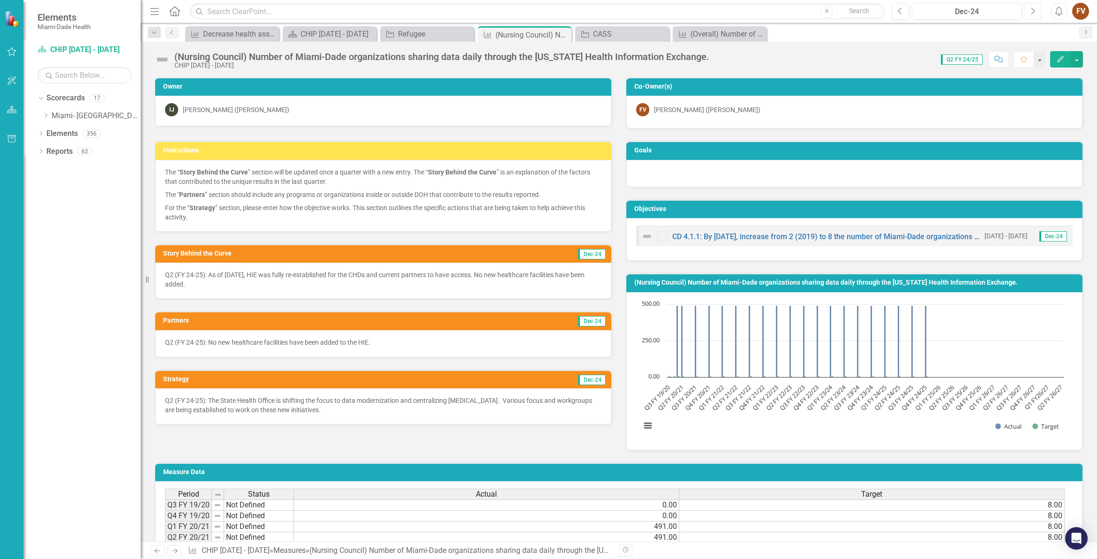
click at [1034, 12] on icon "Next" at bounding box center [1032, 11] width 5 height 8
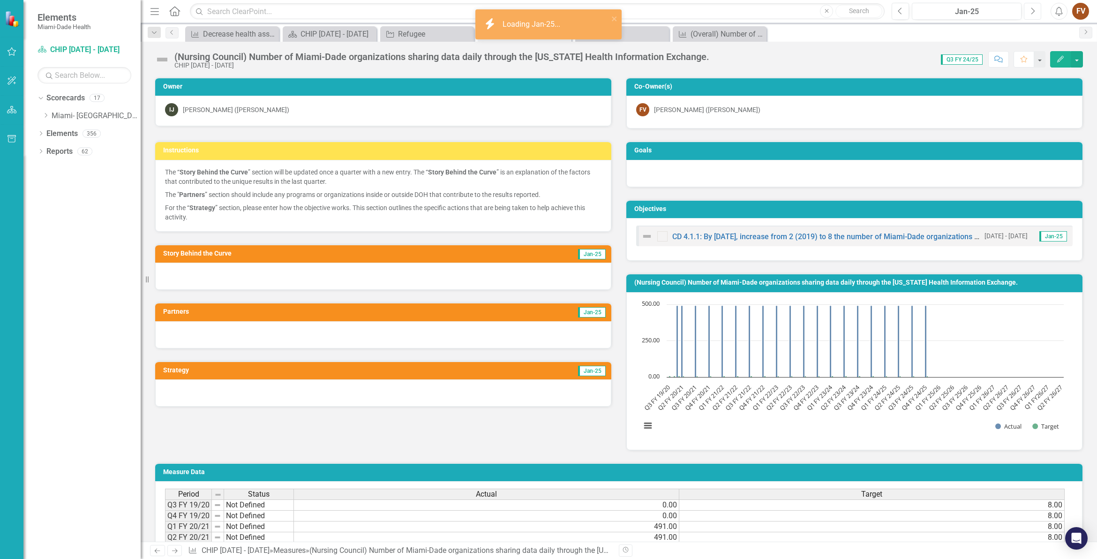
click at [1034, 12] on icon "Next" at bounding box center [1032, 11] width 5 height 8
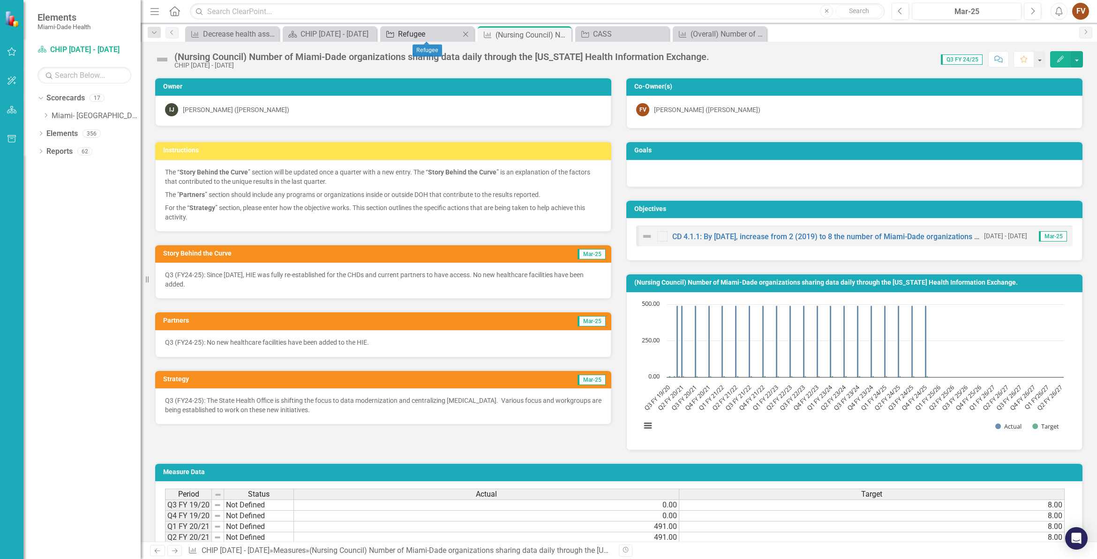
click at [400, 37] on div "Refugee" at bounding box center [429, 34] width 62 height 12
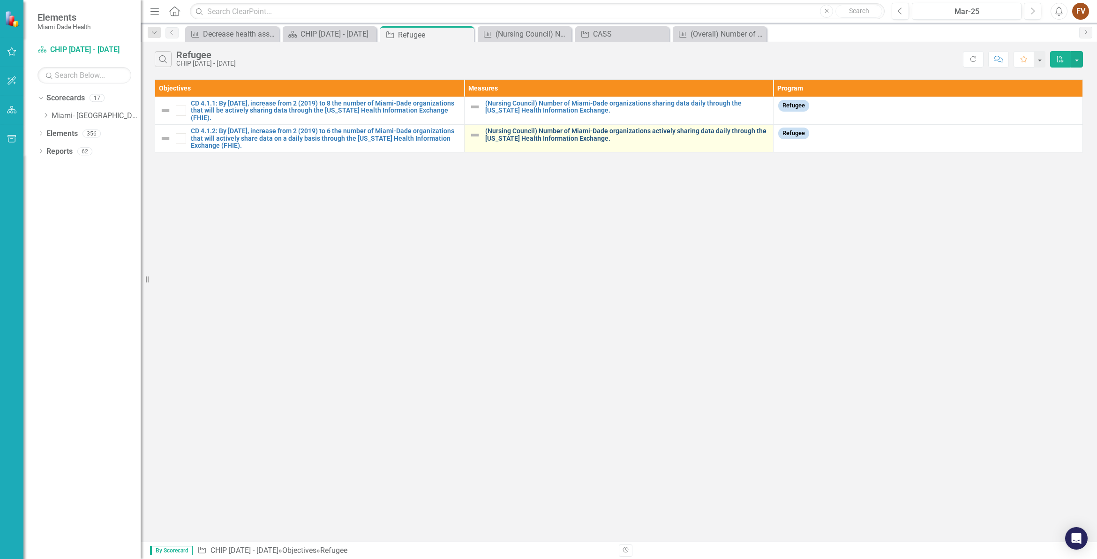
click at [570, 134] on link "(Nursing Council) Number of Miami-Dade organizations actively sharing data dail…" at bounding box center [627, 134] width 284 height 15
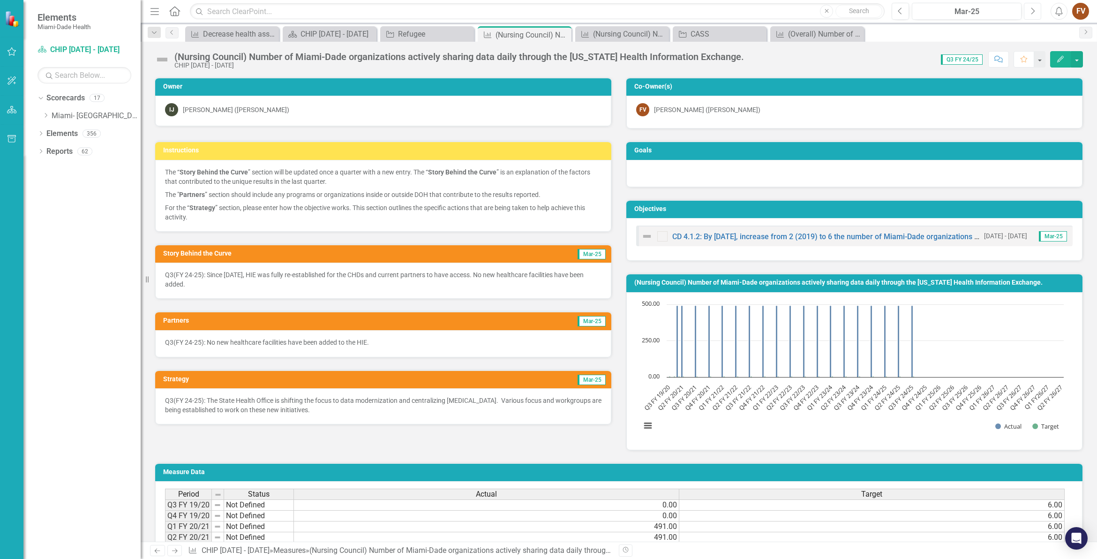
click at [1029, 15] on button "Next" at bounding box center [1032, 11] width 17 height 17
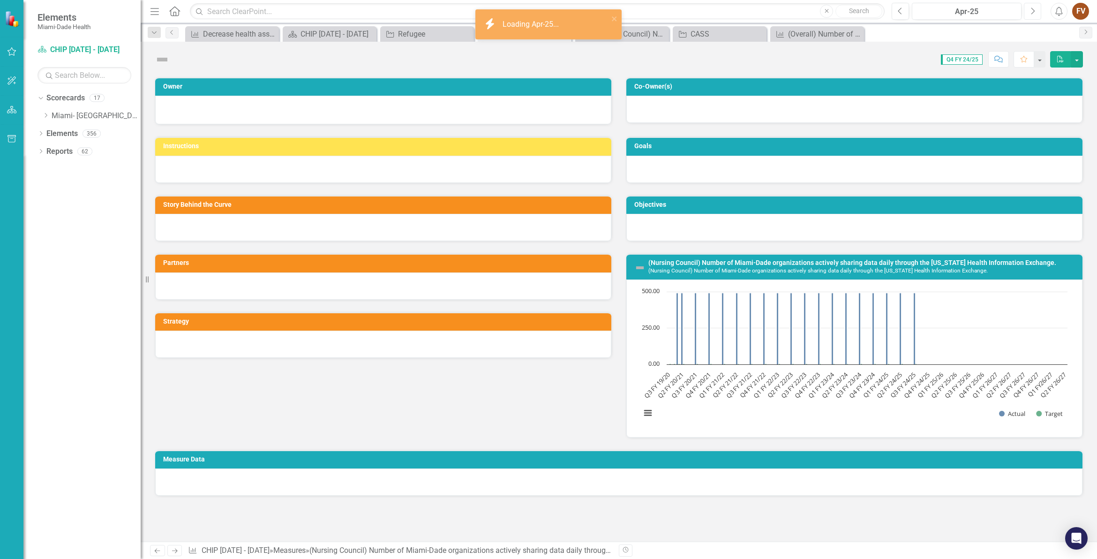
click at [1033, 13] on icon "Next" at bounding box center [1032, 11] width 5 height 8
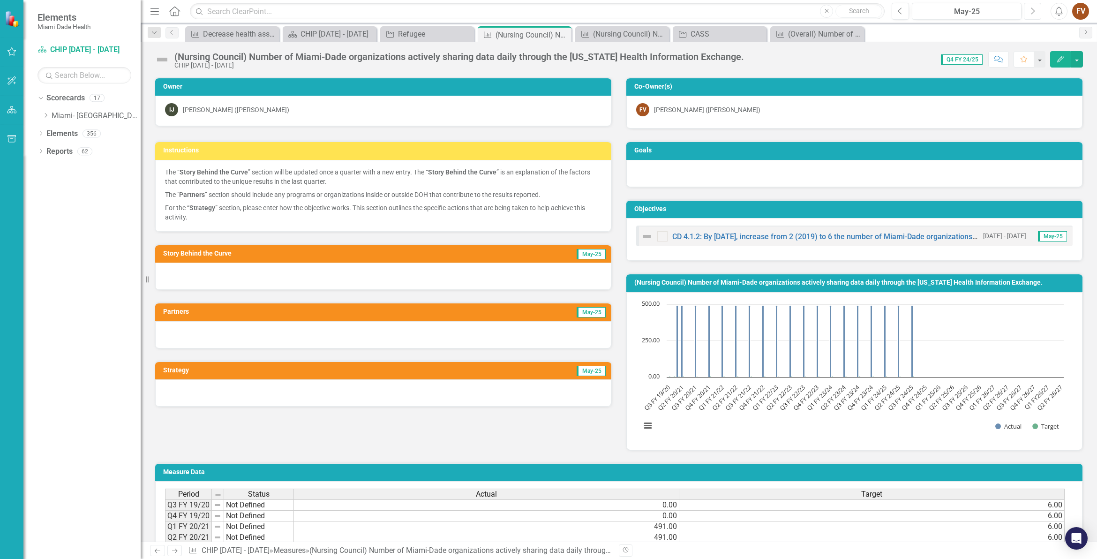
click at [1039, 17] on button "Next" at bounding box center [1032, 11] width 17 height 17
click at [898, 12] on icon "button" at bounding box center [900, 10] width 4 height 7
click at [408, 36] on div "Refugee" at bounding box center [429, 34] width 62 height 12
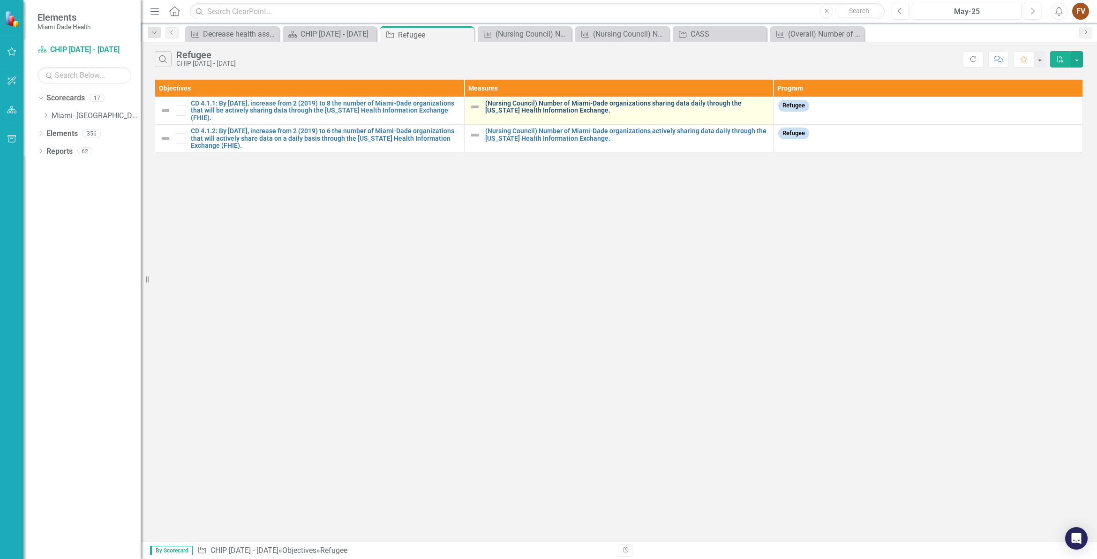
click at [605, 105] on link "(Nursing Council) Number of Miami-Dade organizations sharing data daily through…" at bounding box center [627, 107] width 284 height 15
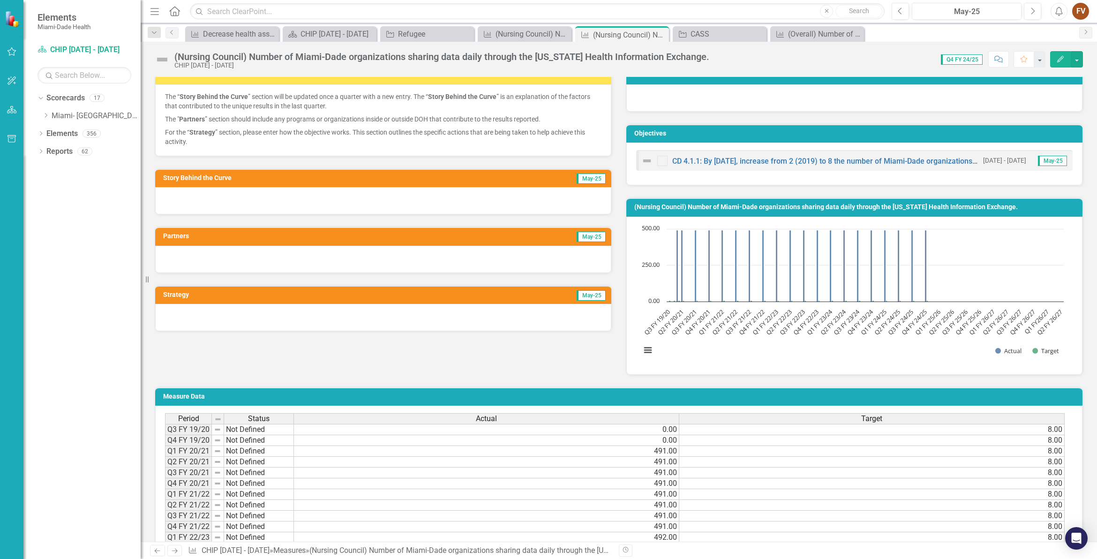
scroll to position [59, 0]
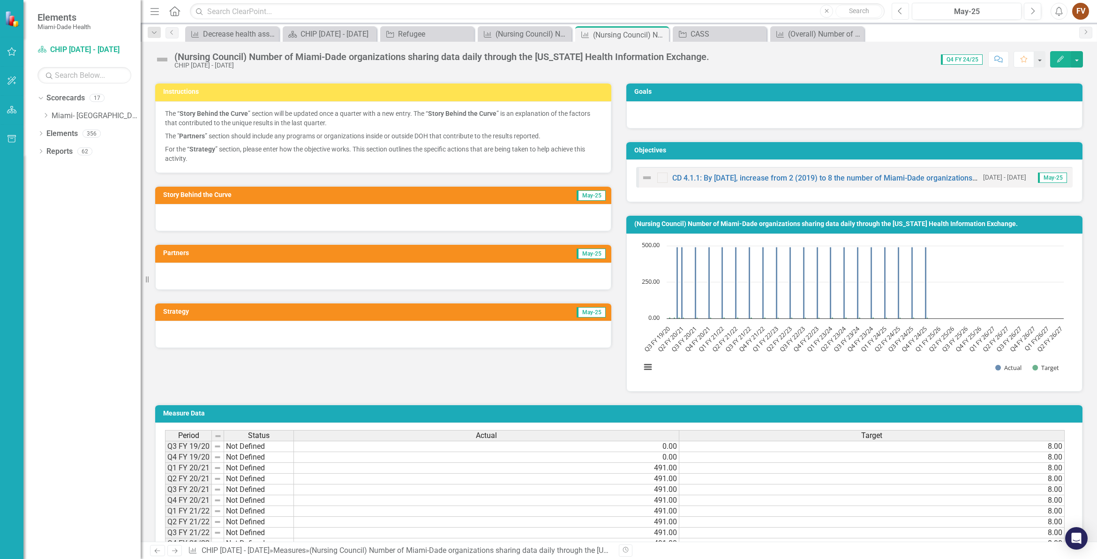
click at [901, 12] on icon "Previous" at bounding box center [900, 11] width 5 height 8
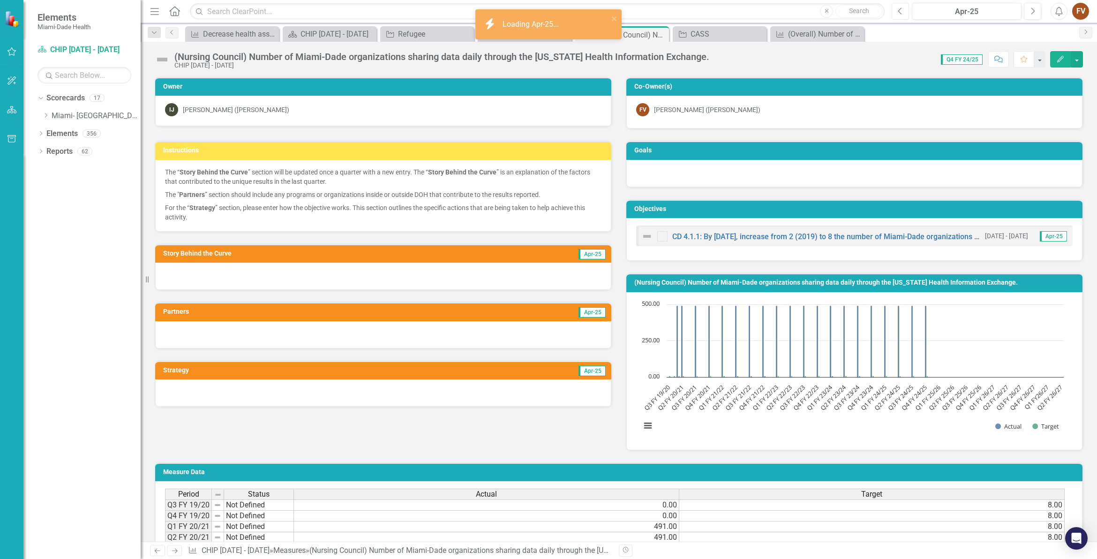
click at [901, 12] on icon "Previous" at bounding box center [900, 11] width 5 height 8
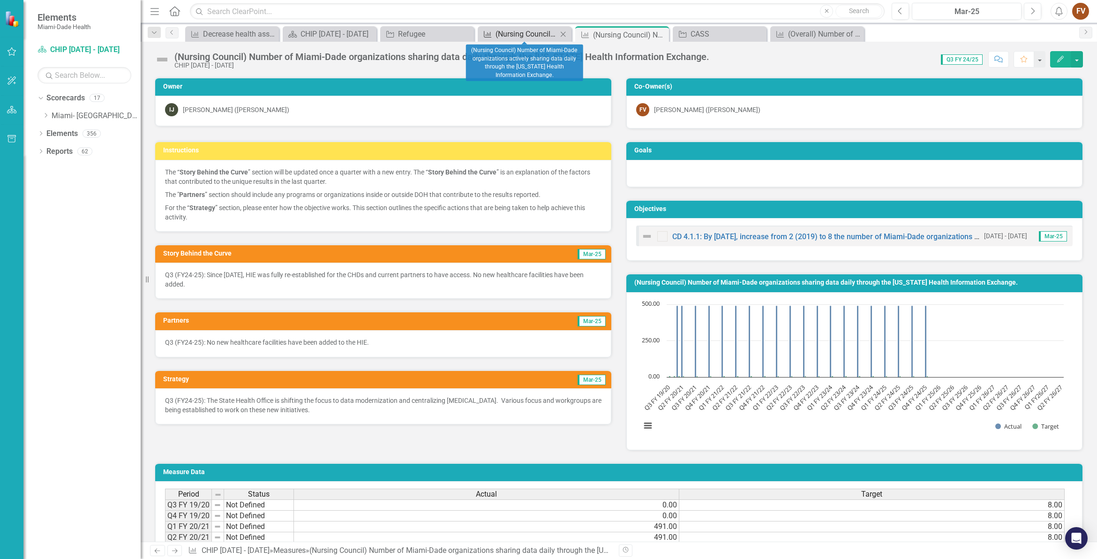
click at [503, 37] on div "(Nursing Council) Number of Miami-Dade organizations actively sharing data dail…" at bounding box center [526, 34] width 62 height 12
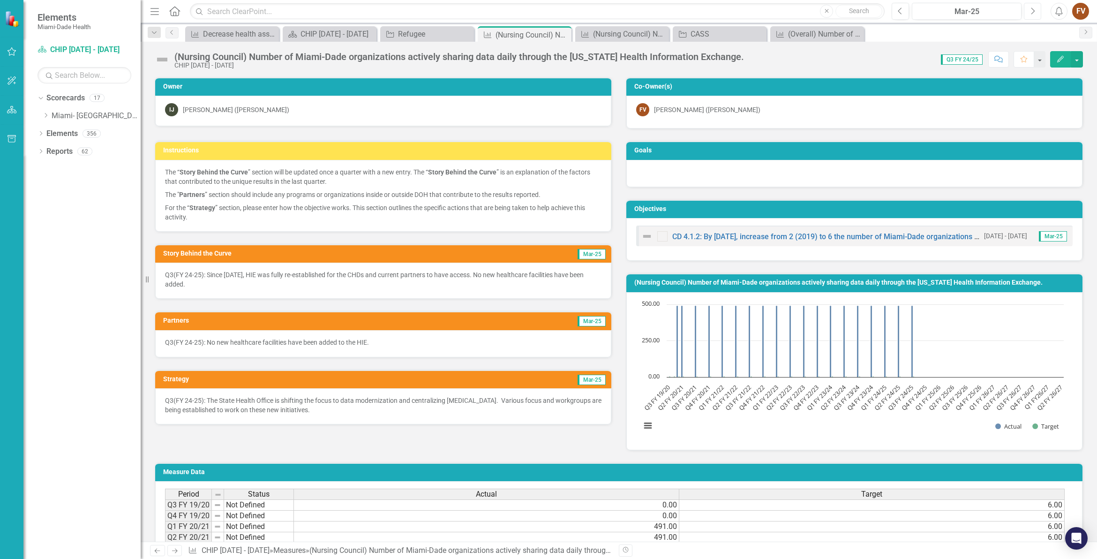
click at [1032, 9] on icon "Next" at bounding box center [1032, 11] width 5 height 8
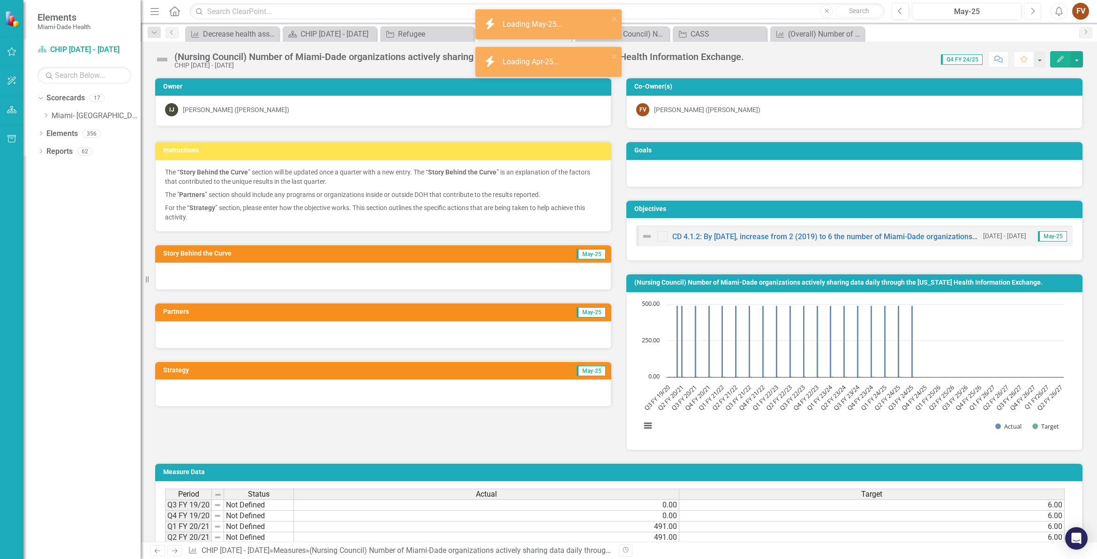
click at [1032, 9] on icon "Next" at bounding box center [1032, 11] width 5 height 8
click at [203, 277] on div at bounding box center [383, 275] width 456 height 27
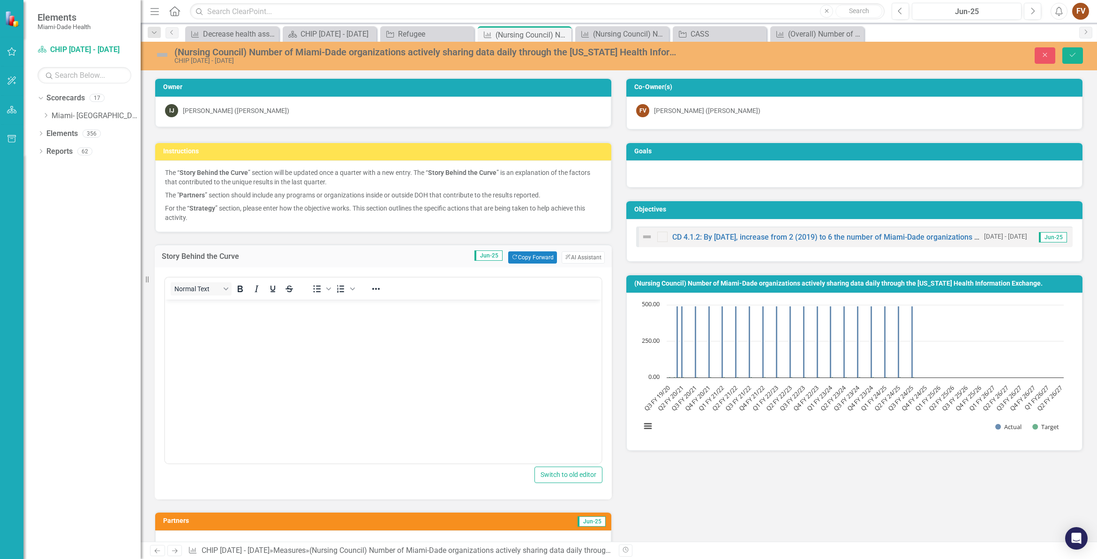
click at [215, 336] on body "Rich Text Area. Press ALT-0 for help." at bounding box center [383, 369] width 436 height 141
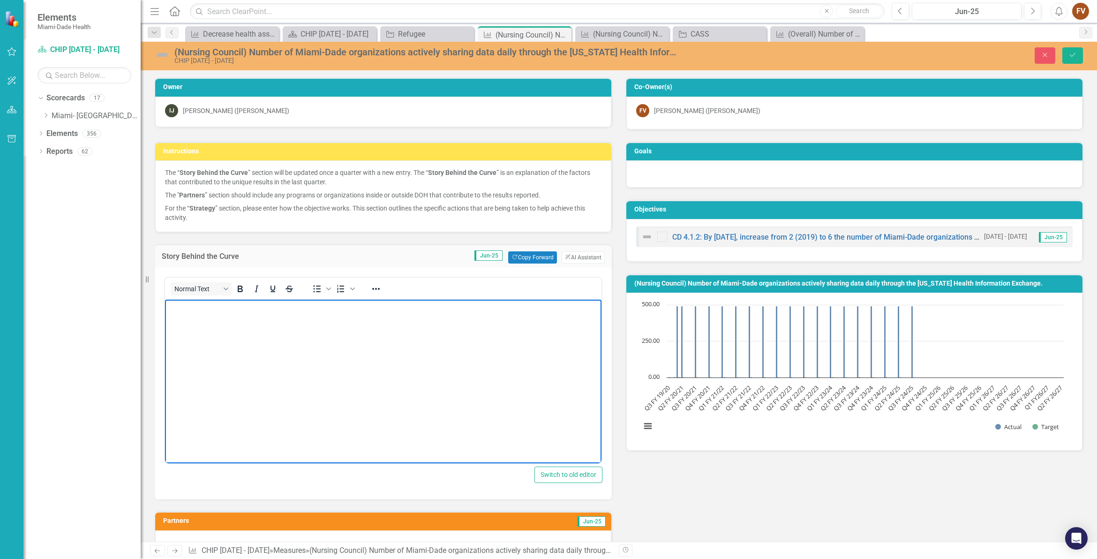
paste body "Rich Text Area. Press ALT-0 for help."
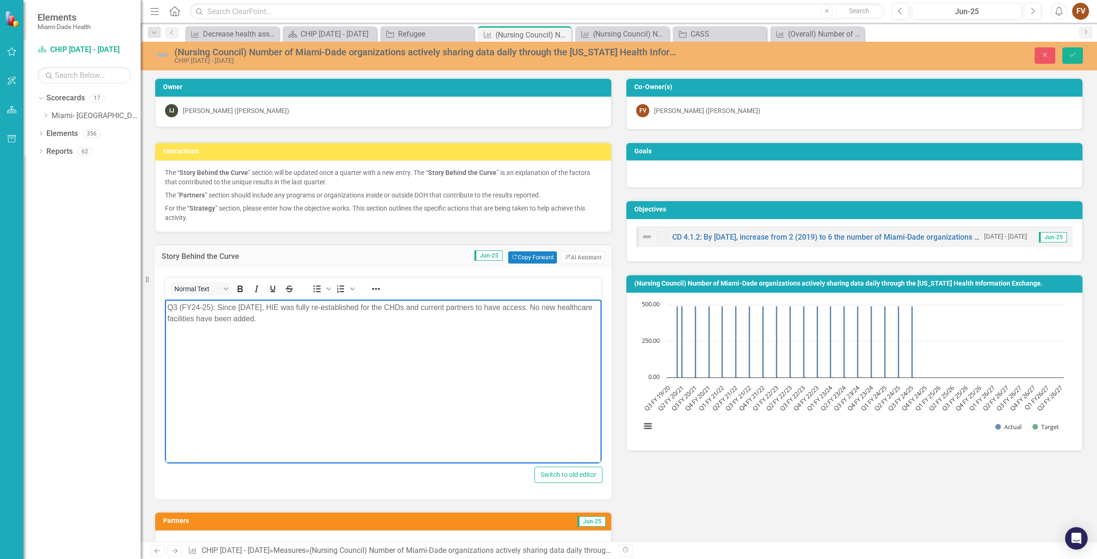
click at [176, 310] on p "Q3 (FY24-25): Since [DATE], HIE was fully re-established for the CHDs and curre…" at bounding box center [383, 313] width 432 height 22
click at [353, 336] on body "Q4 (FY24-25): Since [DATE], HIE was fully re-established for the CHDs and curre…" at bounding box center [383, 369] width 436 height 141
click at [736, 503] on div "Instructions The “ Story Behind the Curve ” section will be updated once a quar…" at bounding box center [619, 373] width 942 height 486
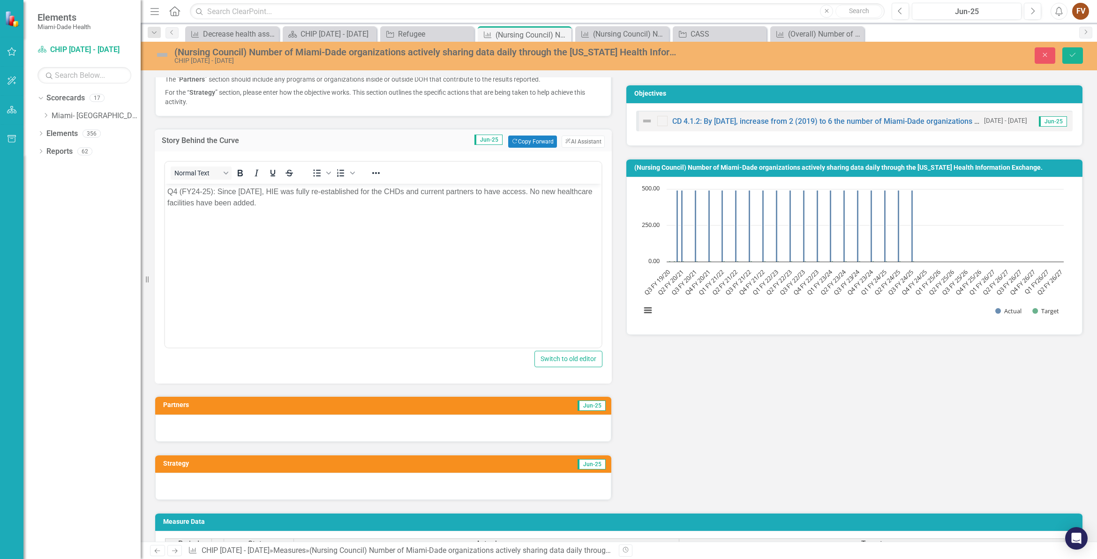
scroll to position [117, 0]
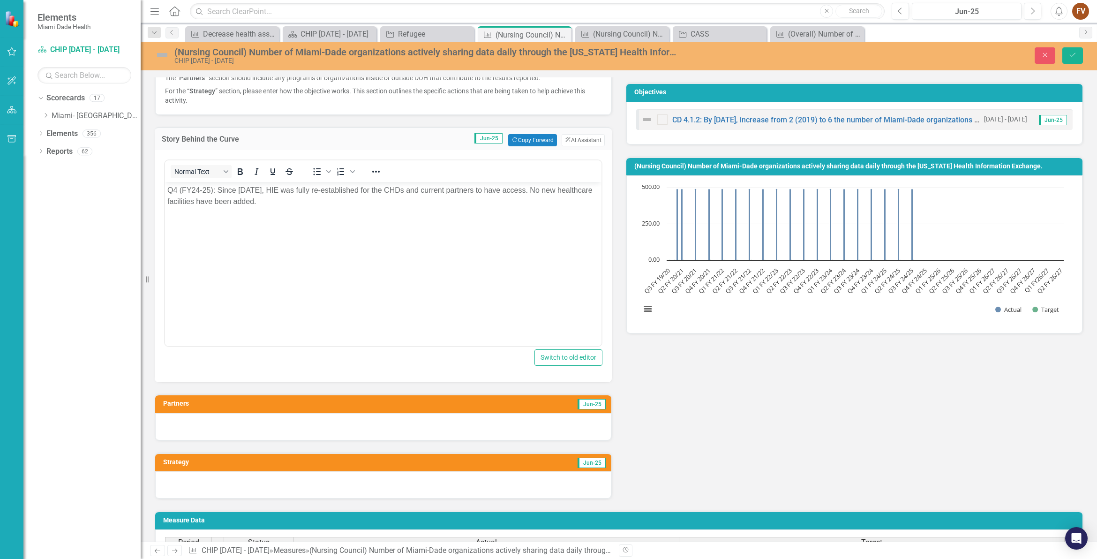
click at [250, 422] on div at bounding box center [383, 426] width 456 height 27
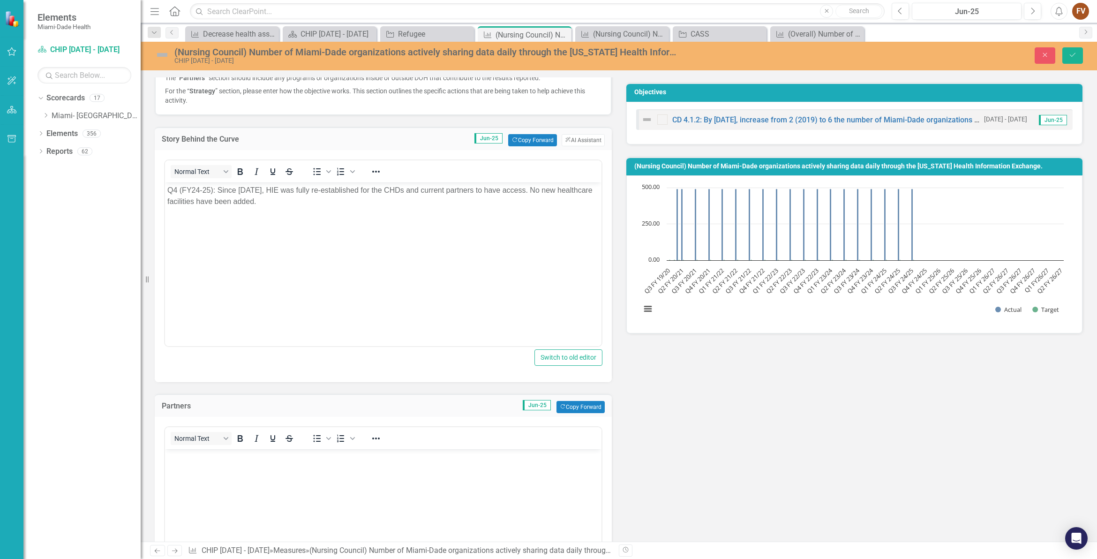
scroll to position [0, 0]
click at [247, 479] on body "Rich Text Area. Press ALT-0 for help." at bounding box center [383, 519] width 436 height 141
click at [215, 482] on body "Rich Text Area. Press ALT-0 for help." at bounding box center [383, 519] width 436 height 141
paste body "Rich Text Area. Press ALT-0 for help."
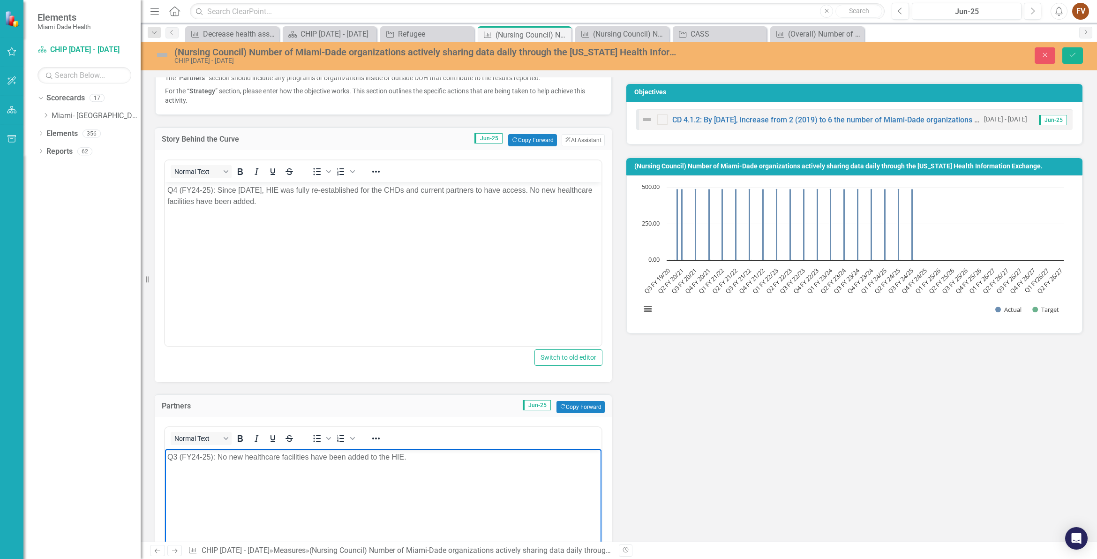
click at [178, 459] on p "Q3 (FY24-25): No new healthcare facilities have been added to the HIE." at bounding box center [383, 456] width 432 height 11
click at [761, 507] on div "Instructions The “ Story Behind the Curve ” section will be updated once a quar…" at bounding box center [619, 360] width 942 height 695
click at [482, 477] on body "Q4 (FY24-25): No new healthcare facilities have been added to the HIE." at bounding box center [383, 519] width 436 height 141
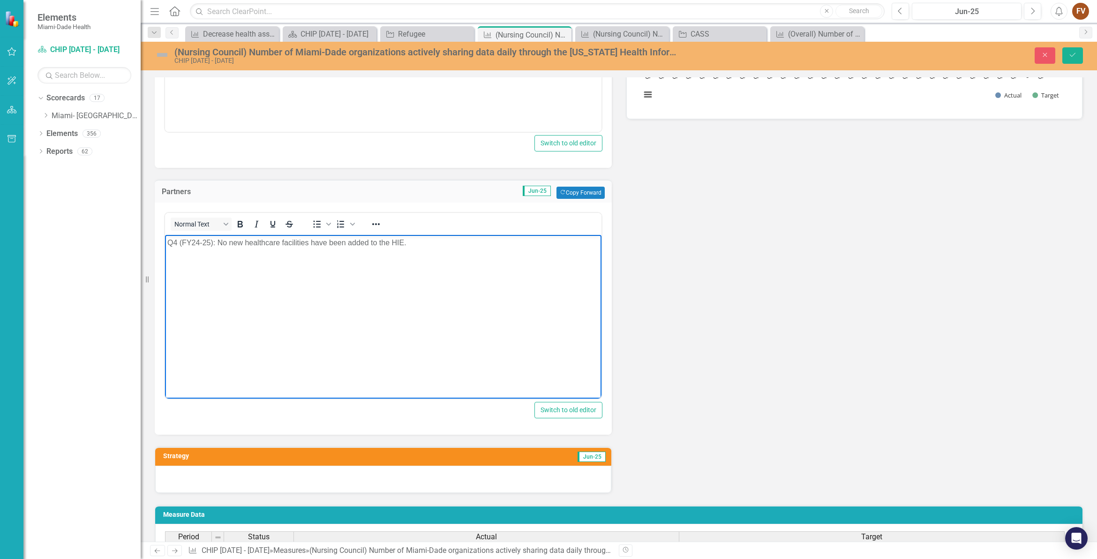
scroll to position [352, 0]
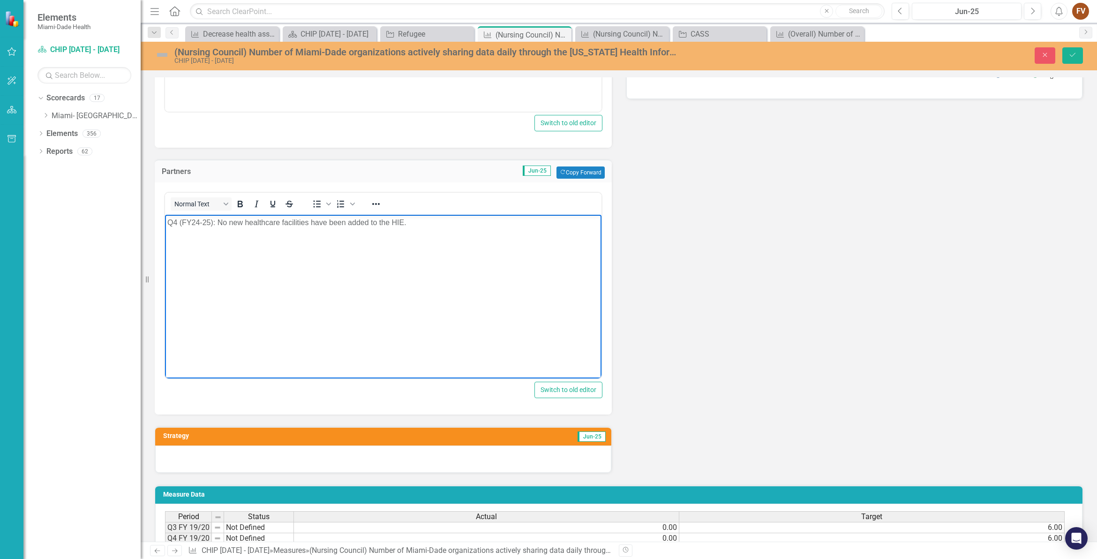
click at [251, 464] on div at bounding box center [383, 458] width 456 height 27
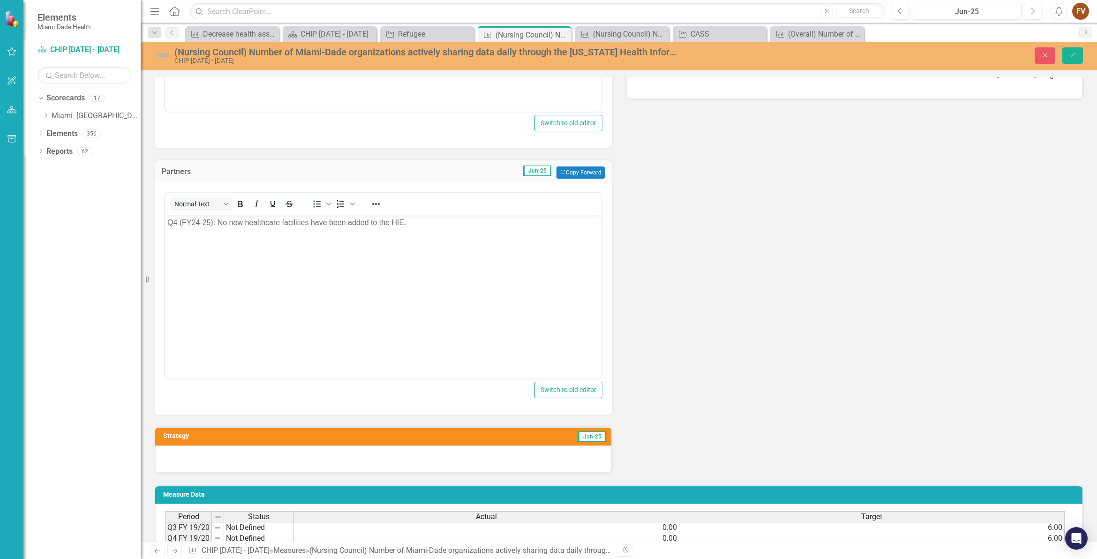
click at [251, 464] on div at bounding box center [383, 458] width 456 height 27
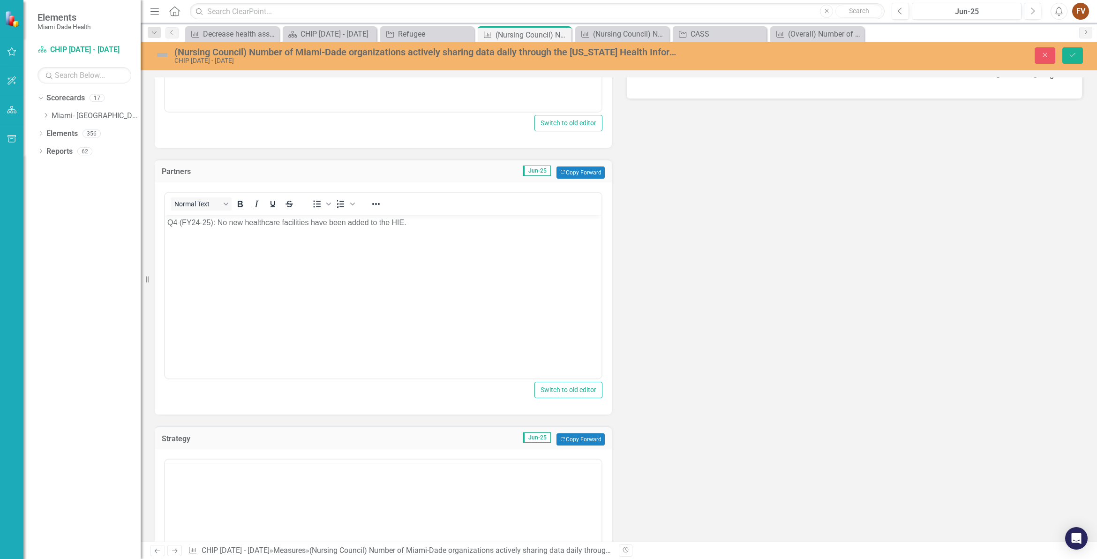
scroll to position [0, 0]
click at [238, 502] on body "Rich Text Area. Press ALT-0 for help." at bounding box center [383, 551] width 436 height 141
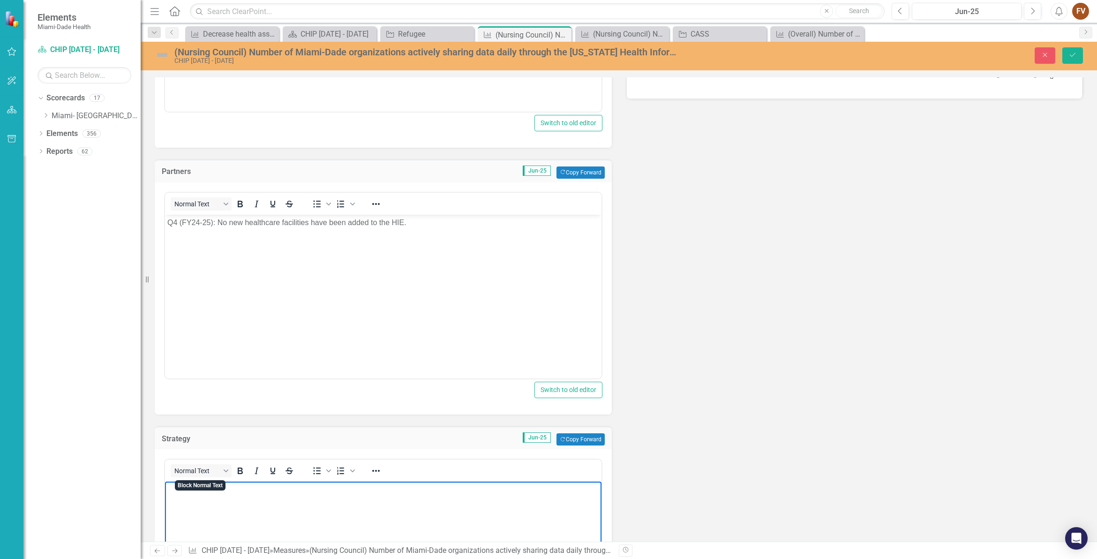
drag, startPoint x: 200, startPoint y: 516, endPoint x: 189, endPoint y: 505, distance: 15.9
click at [197, 514] on body "Rich Text Area. Press ALT-0 for help." at bounding box center [383, 551] width 436 height 141
paste body "Rich Text Area. Press ALT-0 for help."
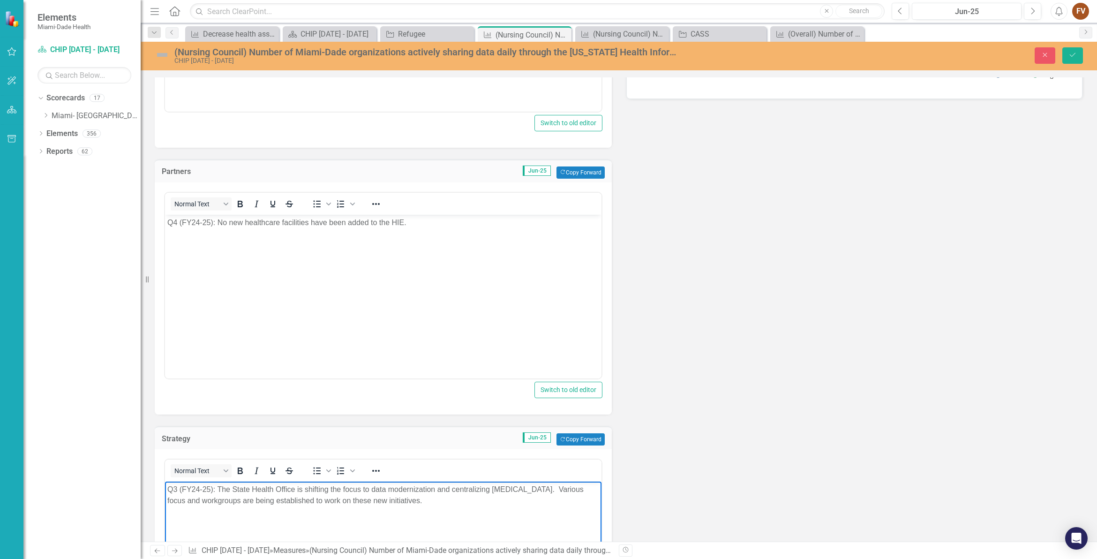
click at [176, 491] on p "Q3 (FY24-25): The State Health Office is shifting the focus to data modernizati…" at bounding box center [383, 495] width 432 height 22
click at [826, 454] on div "Instructions The “ Story Behind the Curve ” section will be updated once a quar…" at bounding box center [619, 229] width 942 height 903
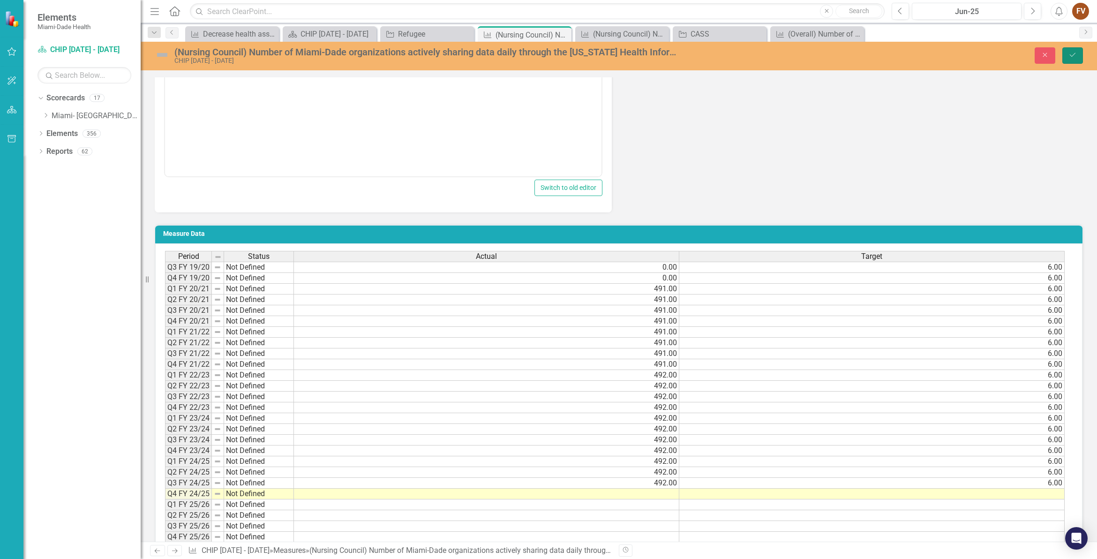
click at [1071, 59] on button "Save" at bounding box center [1072, 55] width 21 height 16
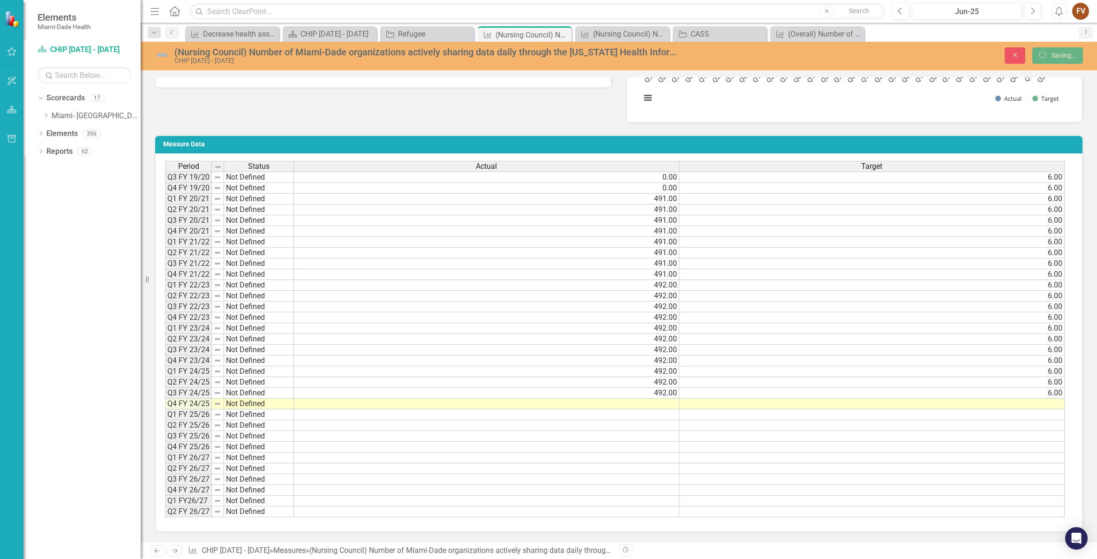
scroll to position [336, 0]
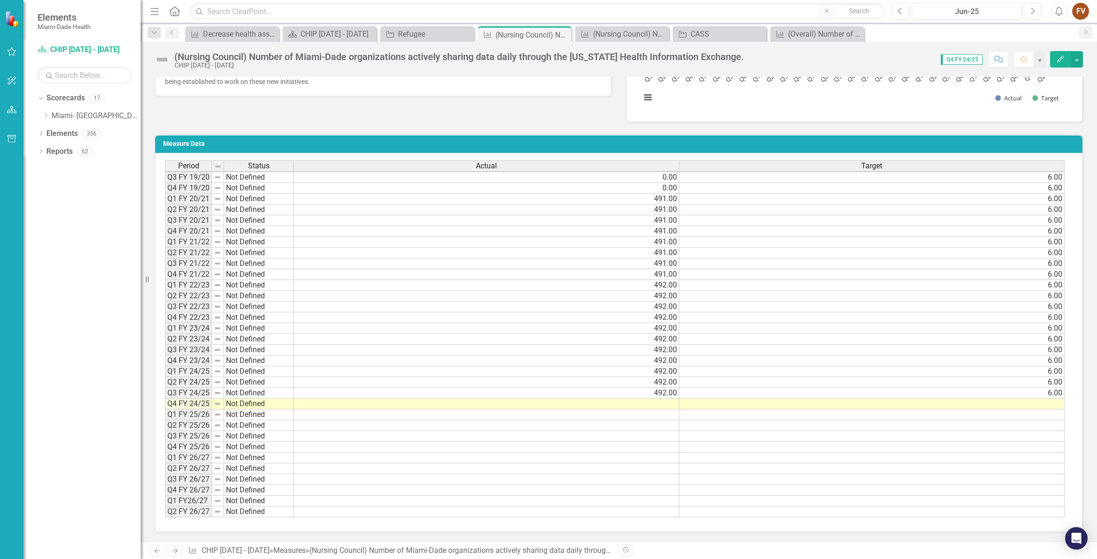
scroll to position [336, 0]
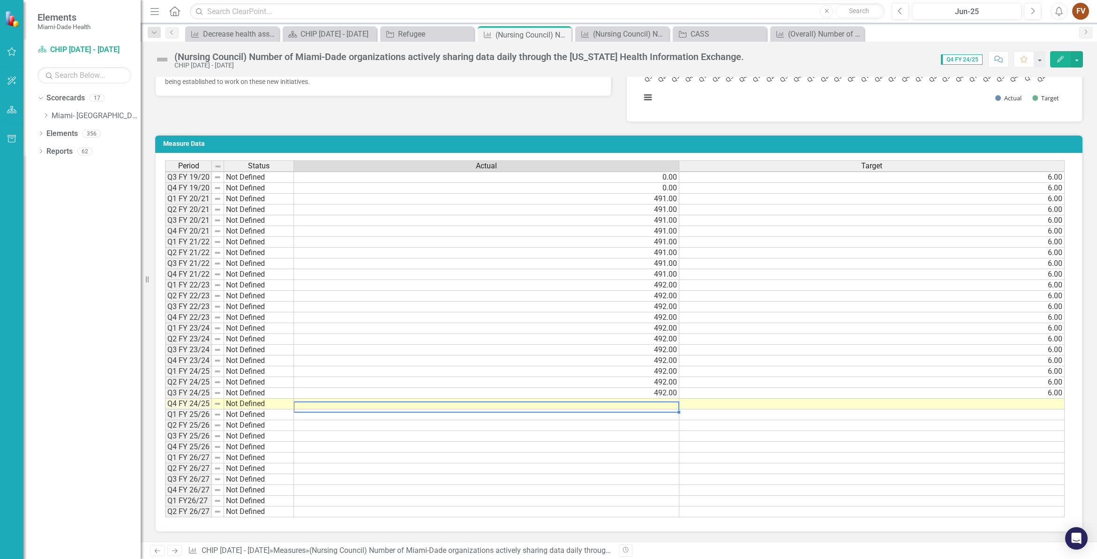
click at [631, 398] on td at bounding box center [486, 403] width 385 height 11
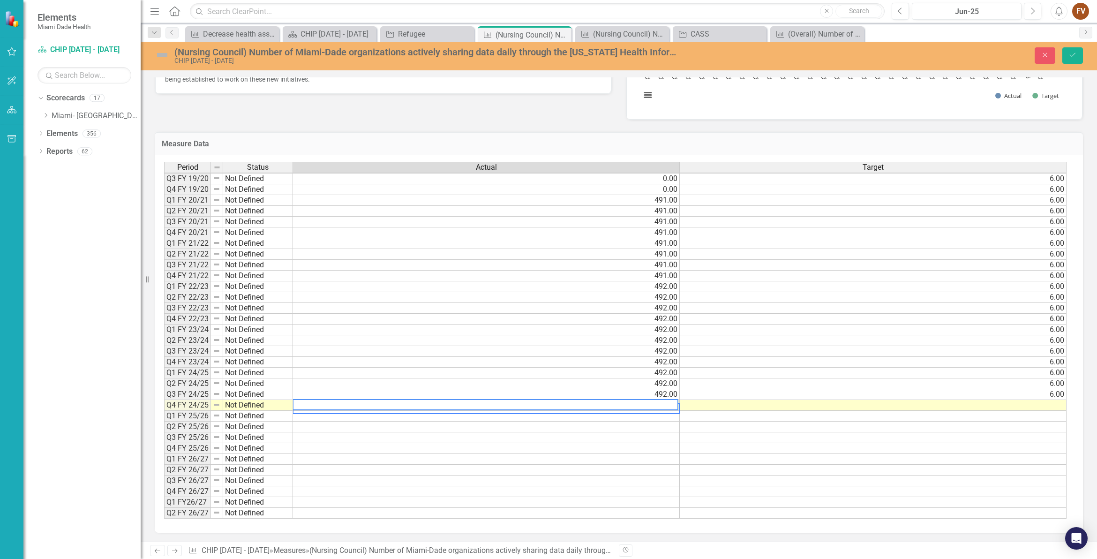
click at [657, 399] on textarea at bounding box center [485, 404] width 386 height 11
type textarea "492.00"
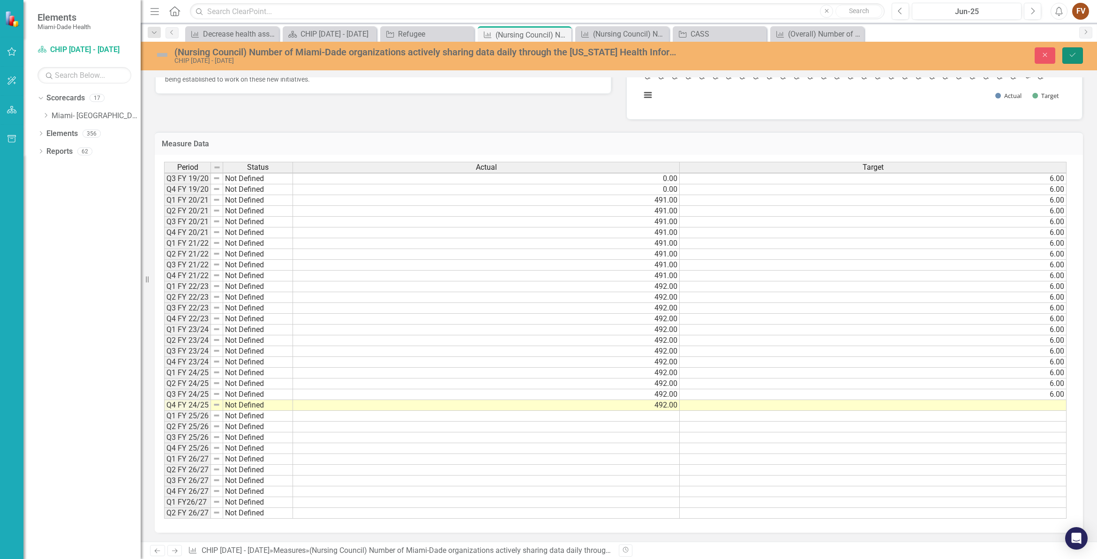
click at [1076, 58] on icon "Save" at bounding box center [1072, 55] width 8 height 7
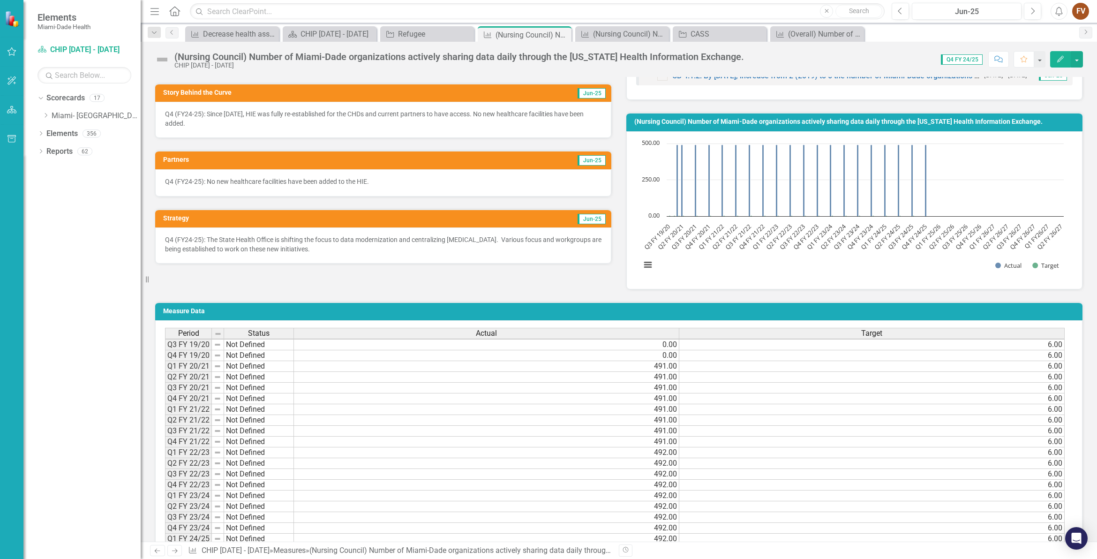
scroll to position [234, 0]
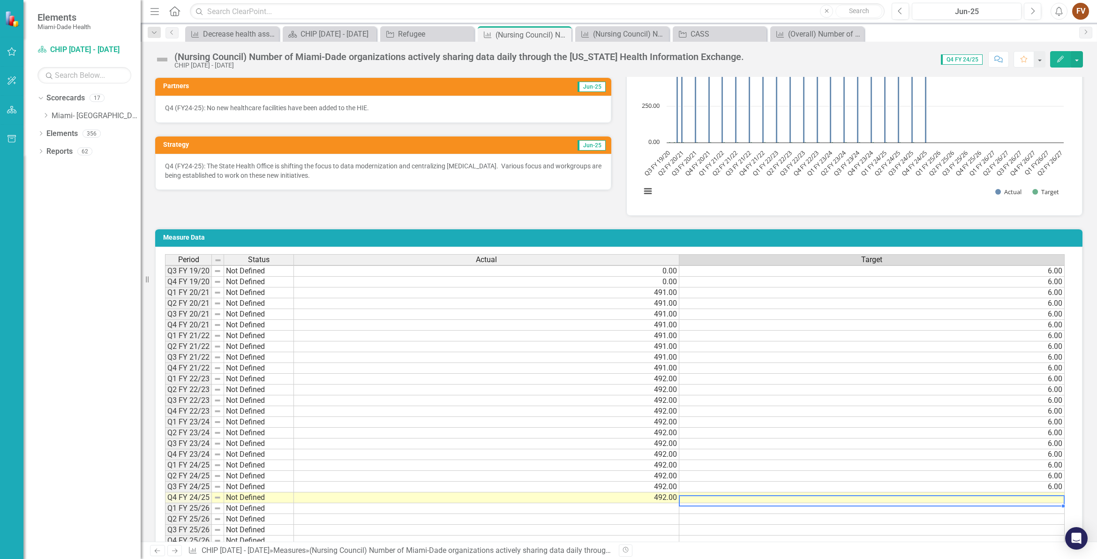
click at [1021, 501] on td at bounding box center [871, 497] width 385 height 11
click at [1022, 501] on td at bounding box center [871, 497] width 385 height 11
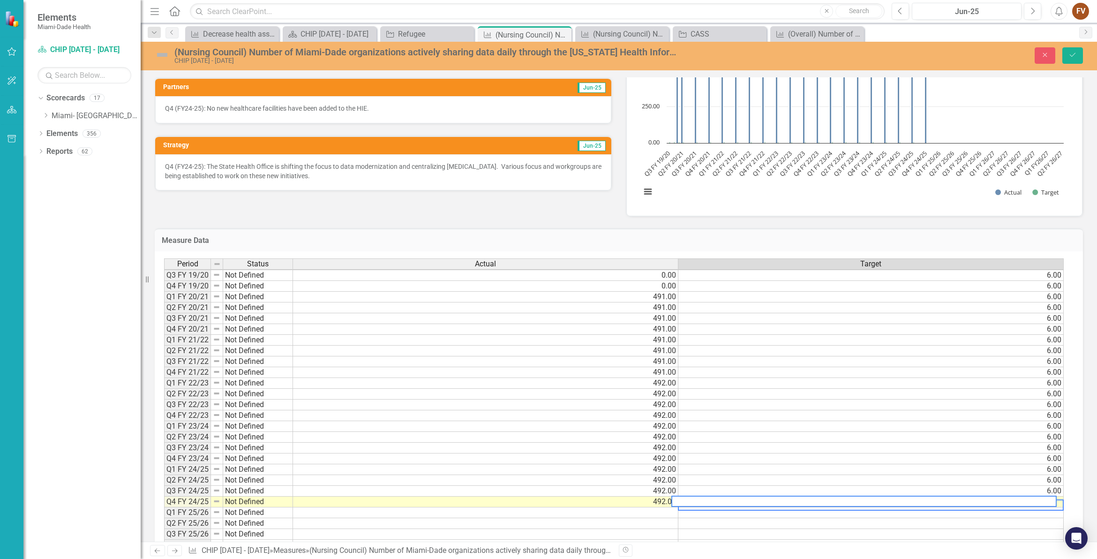
scroll to position [3, 6]
type textarea "6.00"
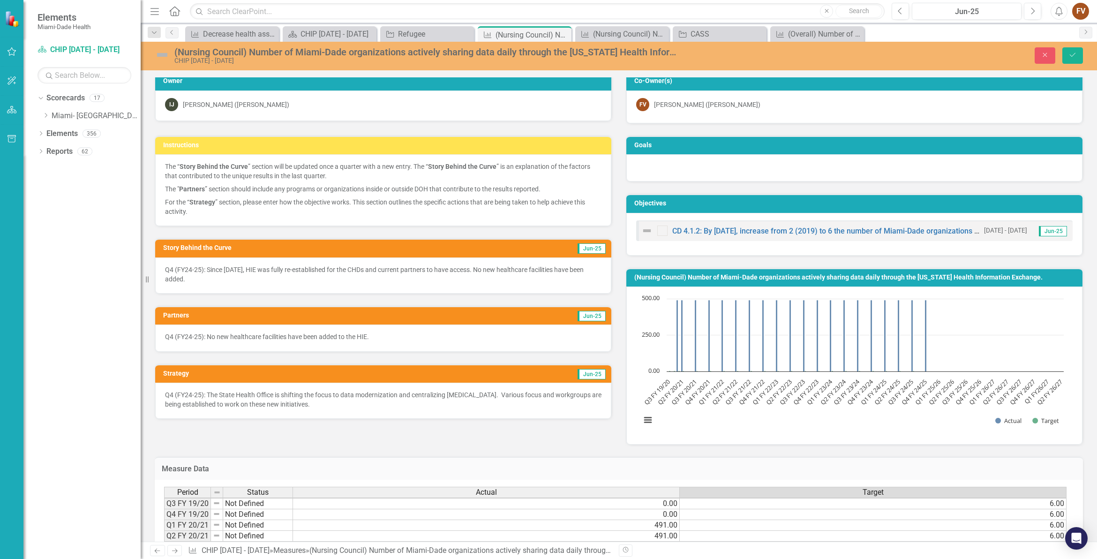
scroll to position [0, 0]
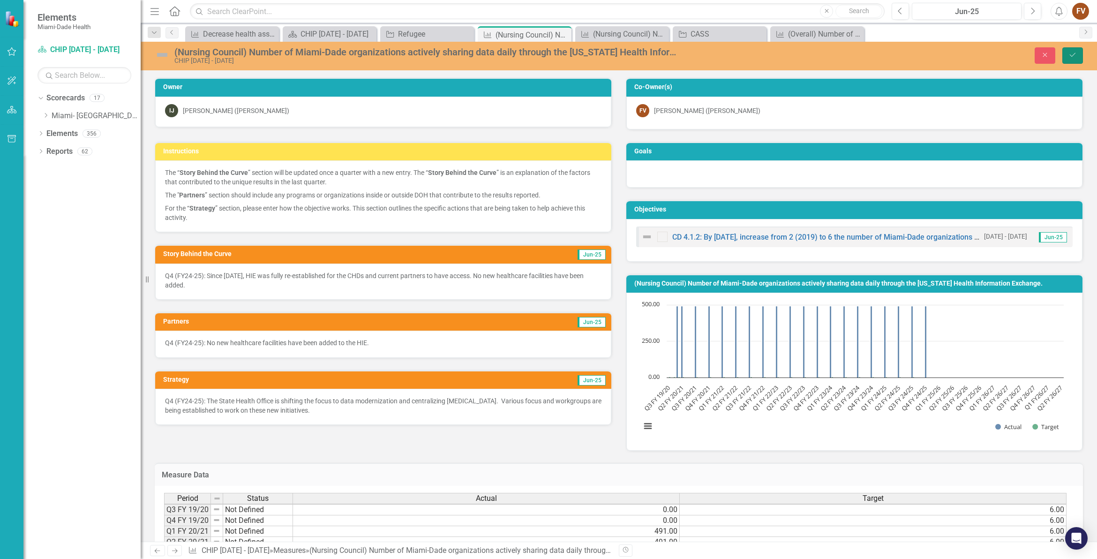
click at [1075, 52] on icon "Save" at bounding box center [1072, 55] width 8 height 7
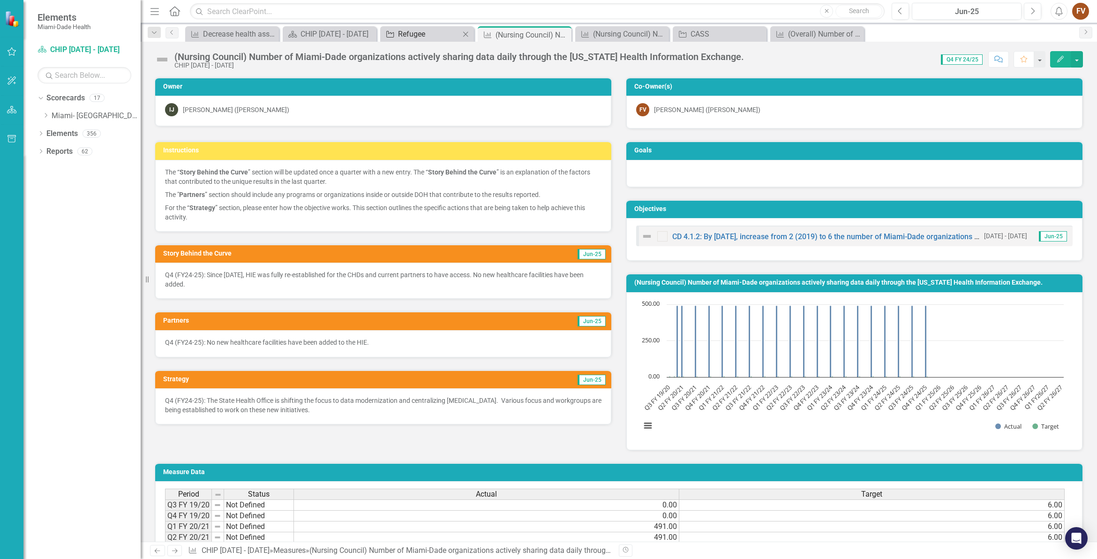
click at [415, 39] on div "Refugee" at bounding box center [429, 34] width 62 height 12
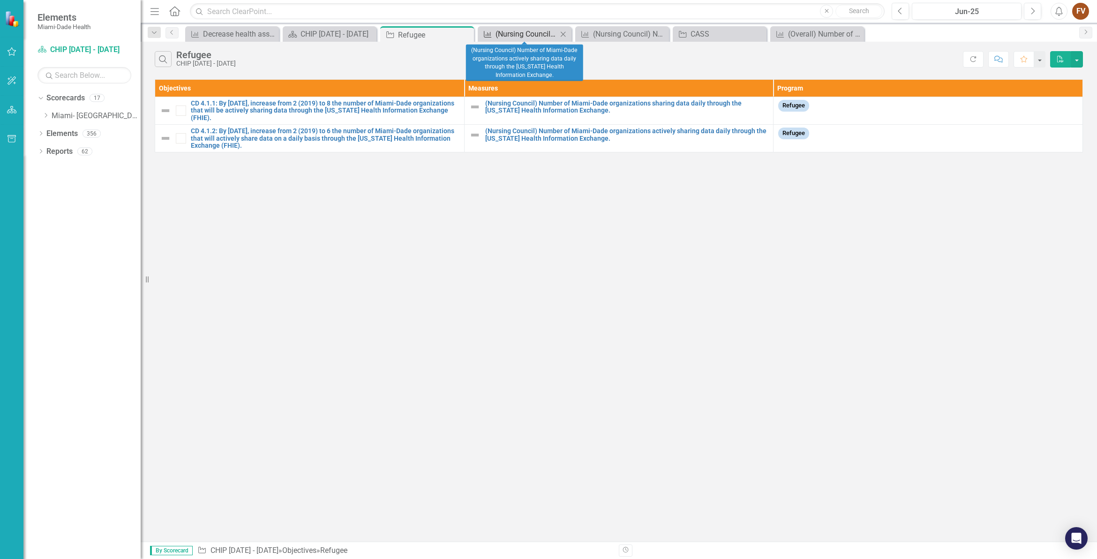
click at [518, 34] on div "(Nursing Council) Number of Miami-Dade organizations actively sharing data dail…" at bounding box center [526, 34] width 62 height 12
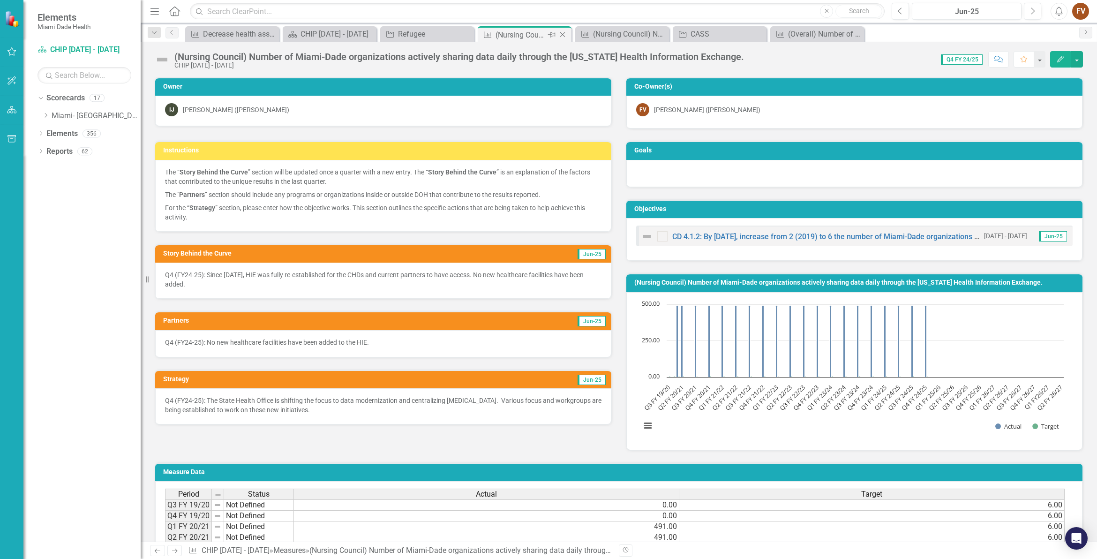
click at [561, 34] on icon "Close" at bounding box center [562, 34] width 9 height 7
